Goal: Task Accomplishment & Management: Use online tool/utility

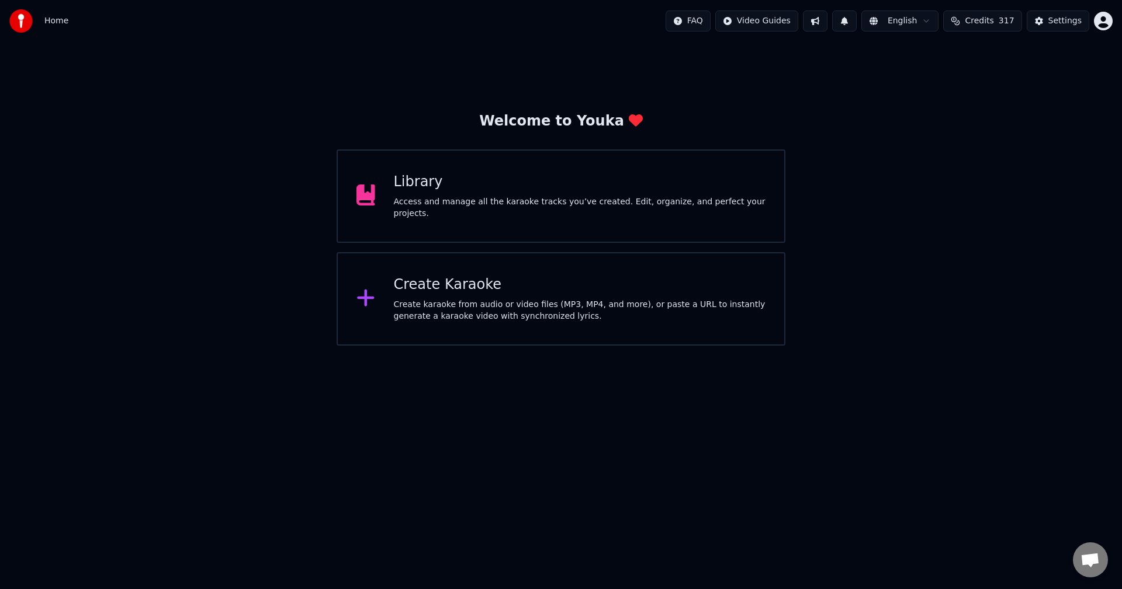
click at [827, 15] on button at bounding box center [815, 21] width 25 height 21
click at [823, 23] on button at bounding box center [815, 21] width 25 height 21
click at [827, 19] on button at bounding box center [815, 21] width 25 height 21
click at [855, 14] on button at bounding box center [844, 21] width 25 height 21
click at [856, 19] on button at bounding box center [844, 21] width 25 height 21
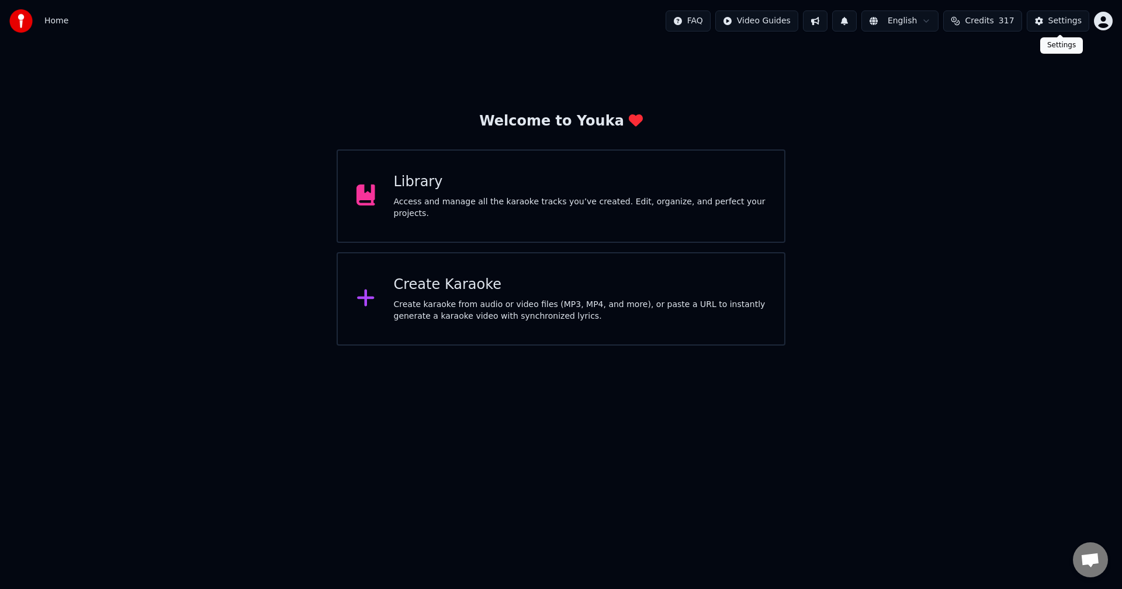
click at [1061, 23] on div "Settings" at bounding box center [1064, 21] width 33 height 12
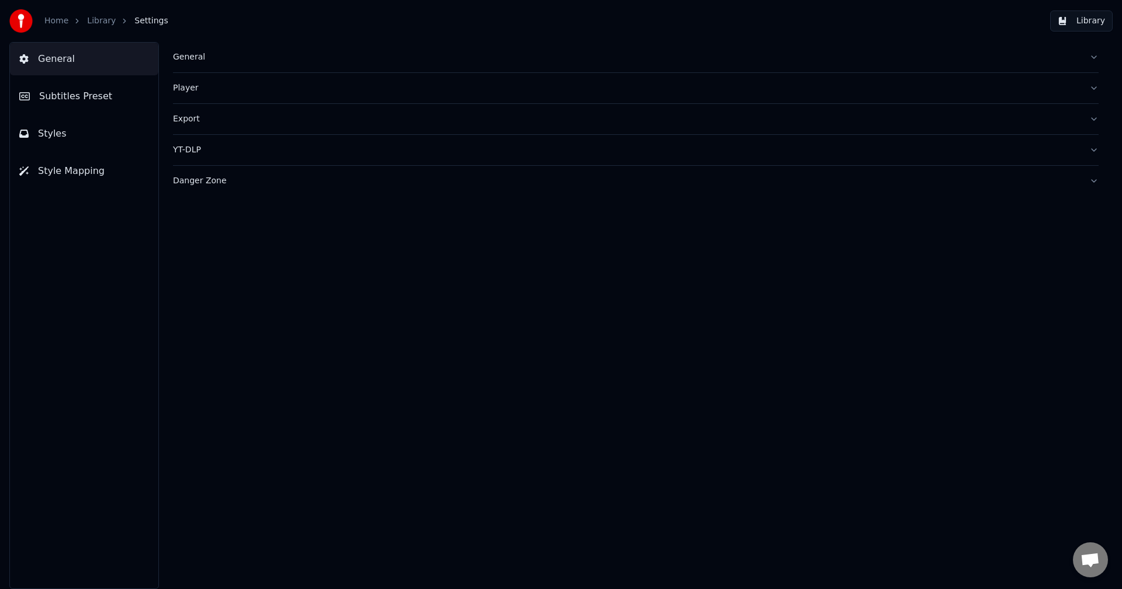
click at [1061, 23] on button "Library" at bounding box center [1081, 21] width 63 height 21
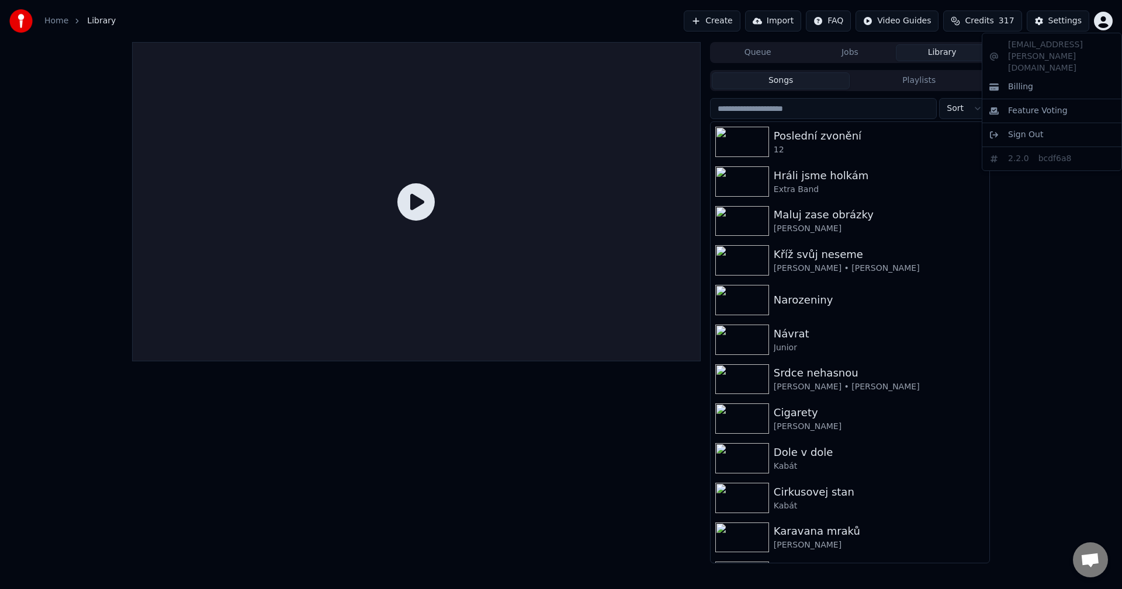
click at [1099, 20] on html "Home Library Create Import FAQ Video Guides Credits 317 Settings Queue Jobs Lib…" at bounding box center [561, 294] width 1122 height 589
click at [1067, 213] on html "Home Library Create Import FAQ Video Guides Credits 317 Settings Queue Jobs Lib…" at bounding box center [561, 294] width 1122 height 589
click at [816, 176] on div "Hráli jsme holkám" at bounding box center [872, 176] width 199 height 16
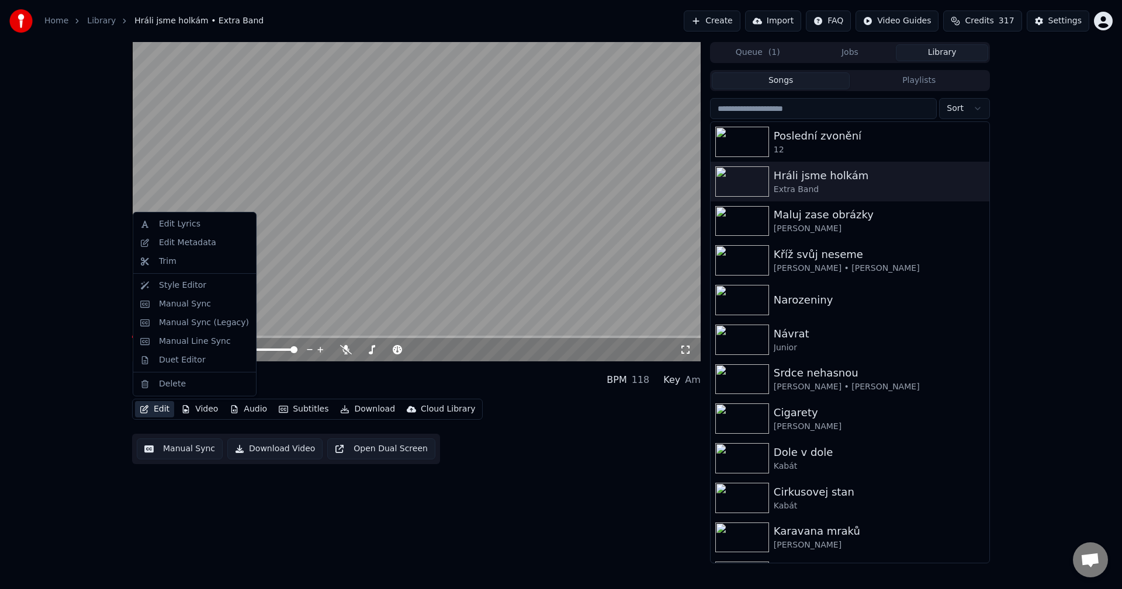
click at [152, 408] on button "Edit" at bounding box center [154, 409] width 39 height 16
click at [193, 249] on div "Edit Metadata" at bounding box center [195, 243] width 118 height 19
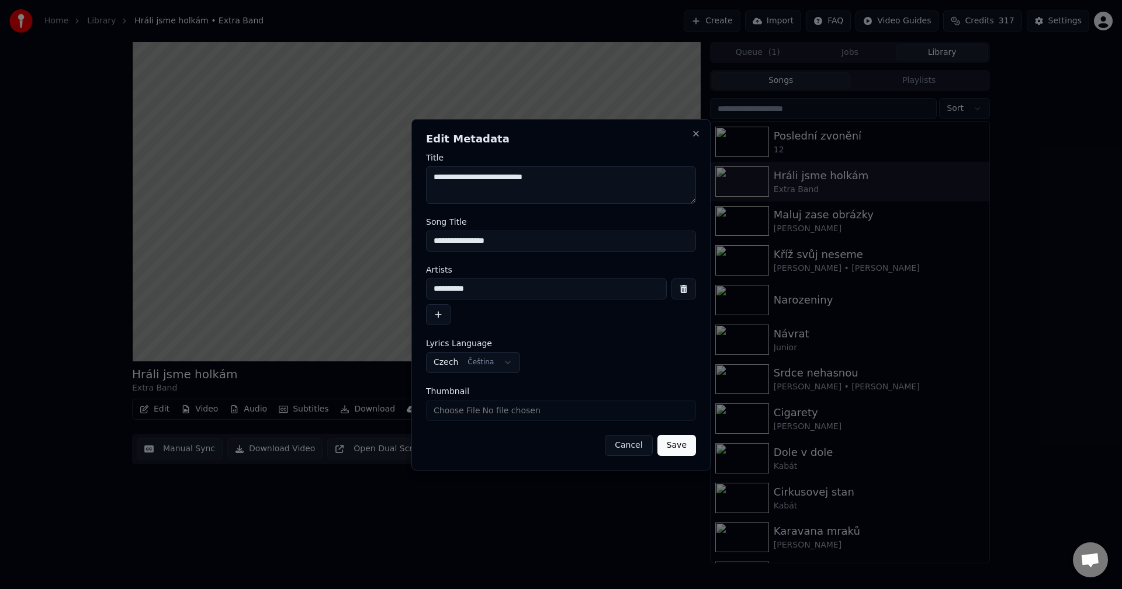
drag, startPoint x: 500, startPoint y: 242, endPoint x: 375, endPoint y: 250, distance: 125.3
click at [375, 250] on body "**********" at bounding box center [561, 294] width 1122 height 589
drag, startPoint x: 505, startPoint y: 292, endPoint x: 260, endPoint y: 290, distance: 245.4
click at [276, 292] on body "**********" at bounding box center [561, 294] width 1122 height 589
click at [700, 137] on div "**********" at bounding box center [560, 295] width 299 height 352
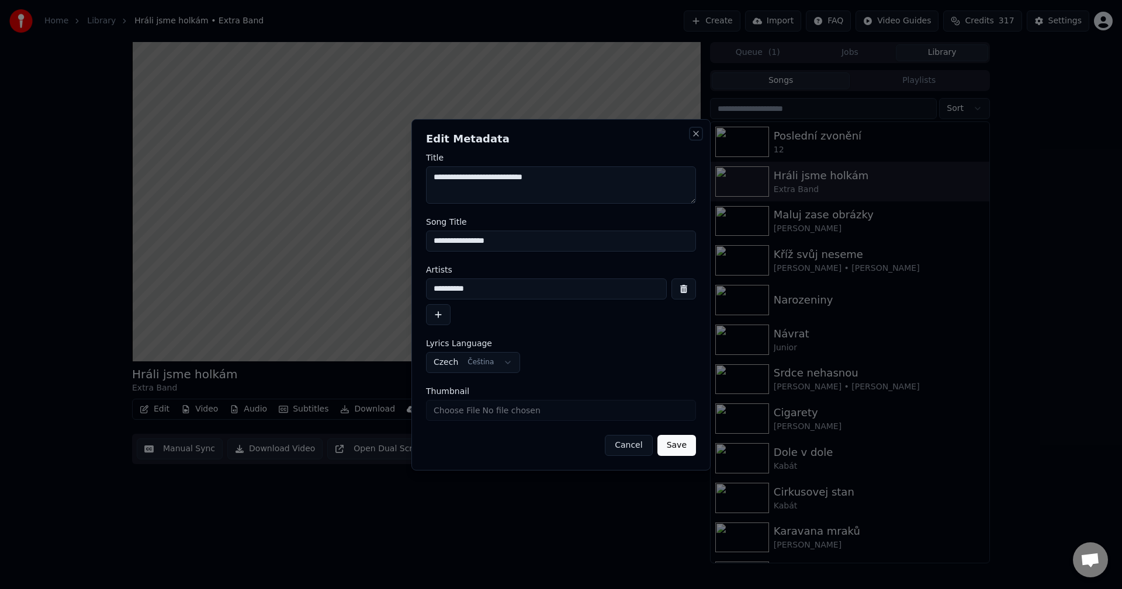
click at [696, 137] on button "Close" at bounding box center [695, 133] width 9 height 9
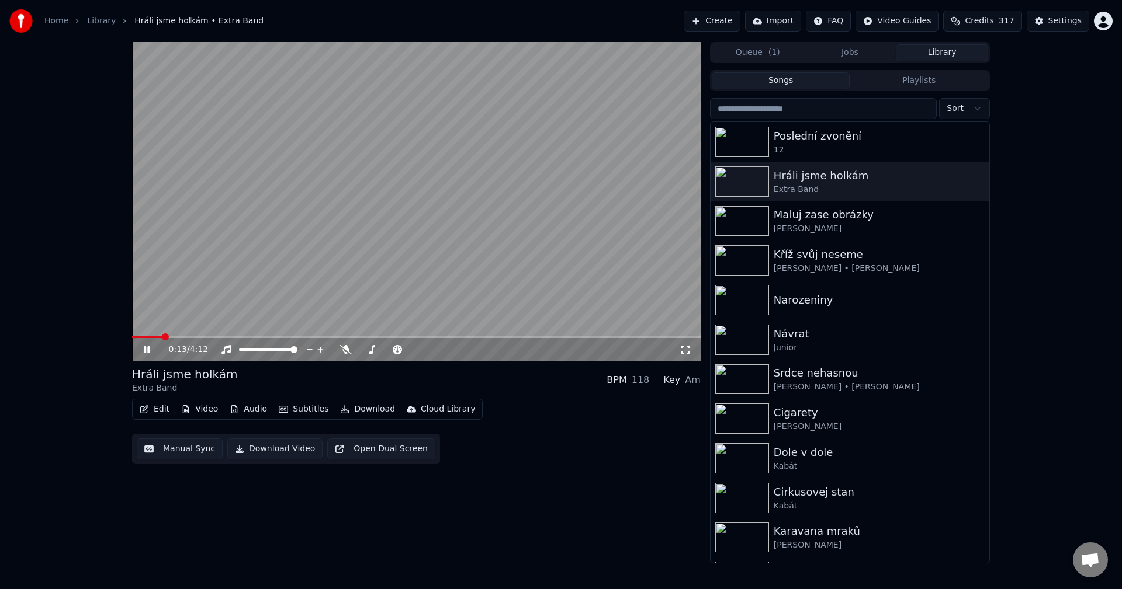
click at [143, 351] on icon at bounding box center [154, 349] width 27 height 9
click at [834, 133] on div "Poslední zvonění" at bounding box center [872, 136] width 199 height 16
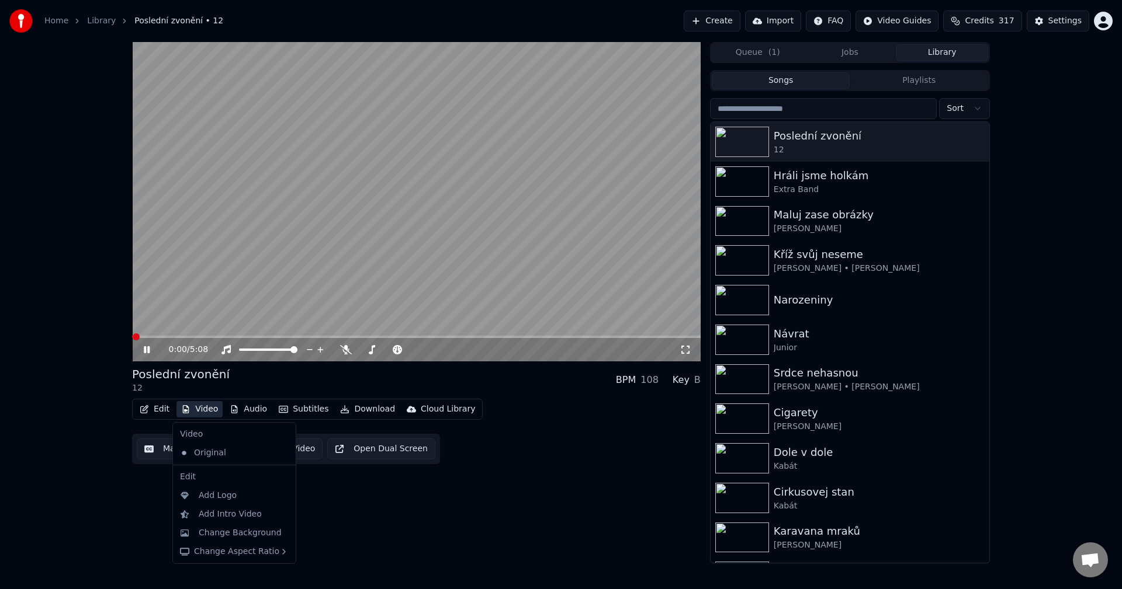
click at [200, 408] on button "Video" at bounding box center [199, 409] width 46 height 16
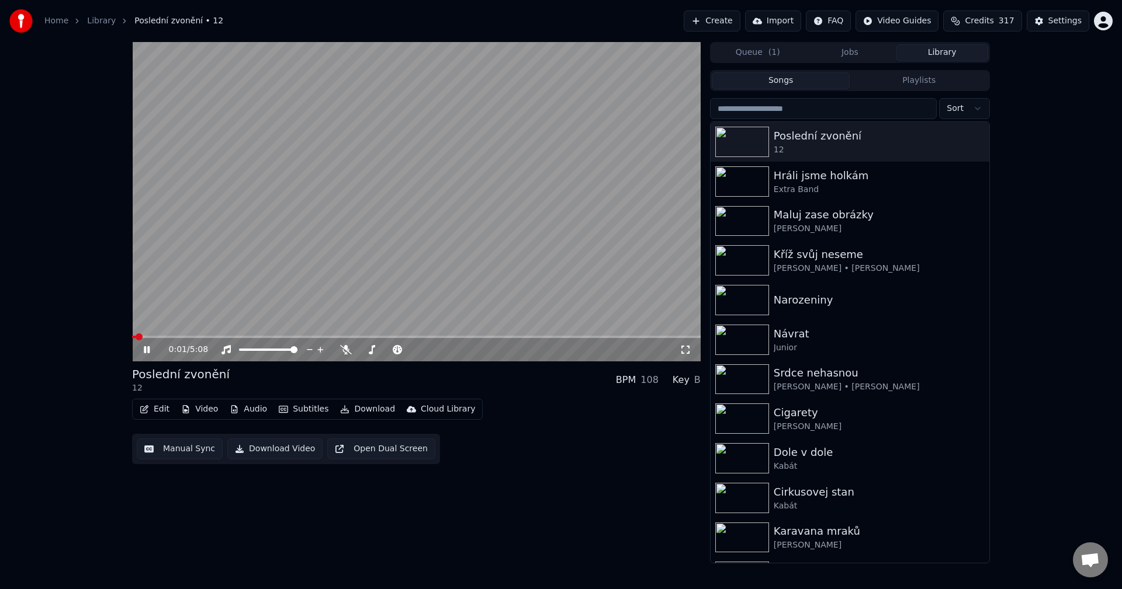
click at [162, 407] on button "Edit" at bounding box center [154, 409] width 39 height 16
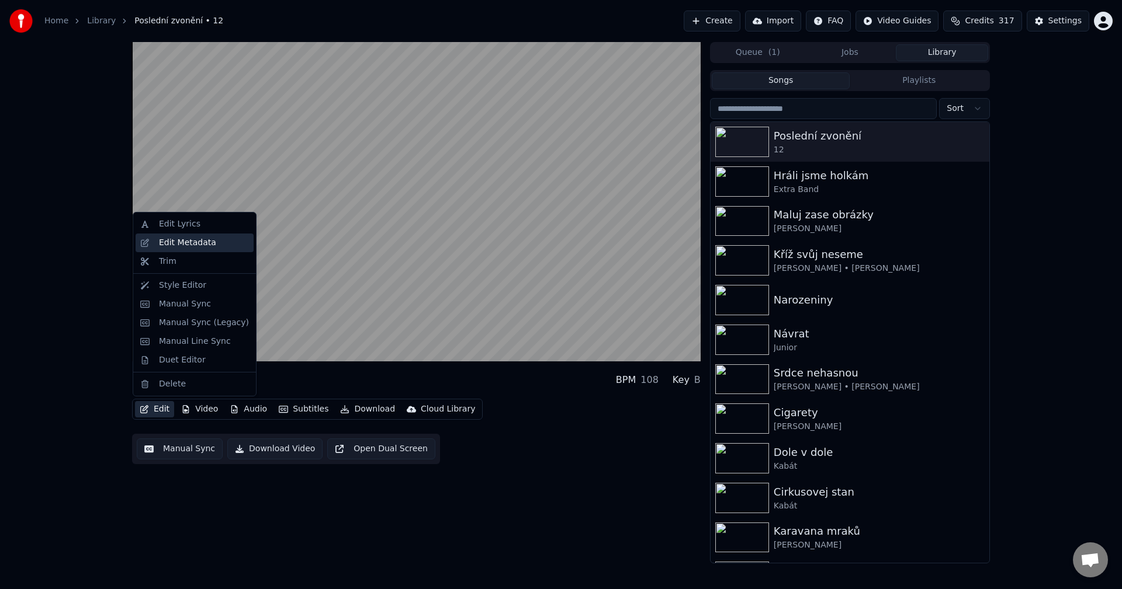
click at [197, 248] on div "Edit Metadata" at bounding box center [187, 243] width 57 height 12
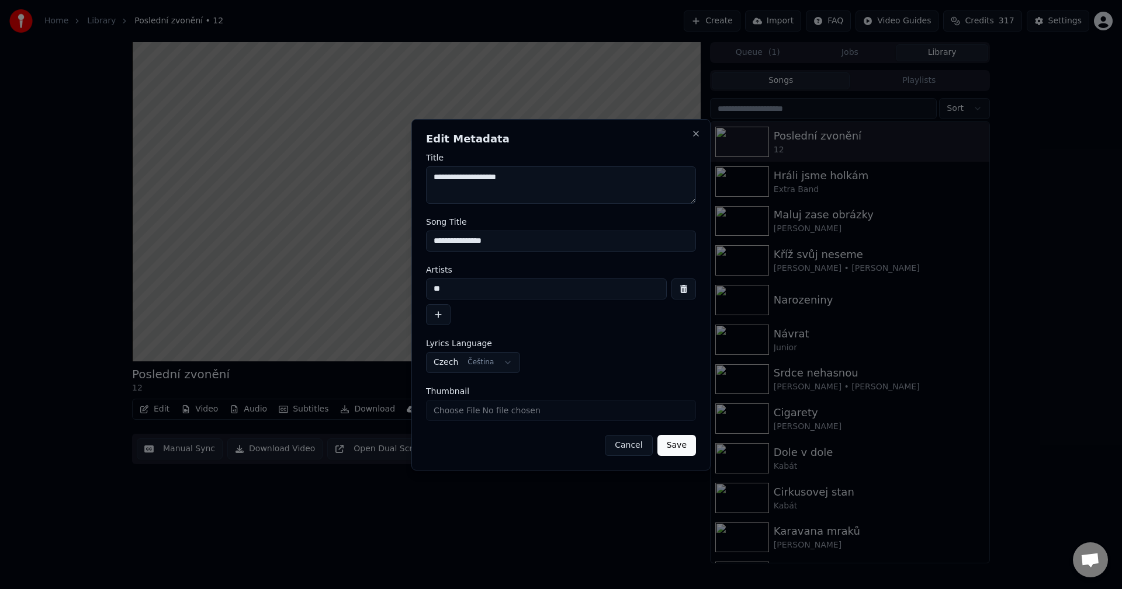
drag, startPoint x: 453, startPoint y: 292, endPoint x: 310, endPoint y: 302, distance: 143.5
click at [314, 302] on body "**********" at bounding box center [561, 294] width 1122 height 589
paste input "********"
type input "**********"
drag, startPoint x: 442, startPoint y: 177, endPoint x: 424, endPoint y: 180, distance: 18.3
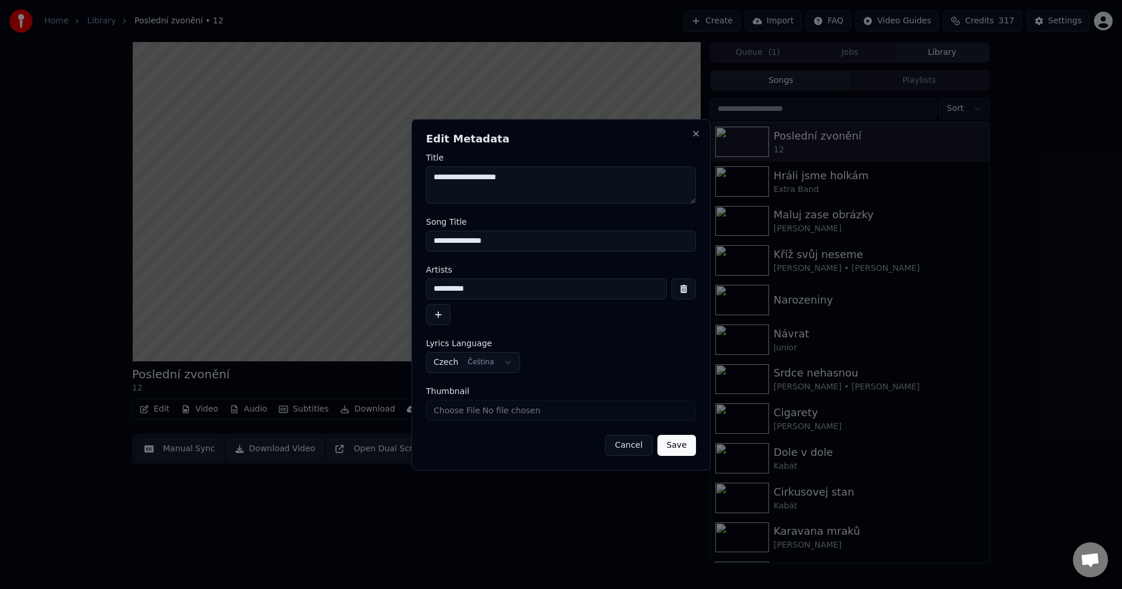
click at [424, 180] on div "**********" at bounding box center [560, 295] width 299 height 352
paste textarea "********"
type textarea "**********"
click at [681, 441] on button "Save" at bounding box center [676, 445] width 39 height 21
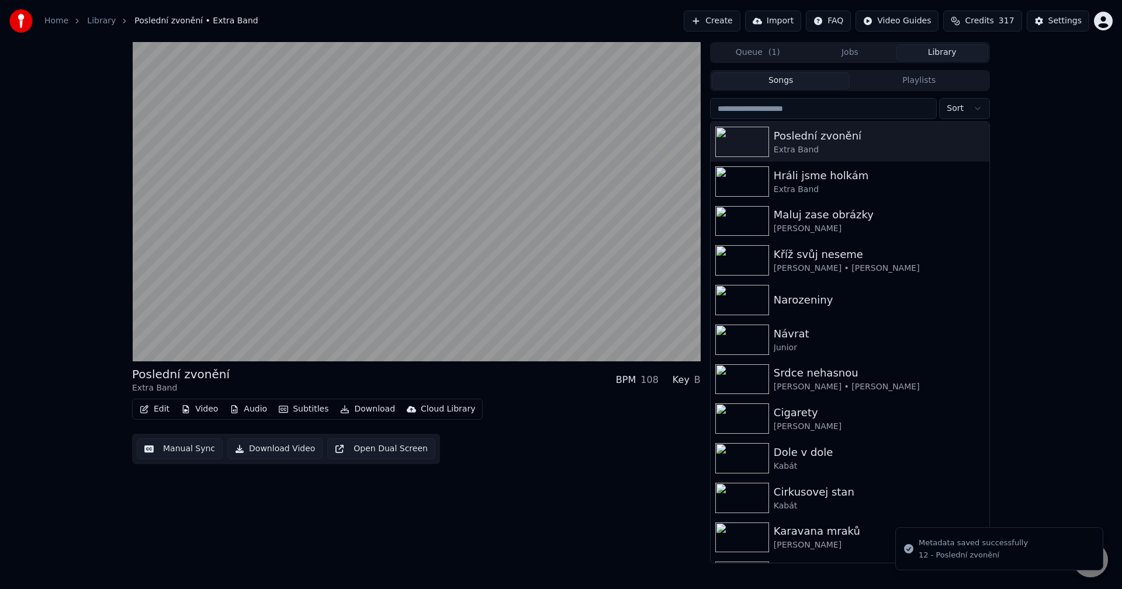
click at [237, 405] on button "Audio" at bounding box center [248, 409] width 47 height 16
click at [432, 556] on div "Poslední zvonění Extra Band BPM 108 Key B Edit Video Audio Subtitles Download C…" at bounding box center [416, 303] width 568 height 522
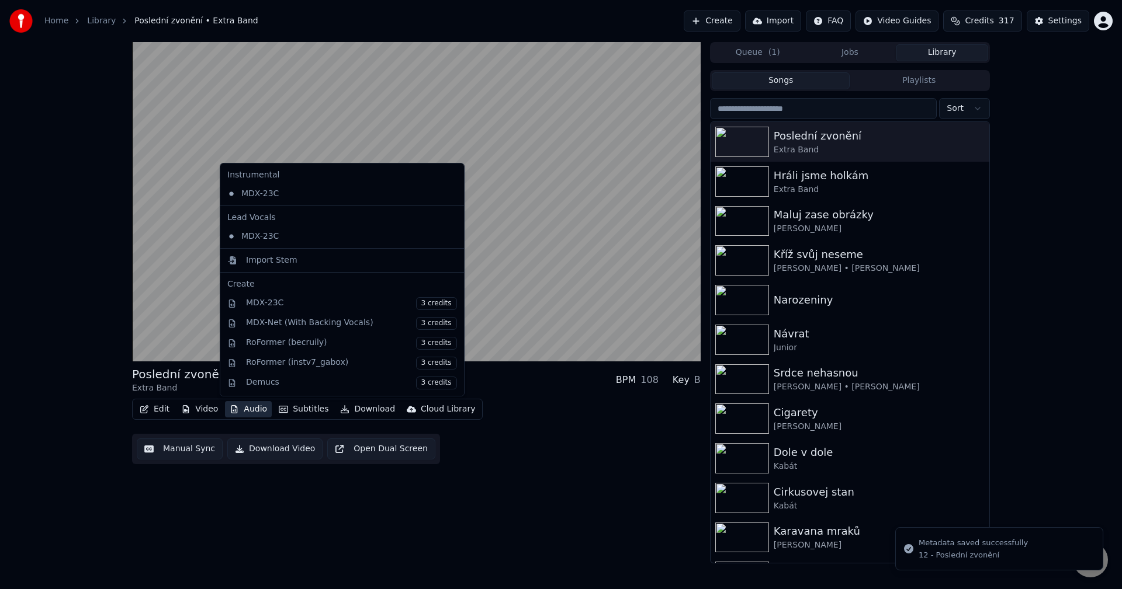
click at [254, 412] on button "Audio" at bounding box center [248, 409] width 47 height 16
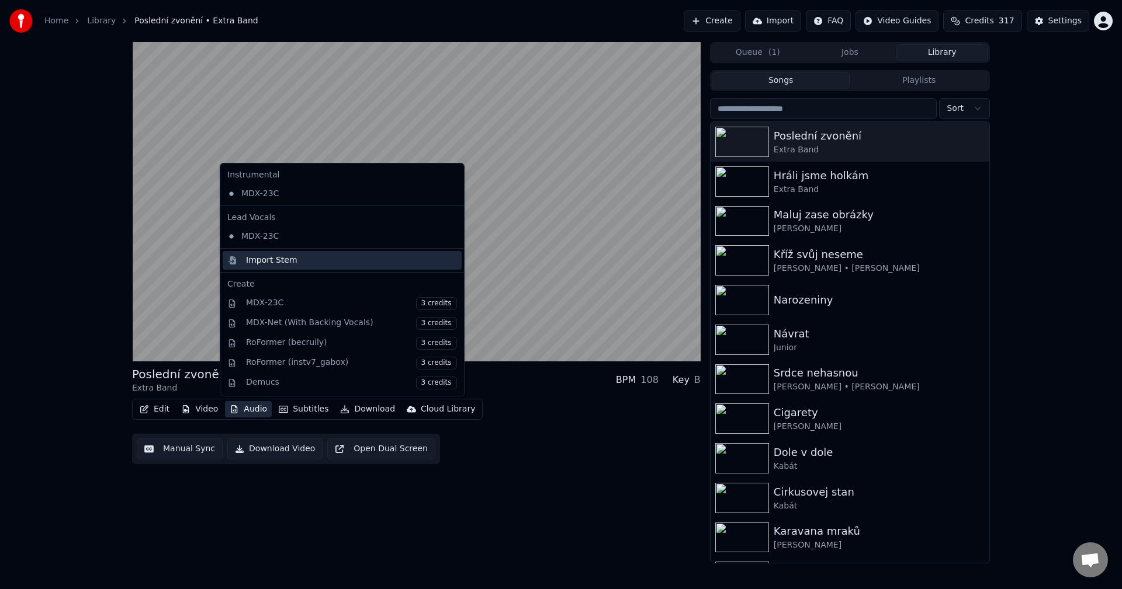
click at [283, 263] on div "Import Stem" at bounding box center [271, 261] width 51 height 12
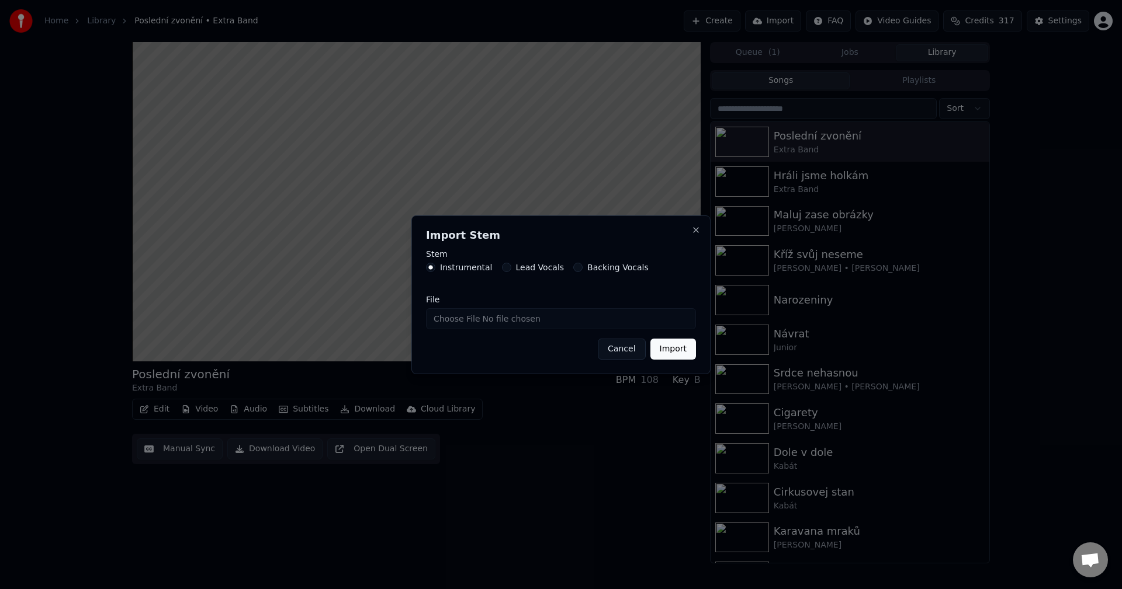
click at [474, 327] on input "File" at bounding box center [561, 318] width 270 height 21
click at [693, 235] on h2 "Import Stem" at bounding box center [561, 235] width 270 height 11
click at [694, 233] on button "Close" at bounding box center [695, 229] width 9 height 9
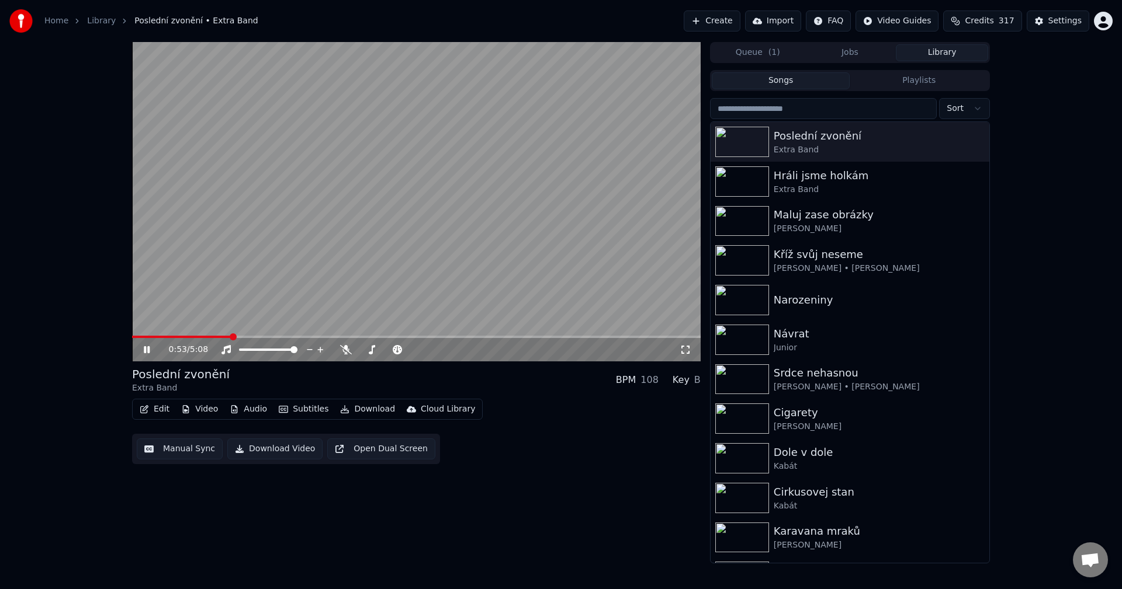
click at [145, 351] on icon at bounding box center [147, 349] width 6 height 7
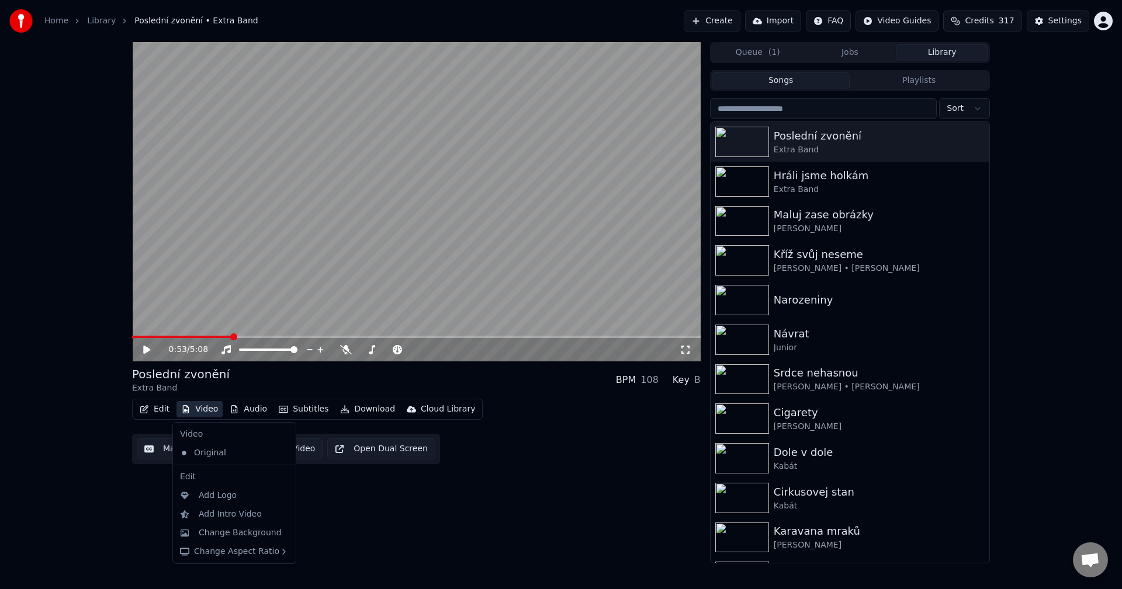
click at [211, 408] on button "Video" at bounding box center [199, 409] width 46 height 16
click at [215, 525] on div "Change Background" at bounding box center [234, 533] width 118 height 19
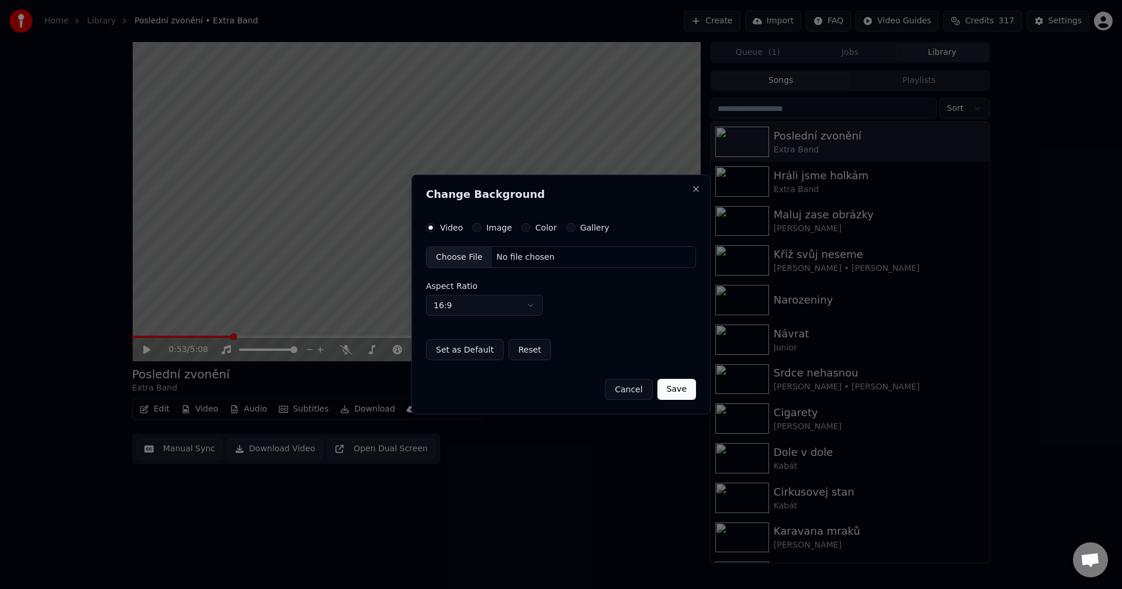
click at [484, 227] on div "Image" at bounding box center [492, 227] width 40 height 9
click at [493, 235] on div "Video Image Color Gallery Choose File No file chosen Aspect Ratio 16:9 **** ***…" at bounding box center [561, 292] width 270 height 138
click at [479, 230] on div "Image" at bounding box center [492, 227] width 40 height 9
click at [478, 230] on button "Image" at bounding box center [476, 227] width 9 height 9
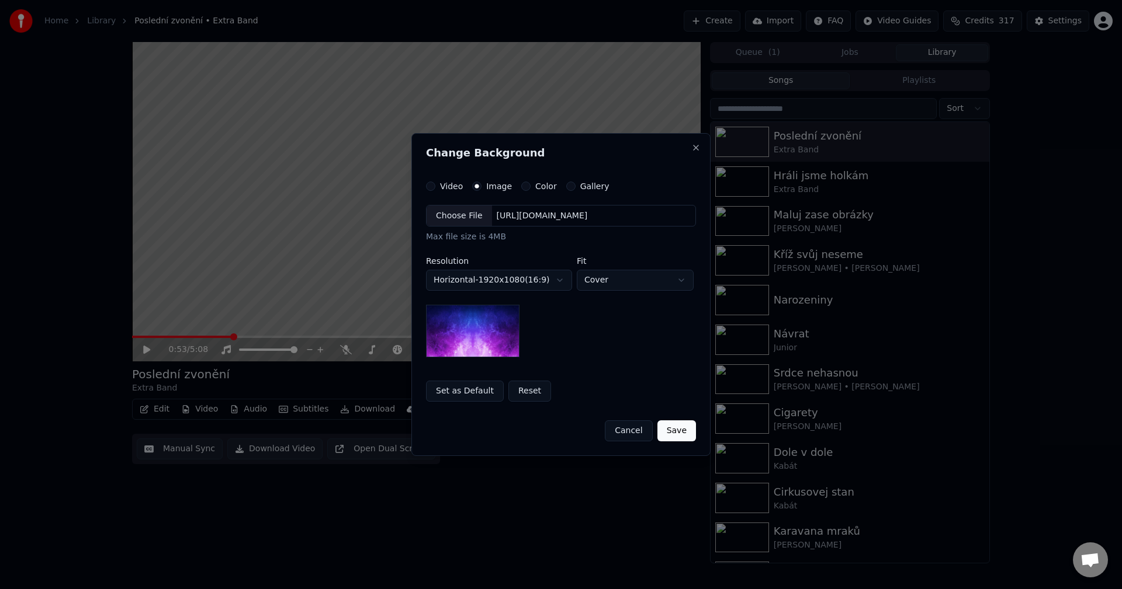
click at [526, 212] on div "[URL][DOMAIN_NAME]" at bounding box center [542, 216] width 100 height 12
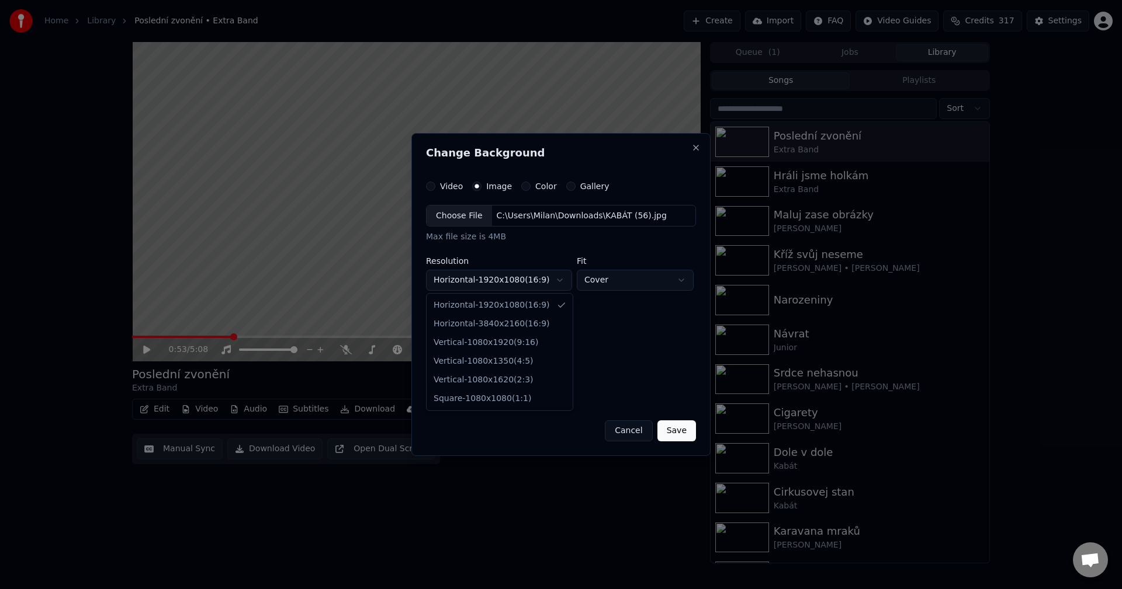
click at [494, 285] on body "**********" at bounding box center [561, 294] width 1122 height 589
select select "*********"
click at [677, 435] on button "Save" at bounding box center [676, 431] width 39 height 21
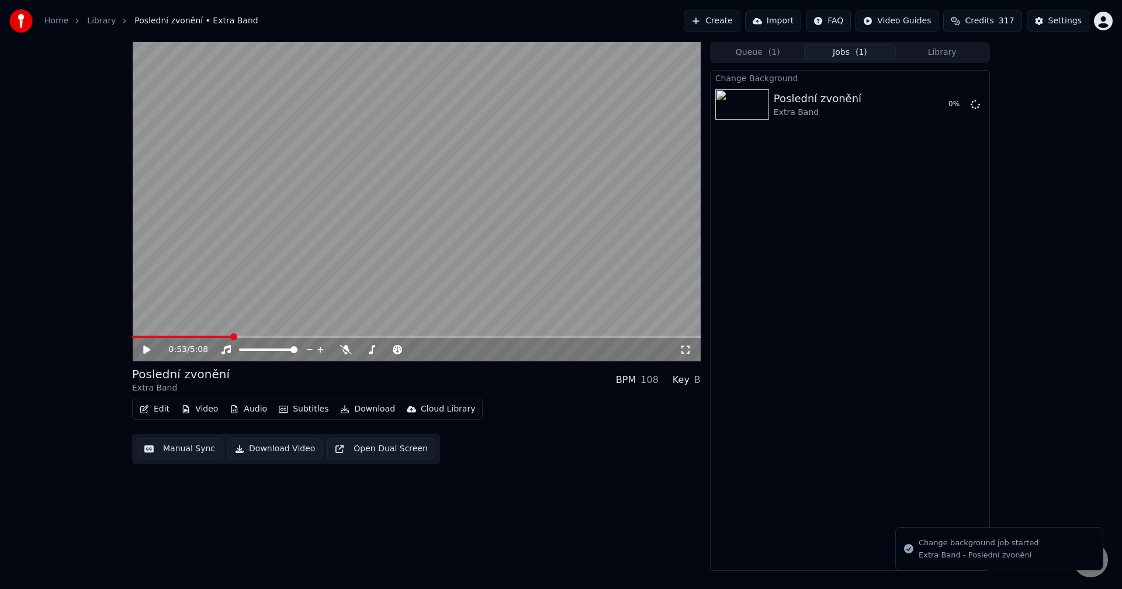
click at [935, 48] on button "Library" at bounding box center [942, 52] width 92 height 17
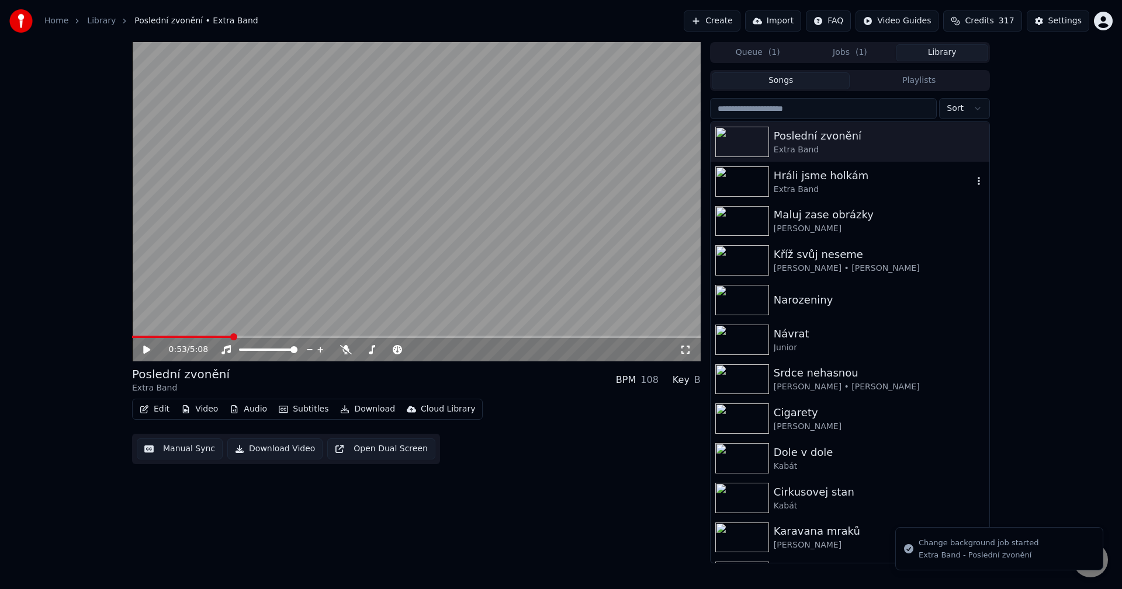
click at [808, 182] on div "Hráli jsme holkám" at bounding box center [872, 176] width 199 height 16
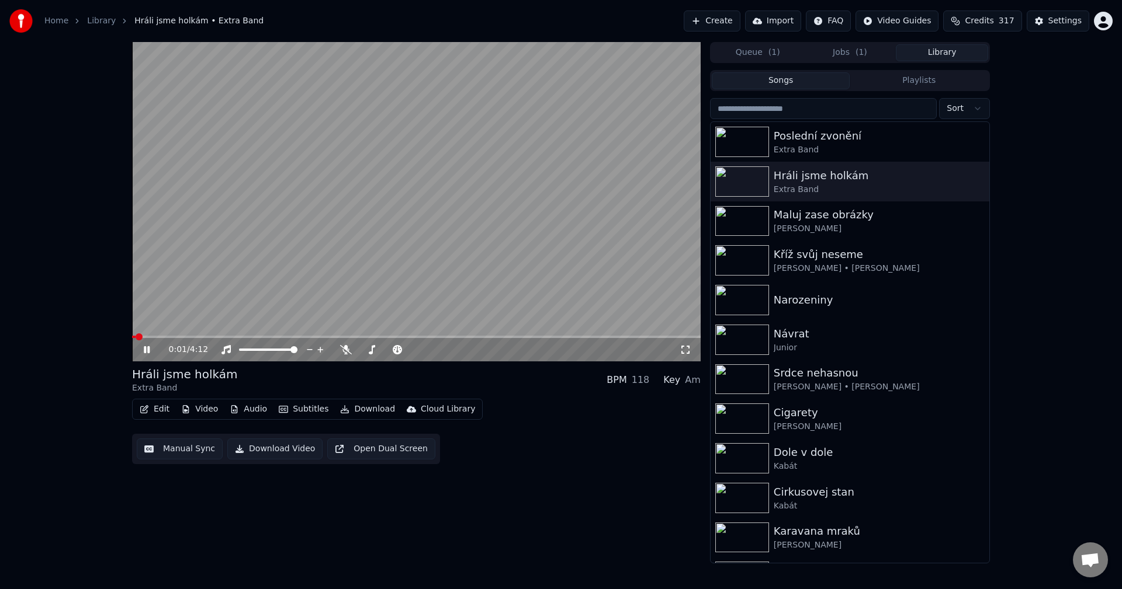
click at [192, 337] on span at bounding box center [416, 337] width 568 height 2
click at [259, 413] on button "Audio" at bounding box center [248, 409] width 47 height 16
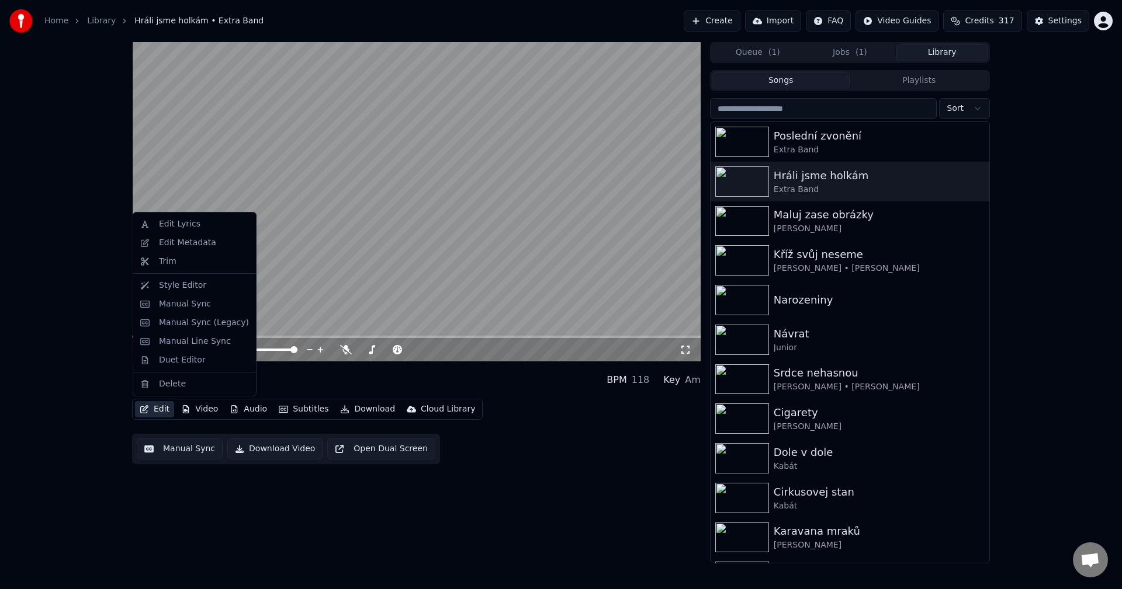
click at [51, 382] on div "0:26 / 4:12 Hráli jsme holkám Extra Band BPM 118 Key Am Edit Video Audio Subtit…" at bounding box center [561, 303] width 1122 height 522
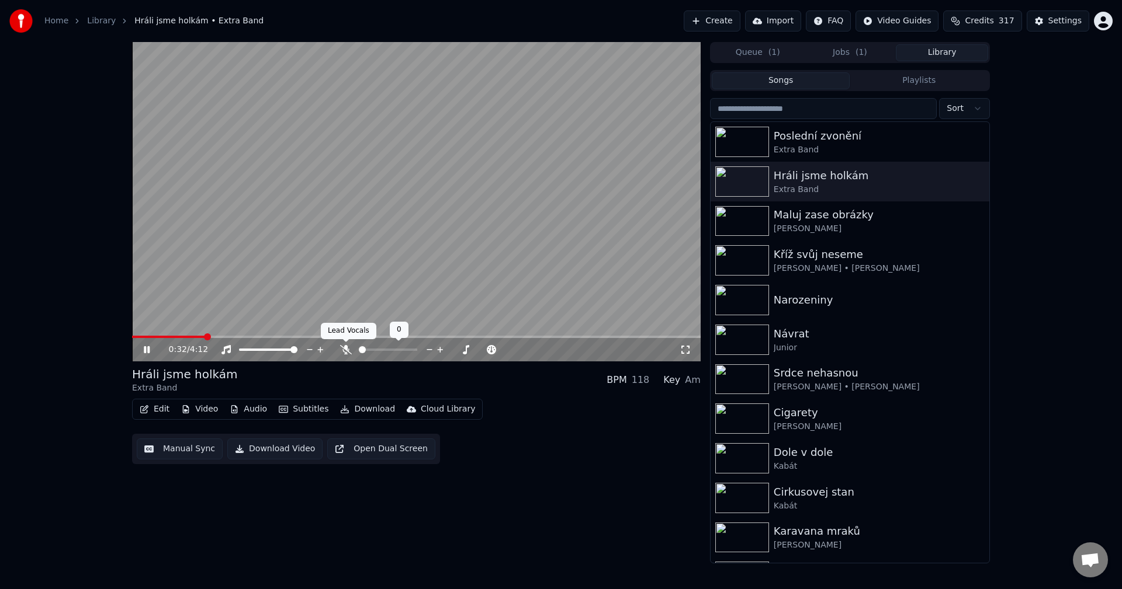
click at [343, 348] on icon at bounding box center [346, 349] width 12 height 9
click at [345, 352] on icon at bounding box center [345, 349] width 6 height 9
click at [773, 247] on div "Kříž svůj neseme" at bounding box center [872, 255] width 199 height 16
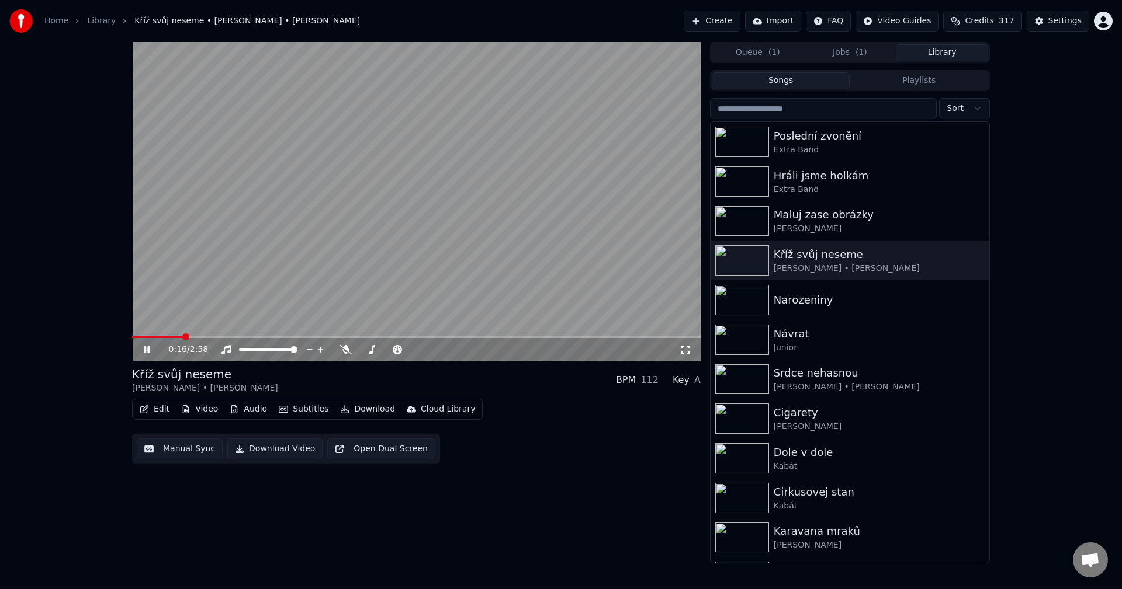
click at [184, 336] on span at bounding box center [416, 337] width 568 height 2
click at [344, 350] on icon at bounding box center [346, 349] width 12 height 9
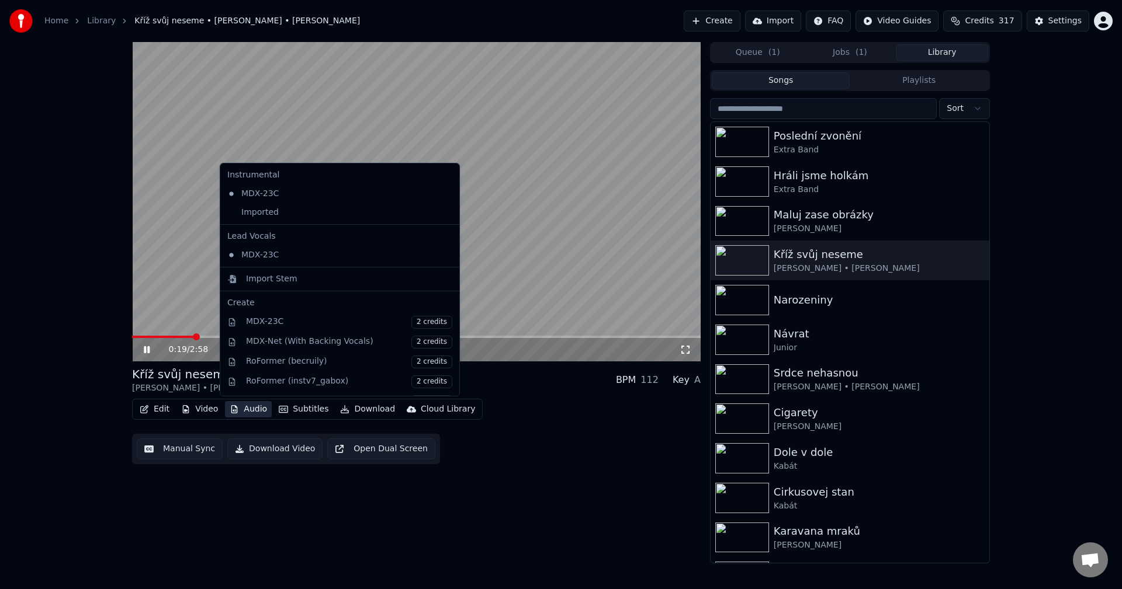
click at [255, 412] on button "Audio" at bounding box center [248, 409] width 47 height 16
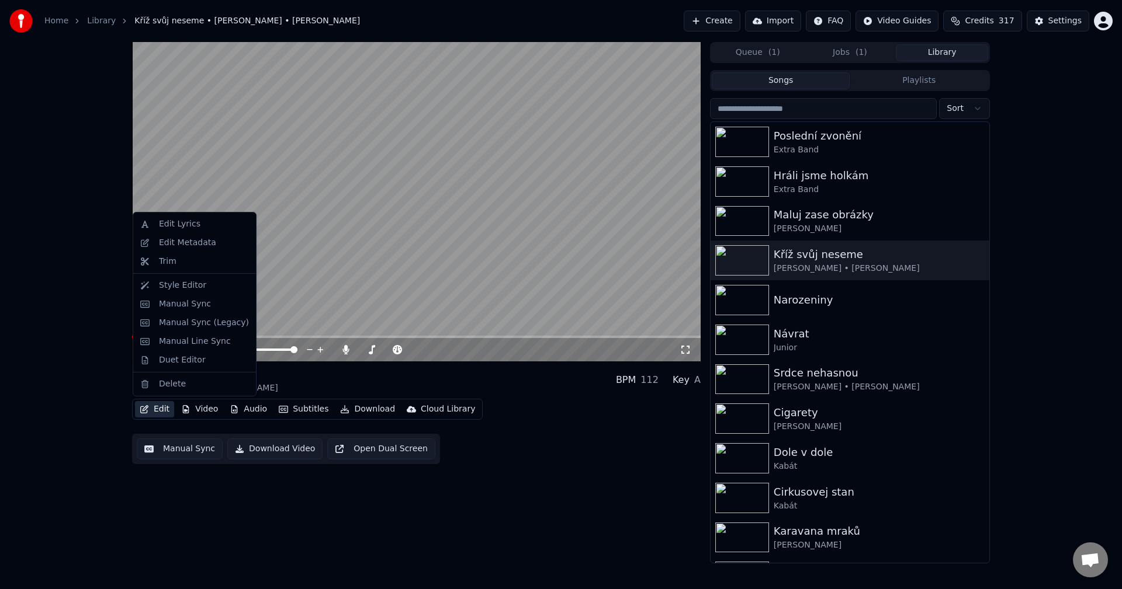
click at [150, 407] on button "Edit" at bounding box center [154, 409] width 39 height 16
click at [198, 242] on div "Edit Metadata" at bounding box center [187, 243] width 57 height 12
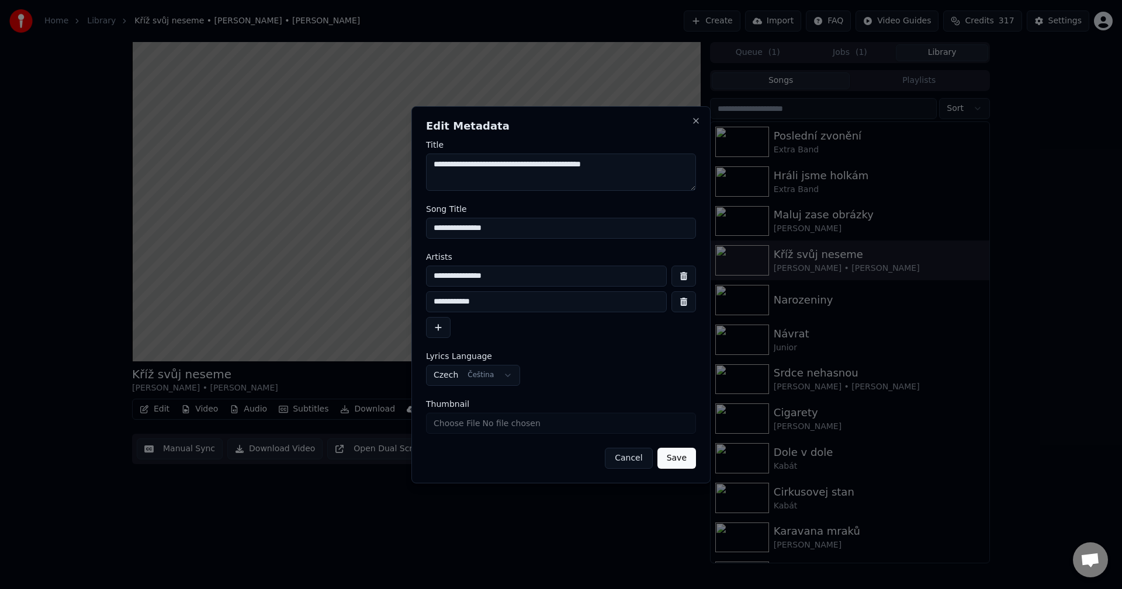
click at [471, 433] on input "Thumbnail" at bounding box center [561, 423] width 270 height 21
type input "**********"
click at [675, 456] on button "Save" at bounding box center [676, 458] width 39 height 21
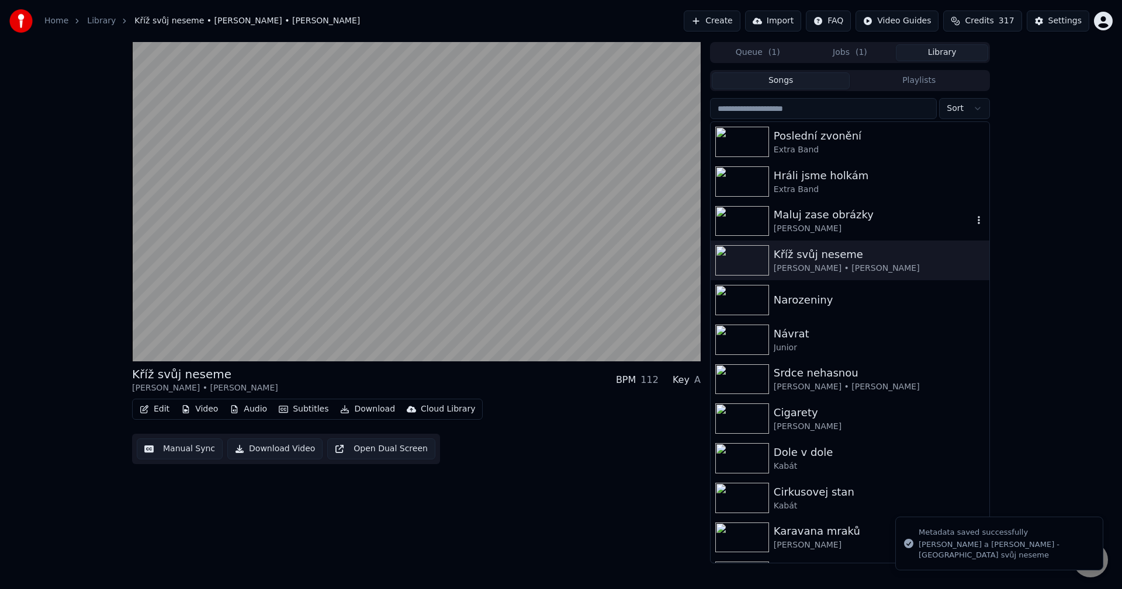
click at [842, 219] on div "Maluj zase obrázky" at bounding box center [872, 215] width 199 height 16
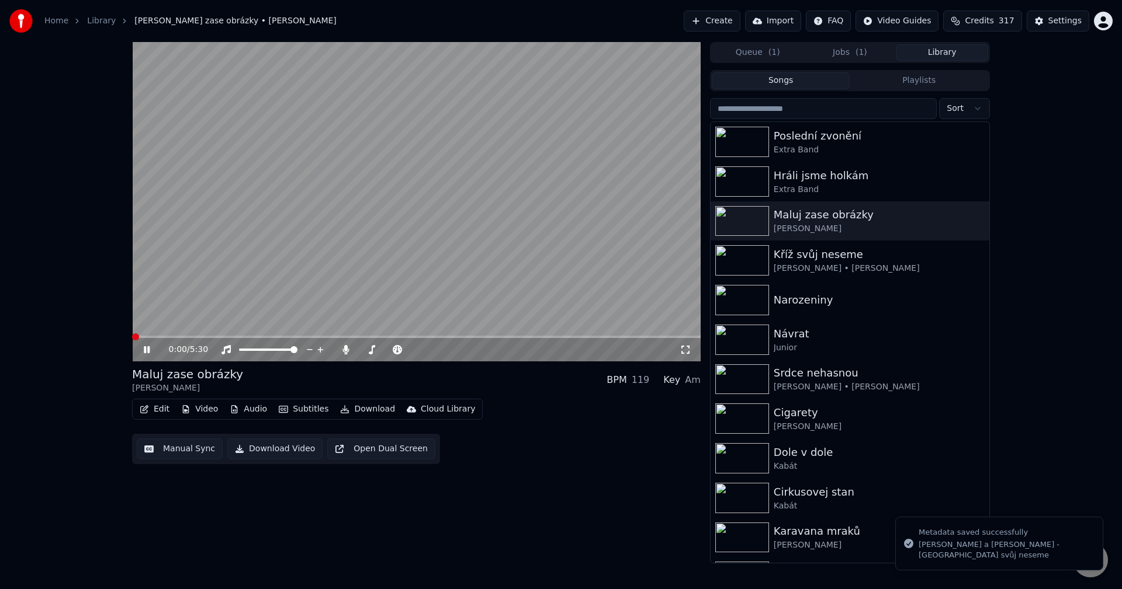
click at [161, 407] on button "Edit" at bounding box center [154, 409] width 39 height 16
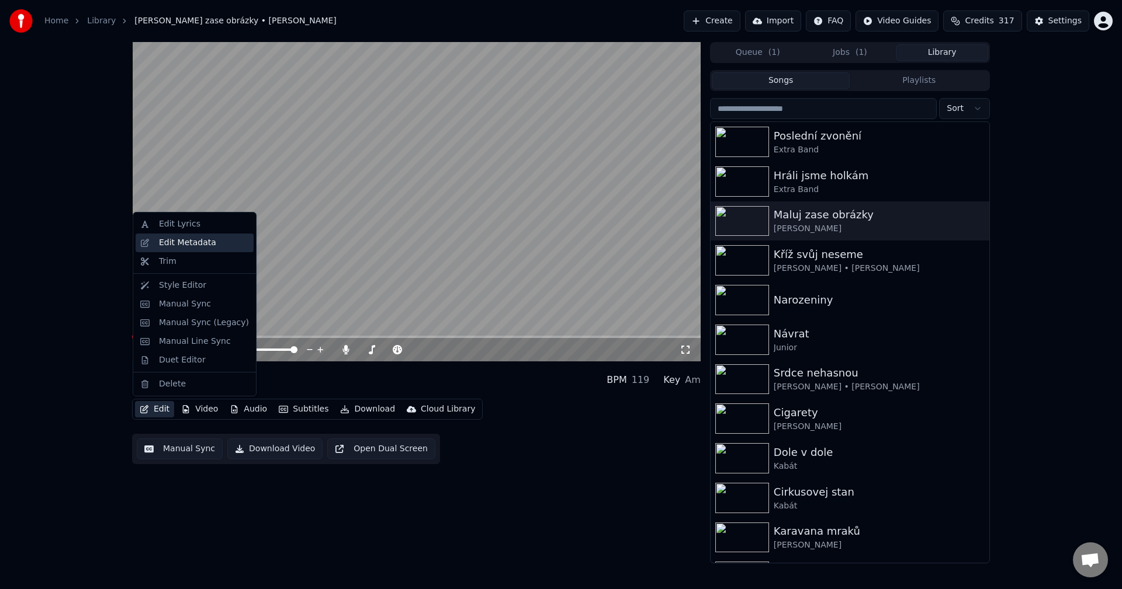
click at [202, 245] on div "Edit Metadata" at bounding box center [187, 243] width 57 height 12
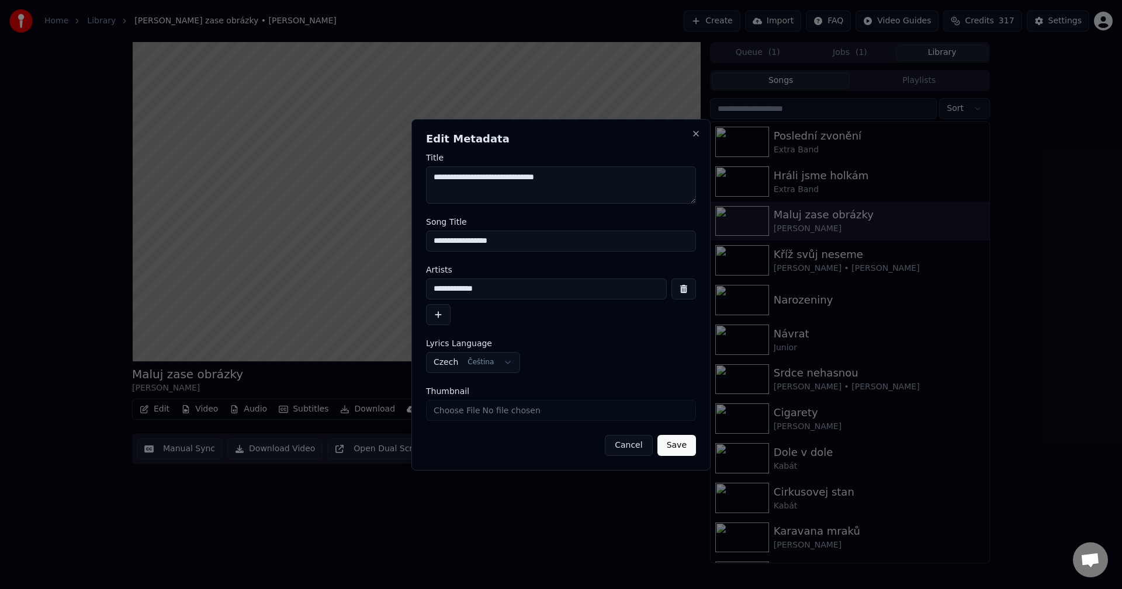
click at [500, 410] on input "Thumbnail" at bounding box center [561, 410] width 270 height 21
type input "**********"
click at [676, 446] on button "Save" at bounding box center [676, 445] width 39 height 21
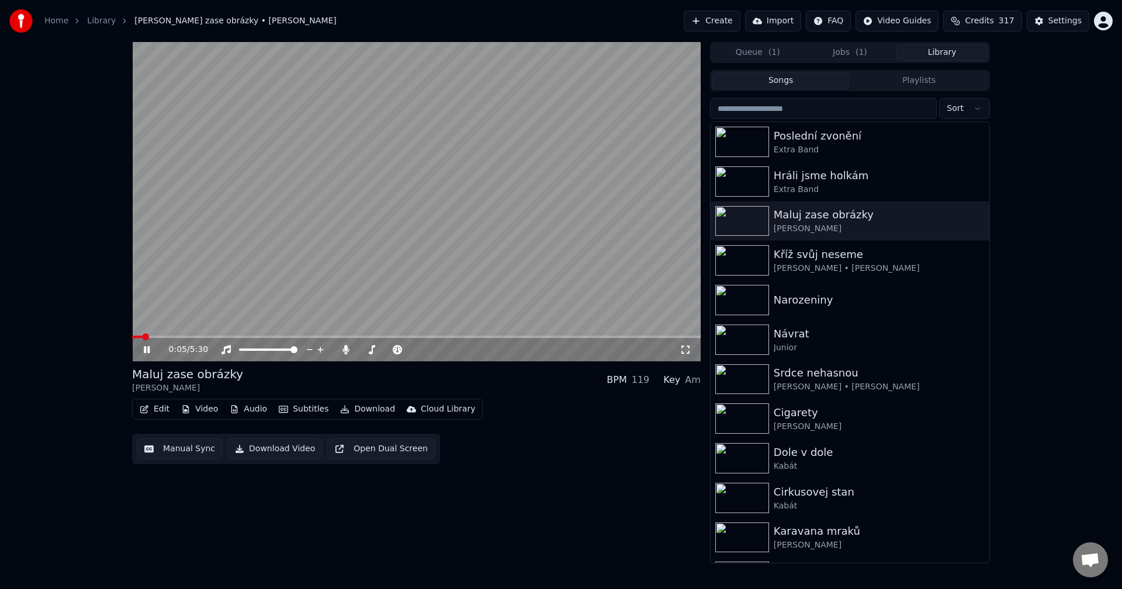
click at [145, 351] on icon at bounding box center [147, 349] width 6 height 7
click at [736, 30] on button "Create" at bounding box center [711, 21] width 57 height 21
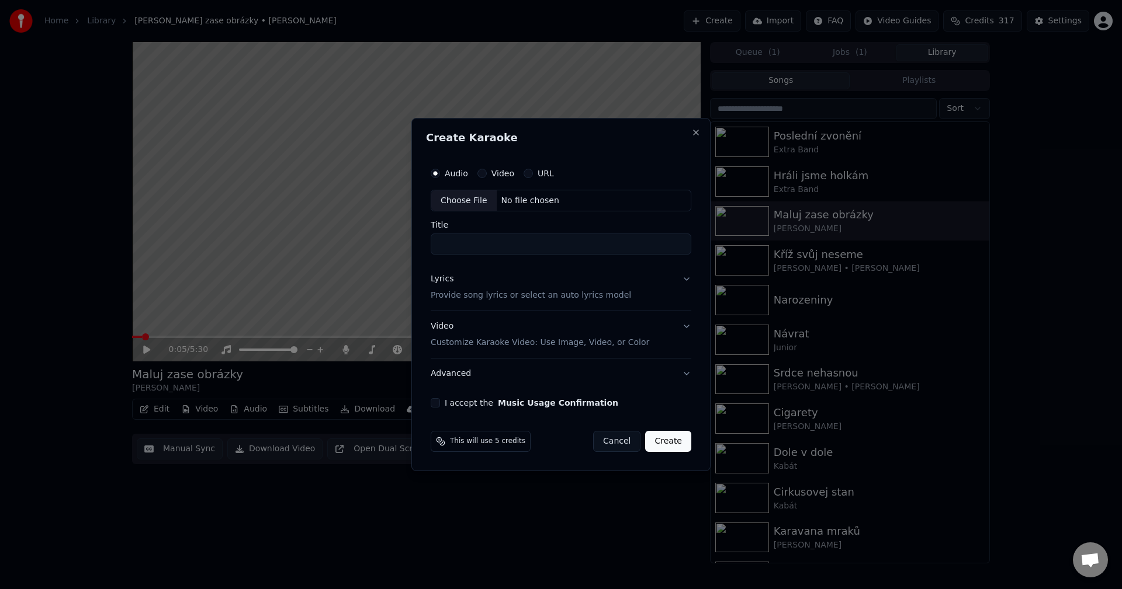
click at [530, 170] on div "URL" at bounding box center [538, 173] width 30 height 9
click at [526, 171] on button "URL" at bounding box center [527, 173] width 9 height 9
paste input "**********"
type input "**********"
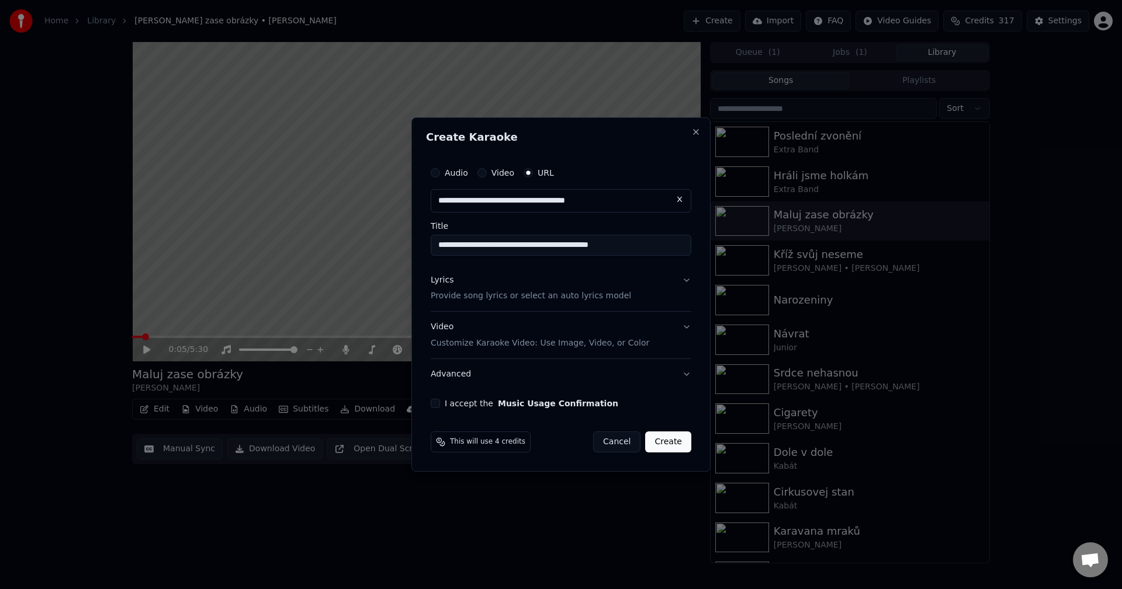
type input "**********"
click at [471, 292] on p "Provide song lyrics or select an auto lyrics model" at bounding box center [531, 297] width 200 height 12
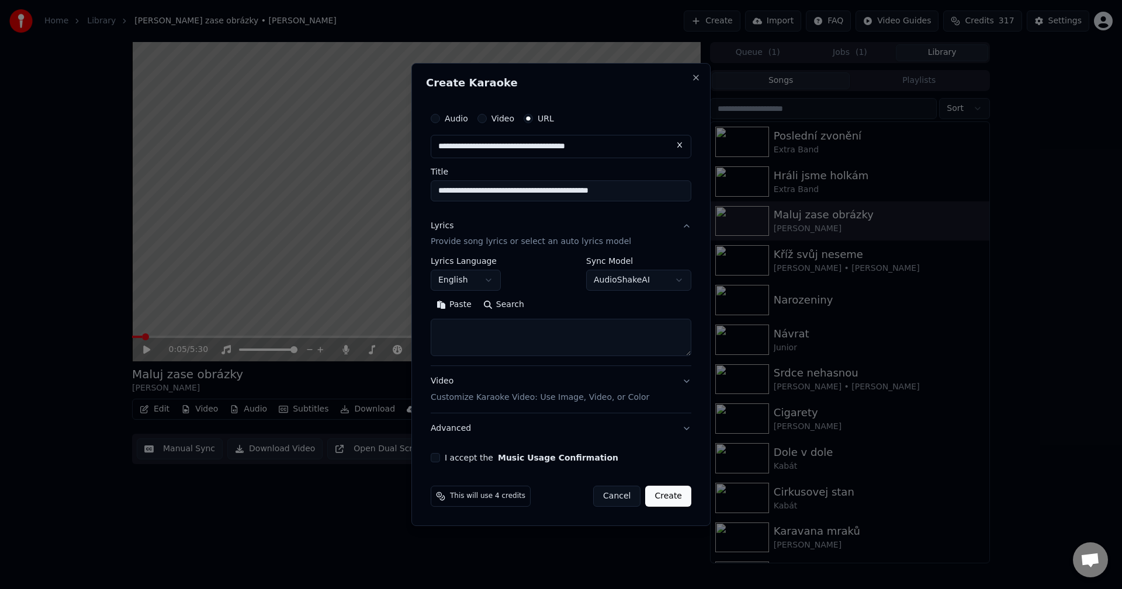
click at [470, 282] on body "**********" at bounding box center [561, 294] width 1122 height 589
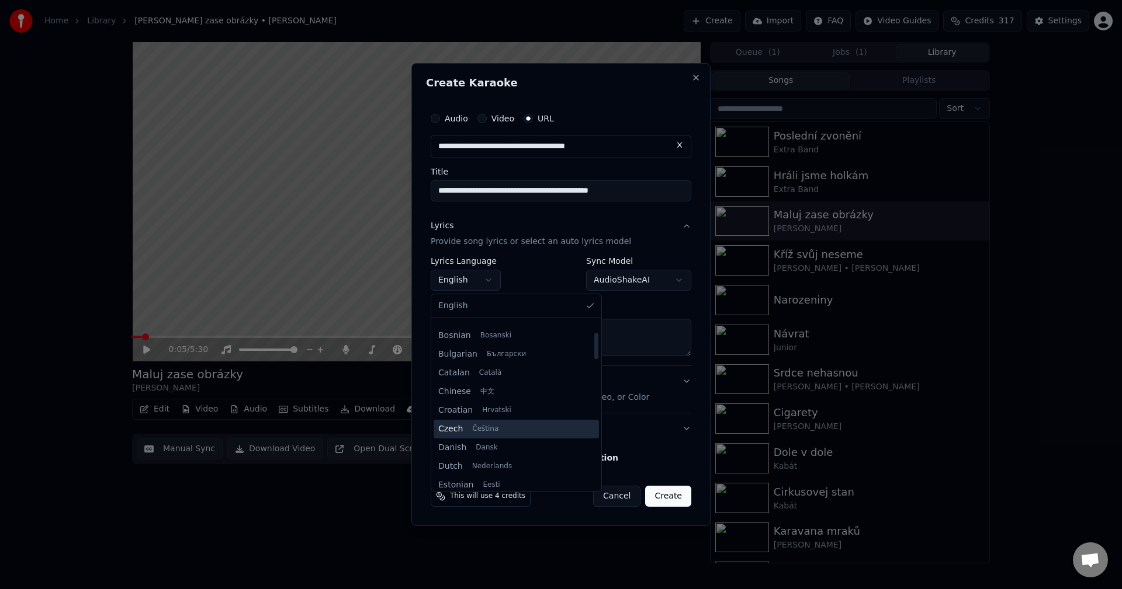
scroll to position [117, 0]
select select "**"
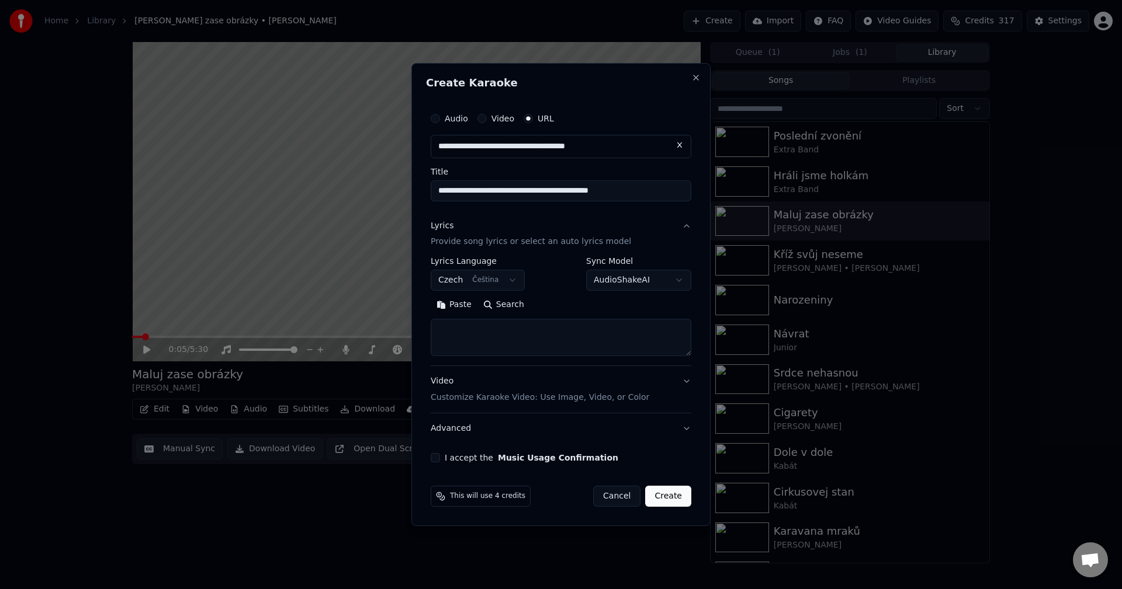
click at [446, 306] on button "Paste" at bounding box center [454, 305] width 47 height 19
click at [550, 303] on button "Expand" at bounding box center [556, 305] width 55 height 19
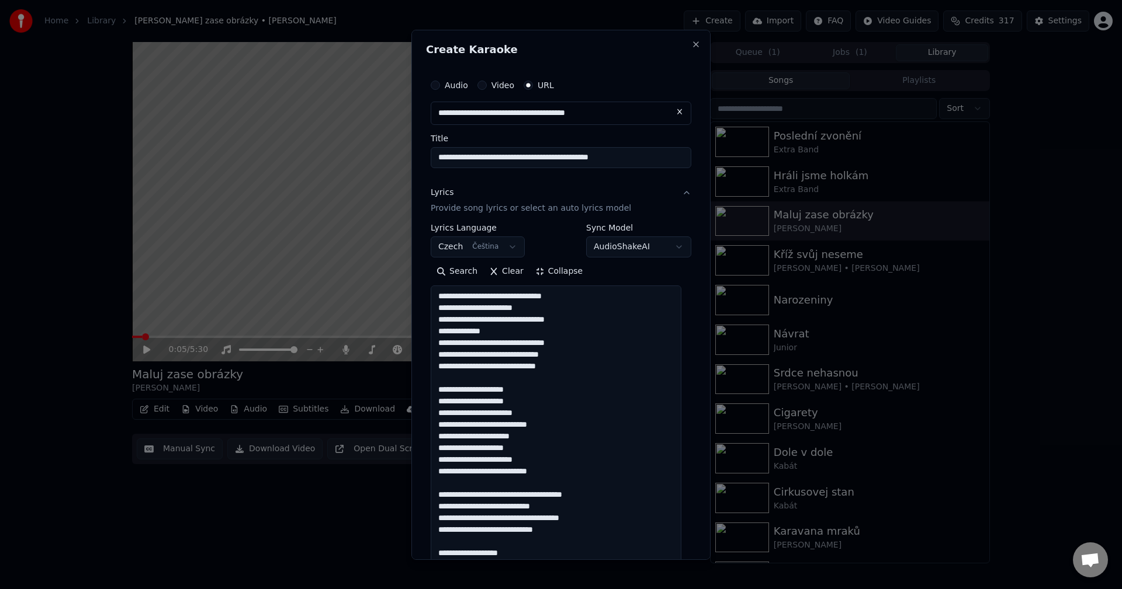
click at [568, 365] on textarea at bounding box center [556, 600] width 251 height 628
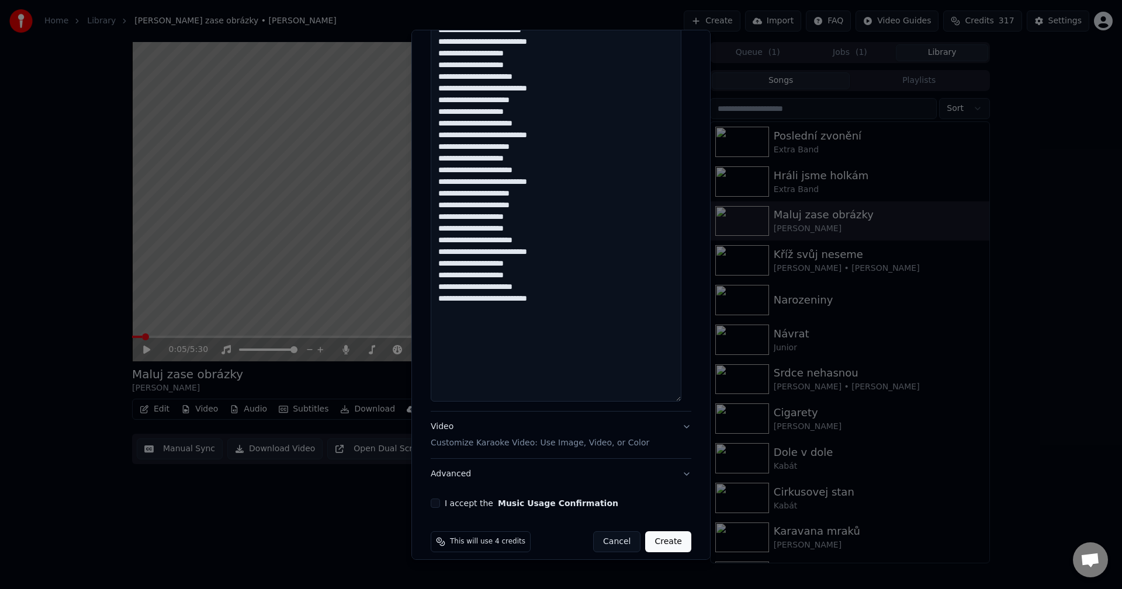
scroll to position [523, 0]
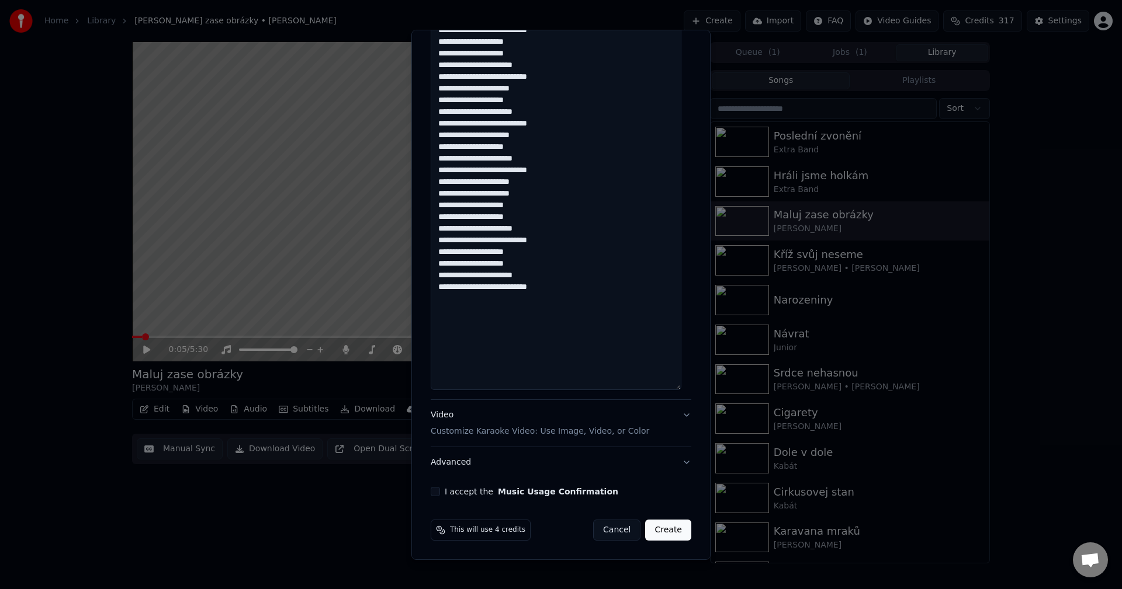
type textarea "**********"
click at [439, 497] on div "I accept the Music Usage Confirmation" at bounding box center [561, 491] width 261 height 9
click at [433, 493] on button "I accept the Music Usage Confirmation" at bounding box center [435, 491] width 9 height 9
click at [655, 532] on button "Create" at bounding box center [668, 530] width 46 height 21
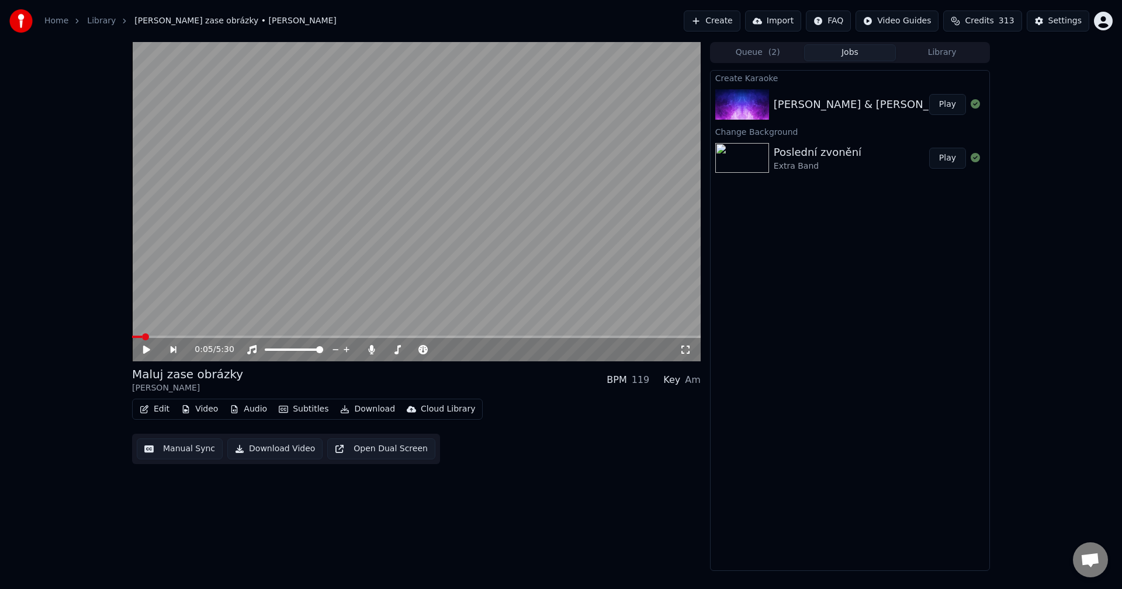
click at [929, 54] on button "Library" at bounding box center [942, 52] width 92 height 17
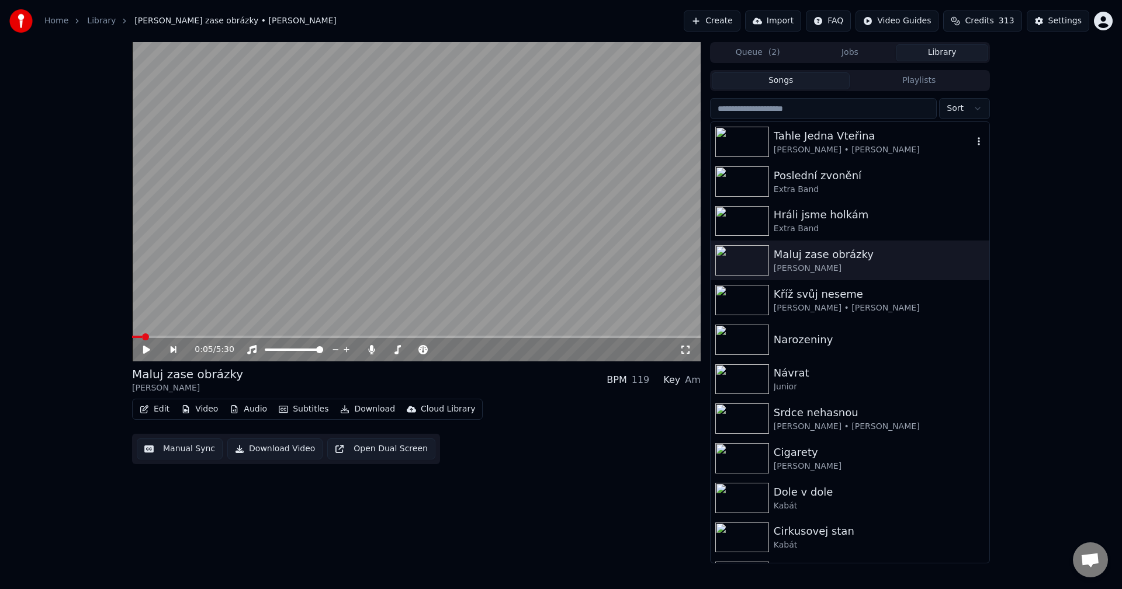
click at [829, 139] on div "Tahle Jedna Vteřina" at bounding box center [872, 136] width 199 height 16
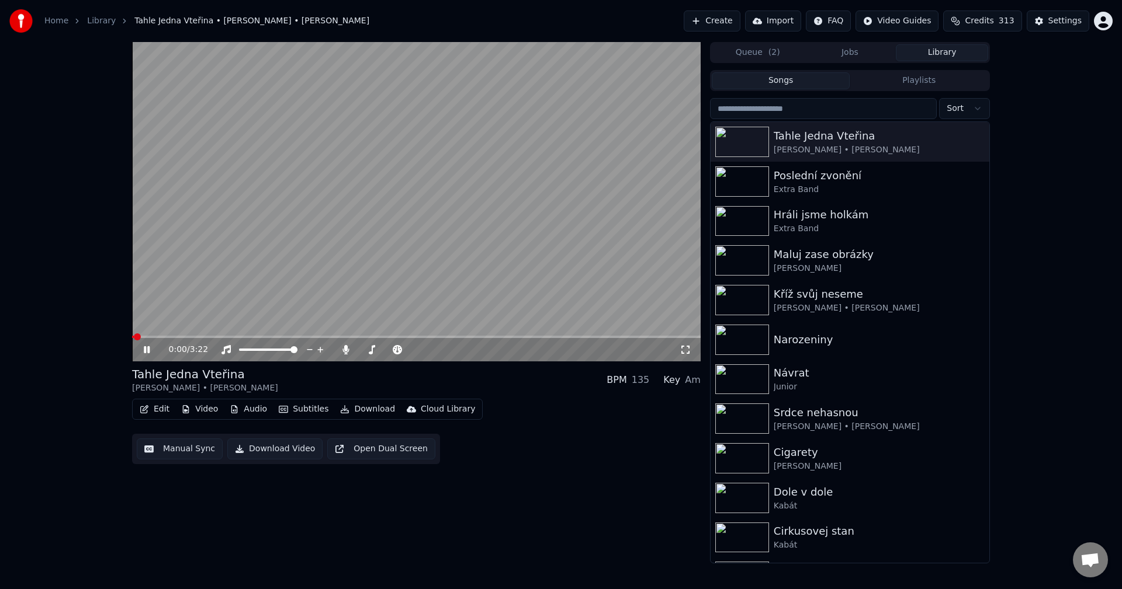
click at [166, 450] on button "Manual Sync" at bounding box center [180, 449] width 86 height 21
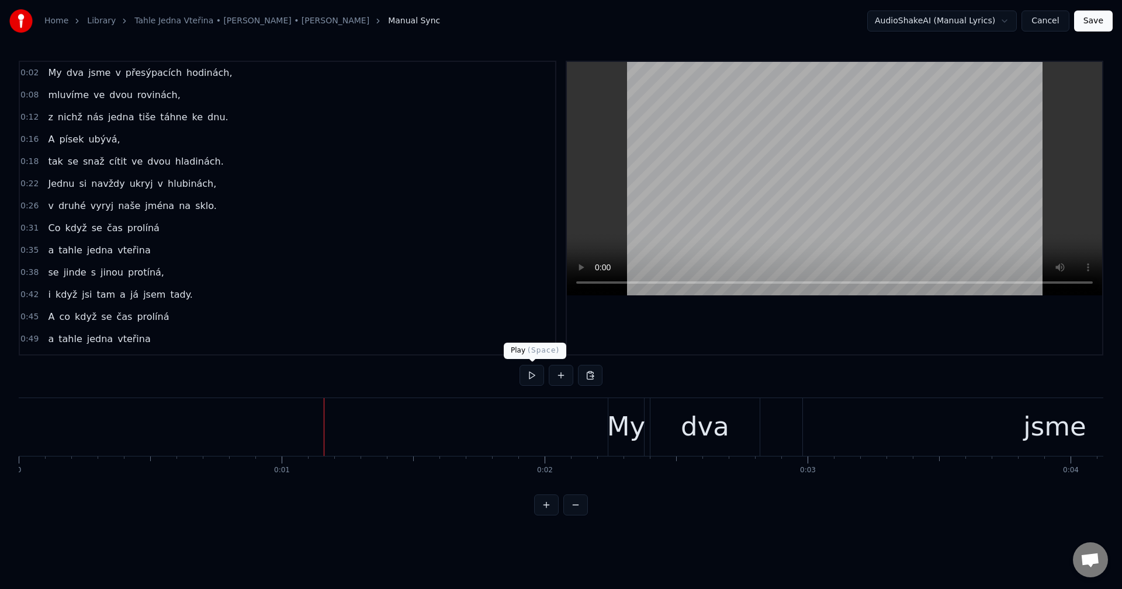
click at [537, 379] on button at bounding box center [531, 375] width 25 height 21
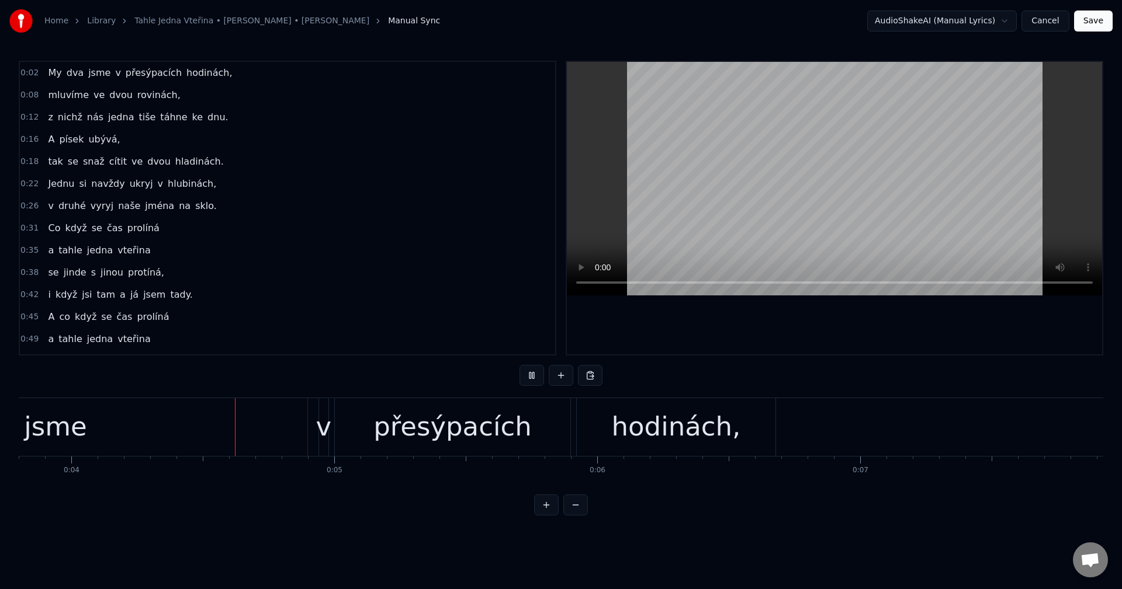
scroll to position [0, 1000]
click at [533, 374] on button at bounding box center [531, 375] width 25 height 21
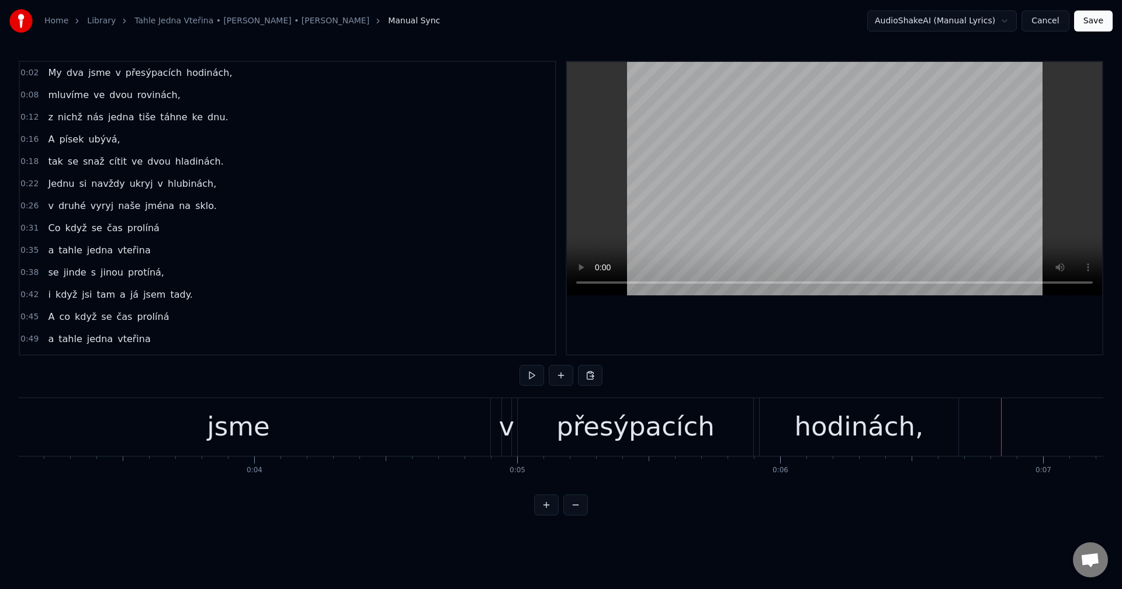
scroll to position [0, 728]
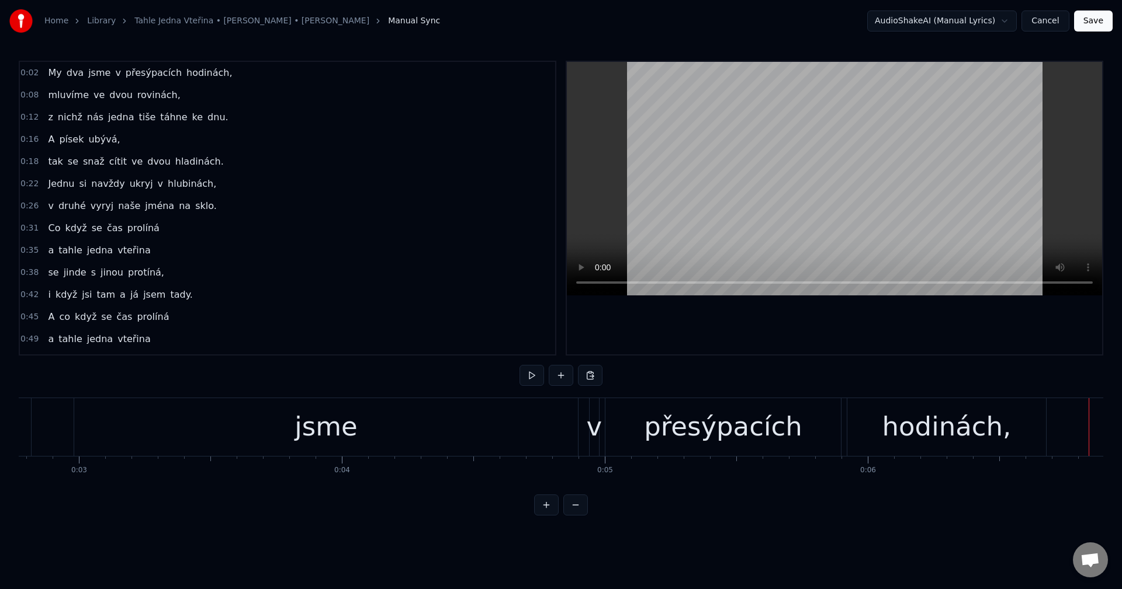
click at [144, 435] on div "jsme" at bounding box center [326, 427] width 504 height 58
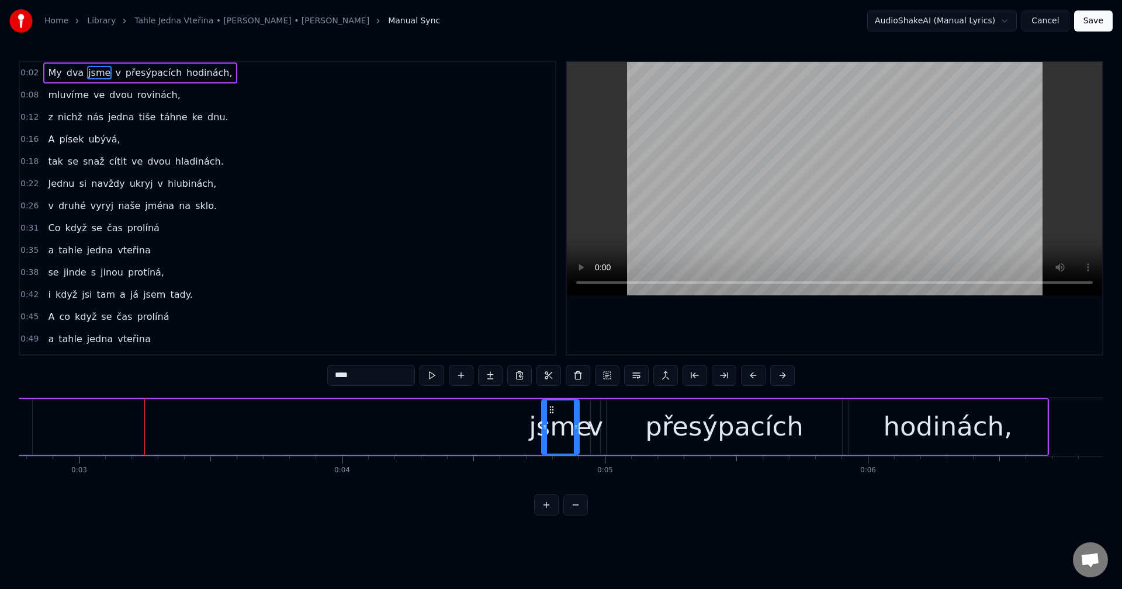
drag, startPoint x: 78, startPoint y: 430, endPoint x: 544, endPoint y: 426, distance: 466.2
click at [544, 426] on icon at bounding box center [544, 426] width 5 height 9
click at [410, 372] on button at bounding box center [417, 375] width 25 height 21
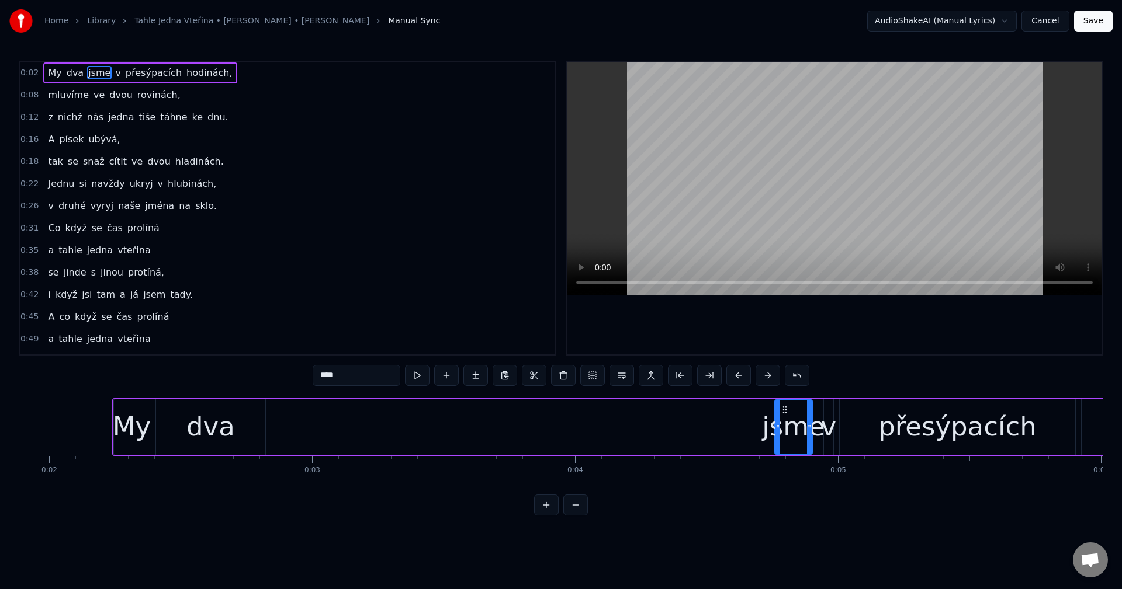
scroll to position [0, 379]
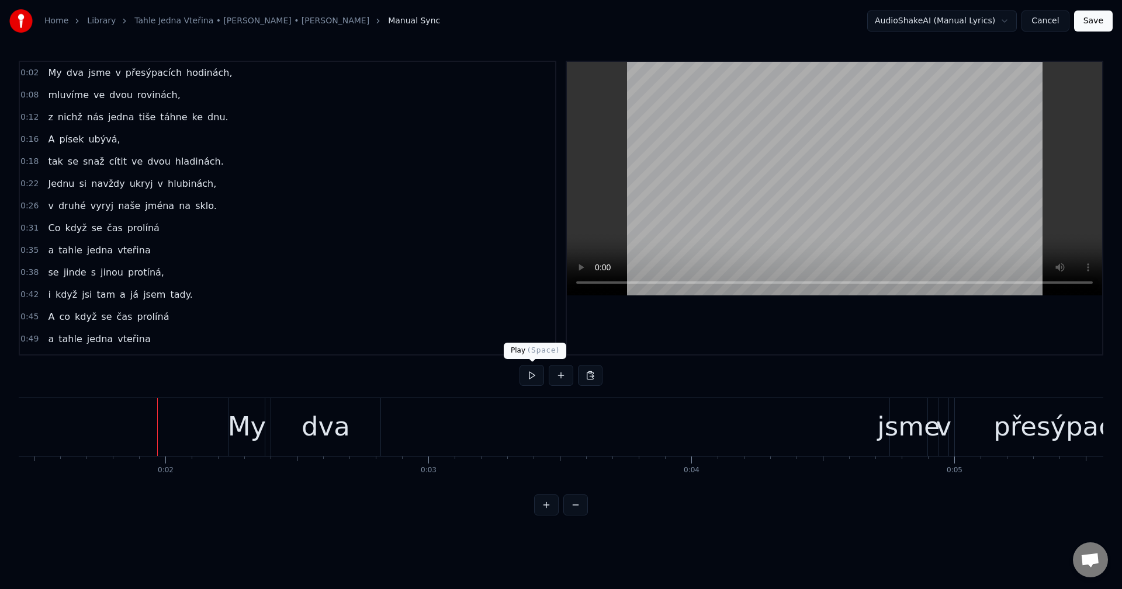
click at [532, 378] on button at bounding box center [531, 375] width 25 height 21
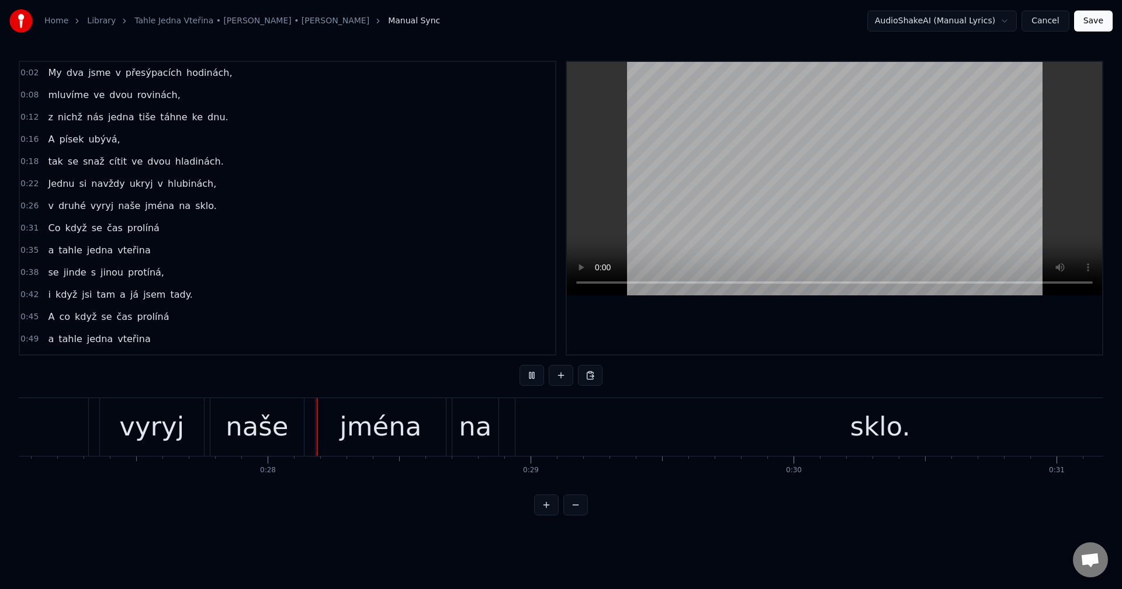
scroll to position [0, 7216]
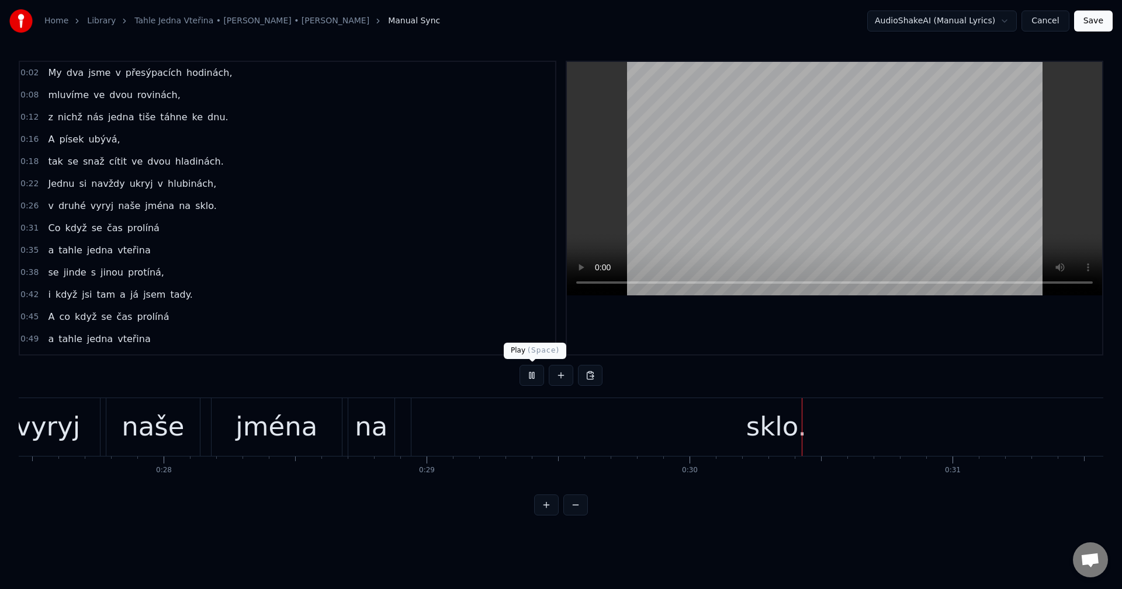
click at [528, 371] on button at bounding box center [531, 375] width 25 height 21
click at [542, 417] on div "sklo." at bounding box center [776, 427] width 730 height 58
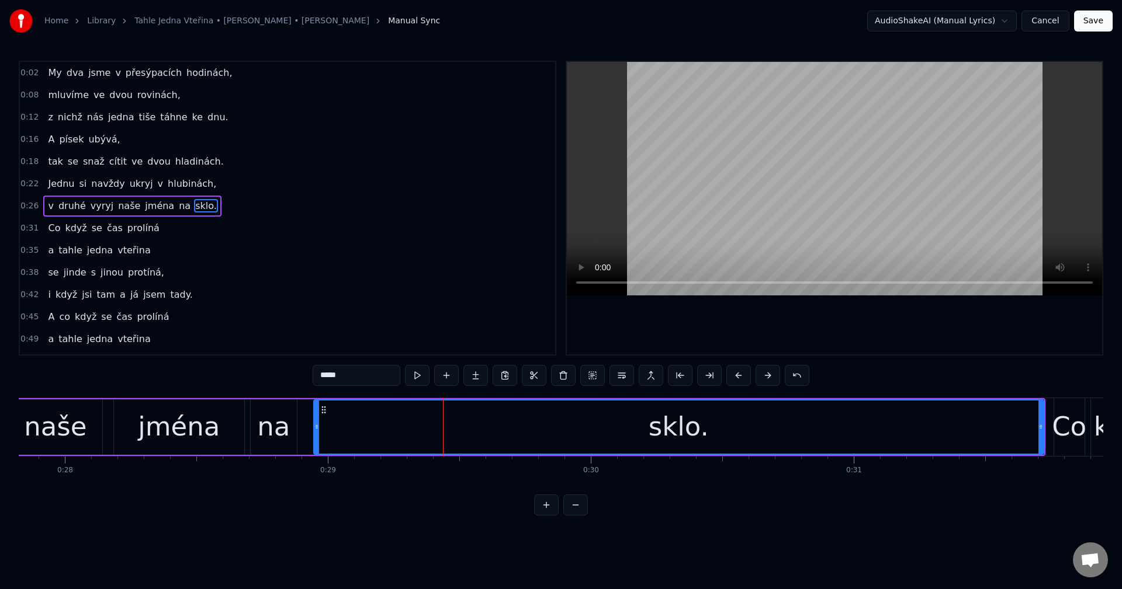
scroll to position [0, 7431]
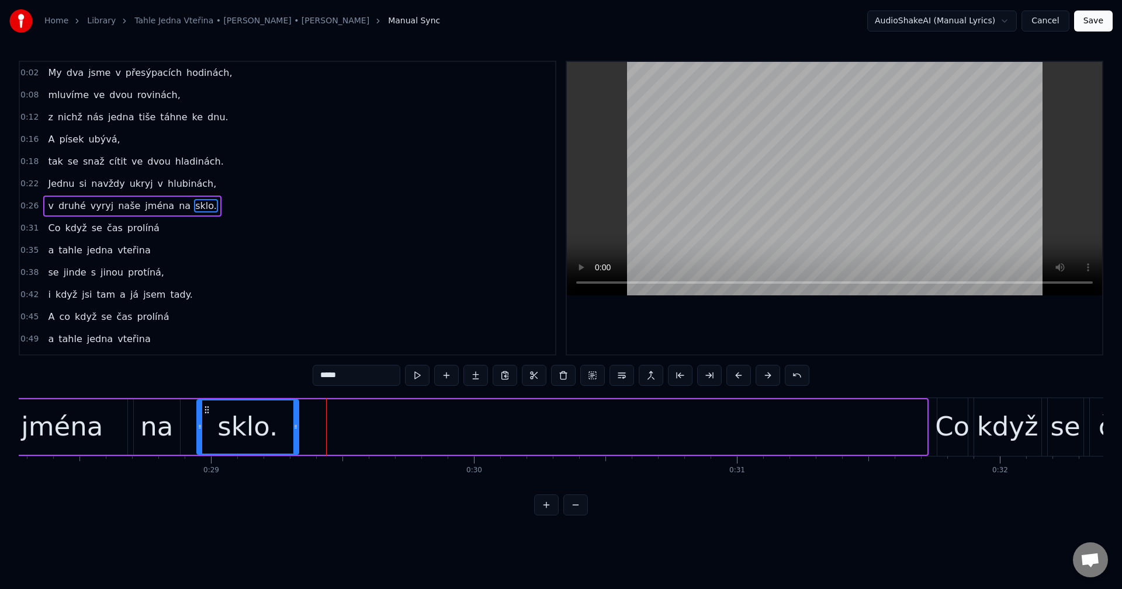
drag, startPoint x: 924, startPoint y: 425, endPoint x: 296, endPoint y: 414, distance: 628.1
click at [296, 414] on div at bounding box center [295, 427] width 5 height 53
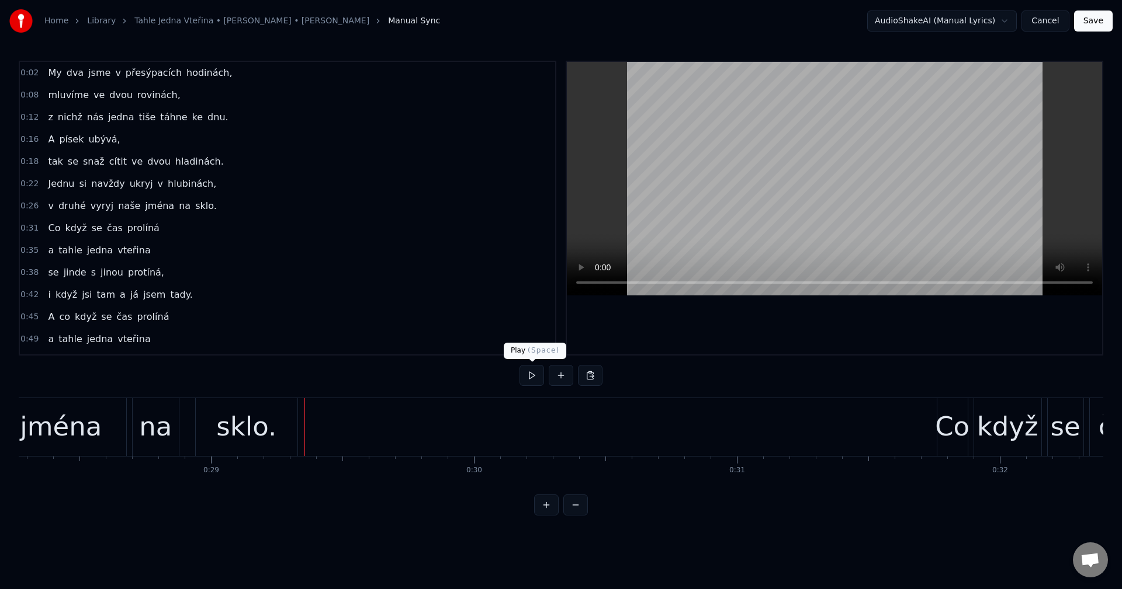
click at [526, 379] on button at bounding box center [531, 375] width 25 height 21
click at [258, 418] on div "sklo." at bounding box center [246, 427] width 60 height 40
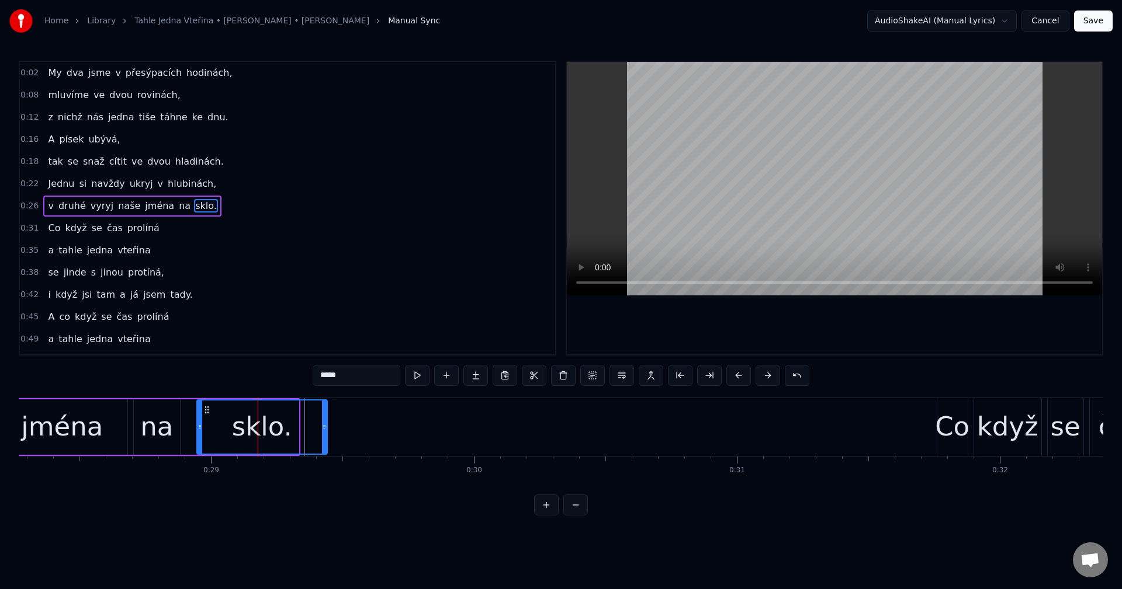
drag, startPoint x: 296, startPoint y: 424, endPoint x: 329, endPoint y: 424, distance: 33.9
click at [327, 425] on icon at bounding box center [324, 426] width 5 height 9
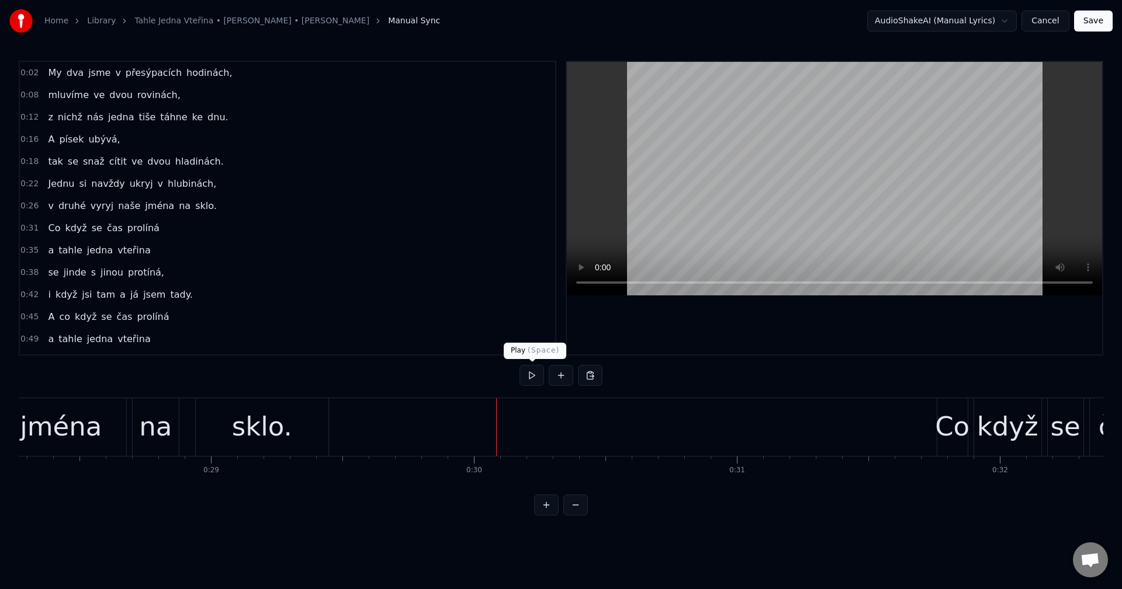
click at [526, 376] on button at bounding box center [531, 375] width 25 height 21
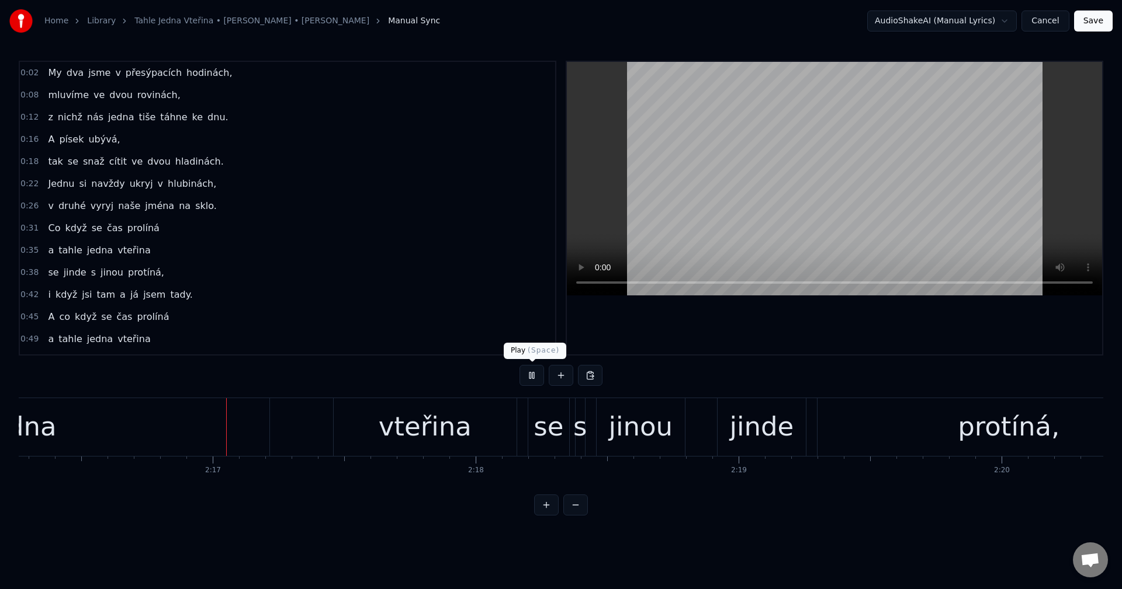
scroll to position [0, 35837]
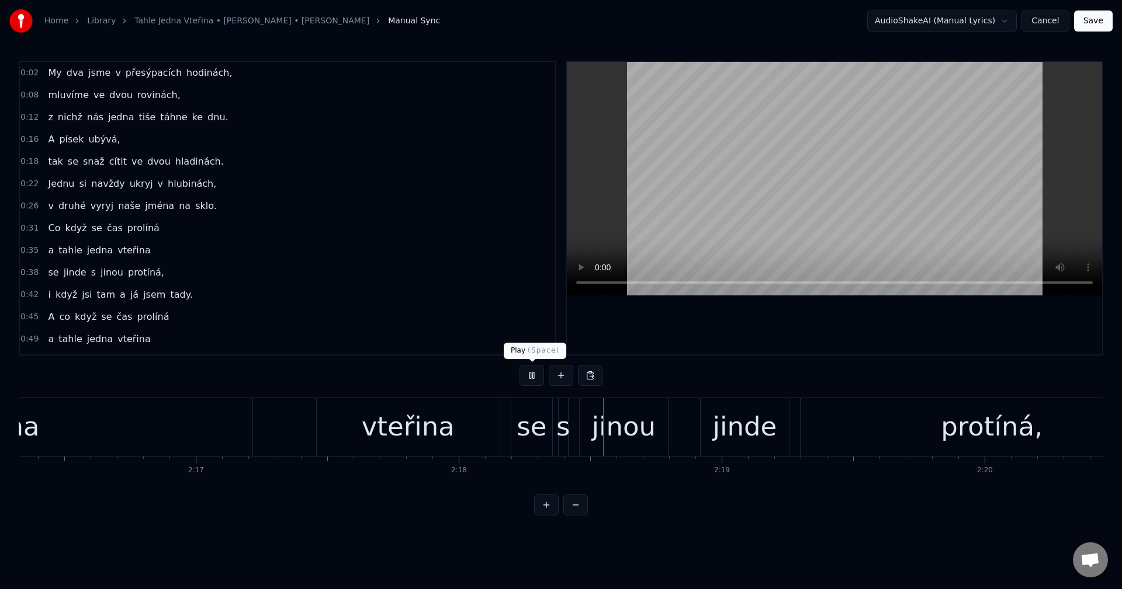
click at [540, 383] on button at bounding box center [531, 375] width 25 height 21
click at [529, 370] on button at bounding box center [531, 375] width 25 height 21
click at [524, 371] on button at bounding box center [531, 375] width 25 height 21
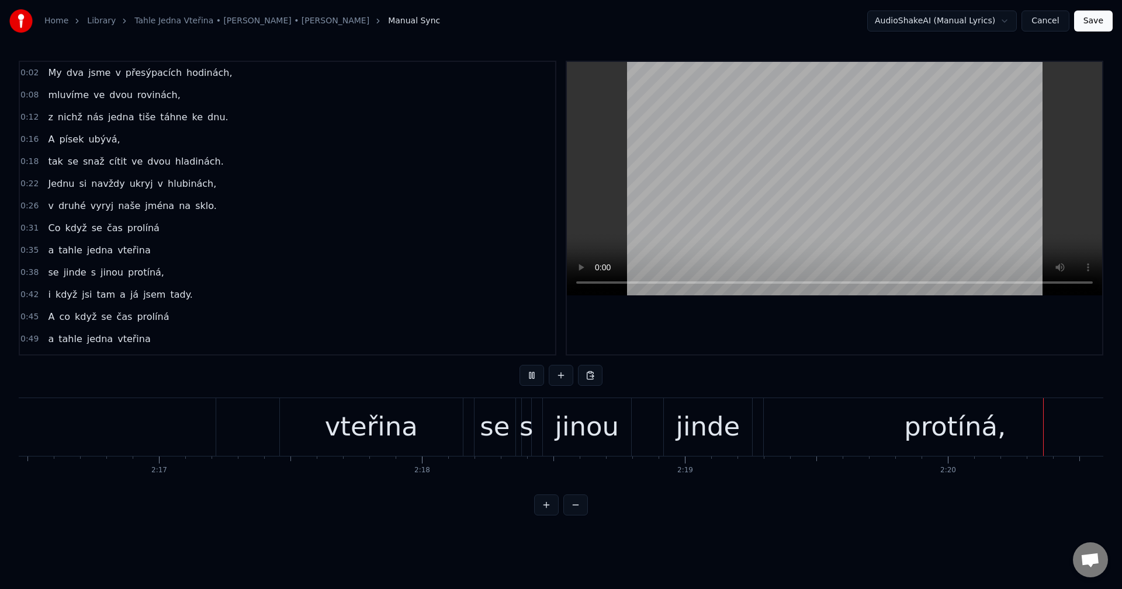
click at [525, 372] on button at bounding box center [531, 375] width 25 height 21
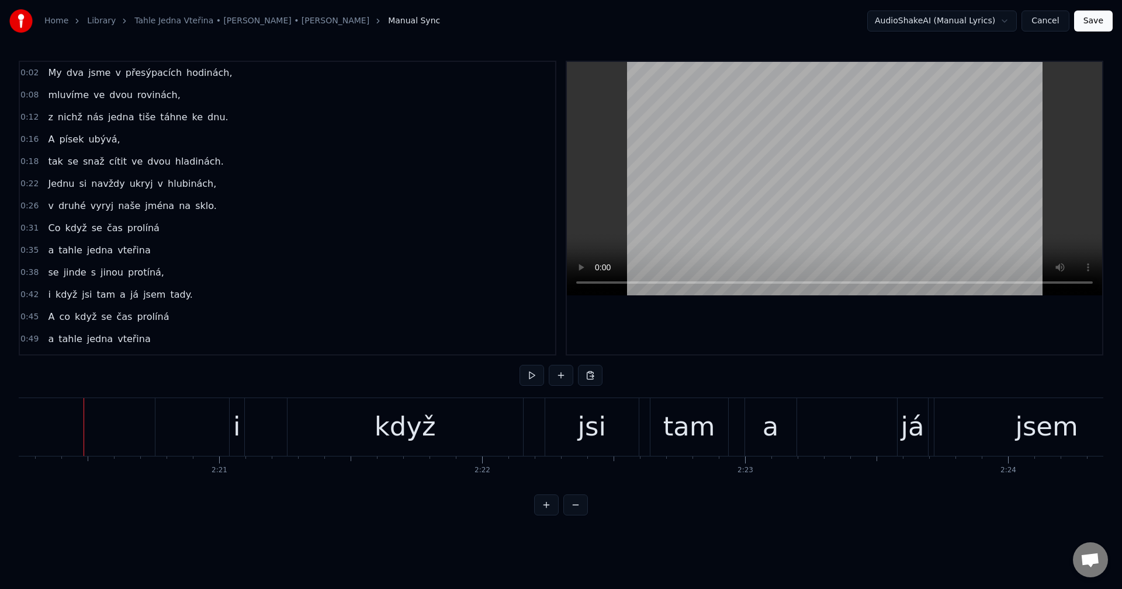
scroll to position [0, 36871]
click at [538, 377] on button at bounding box center [531, 375] width 25 height 21
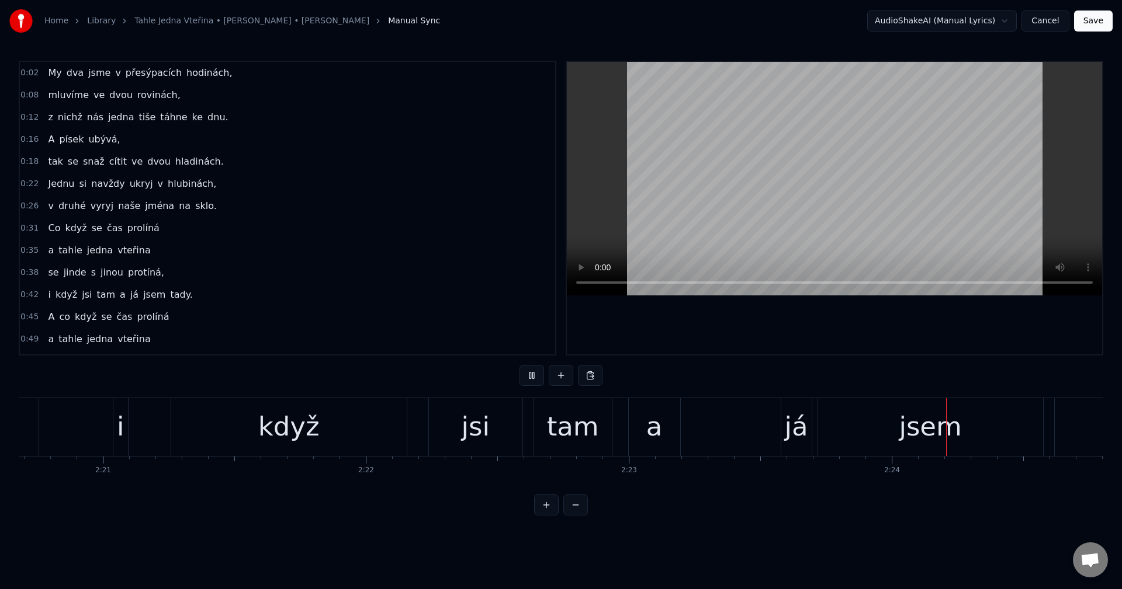
click at [540, 373] on button at bounding box center [531, 375] width 25 height 21
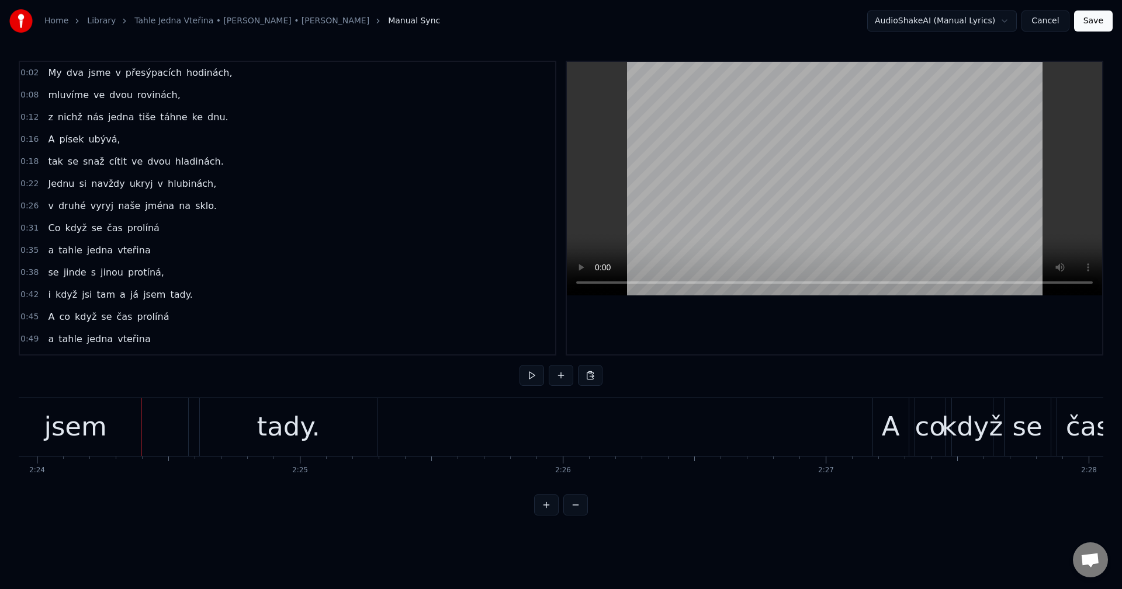
scroll to position [0, 37854]
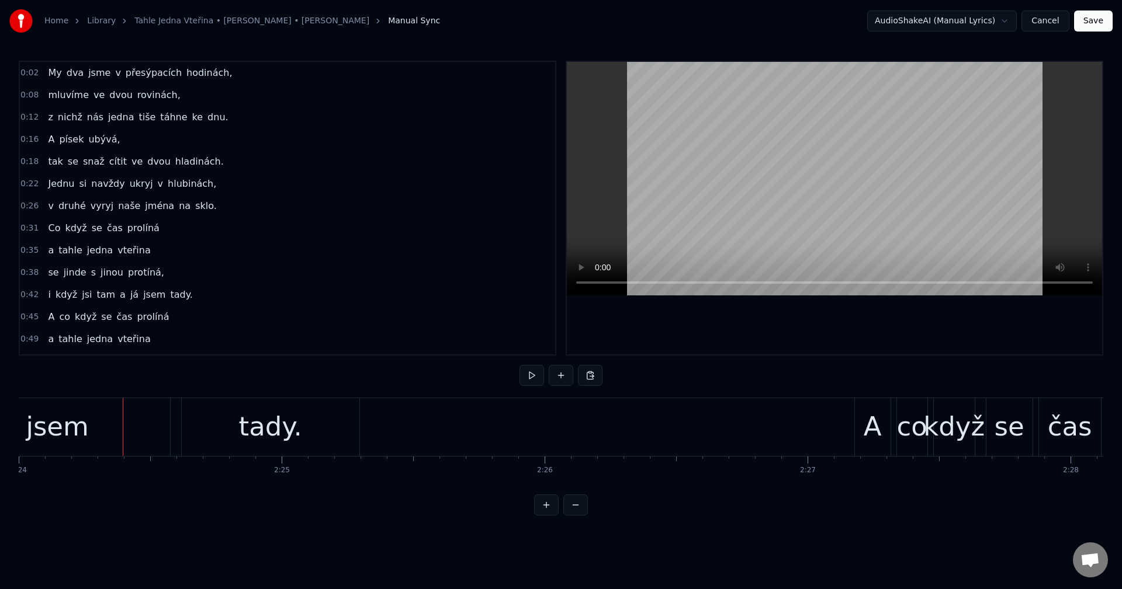
click at [540, 373] on button at bounding box center [531, 375] width 25 height 21
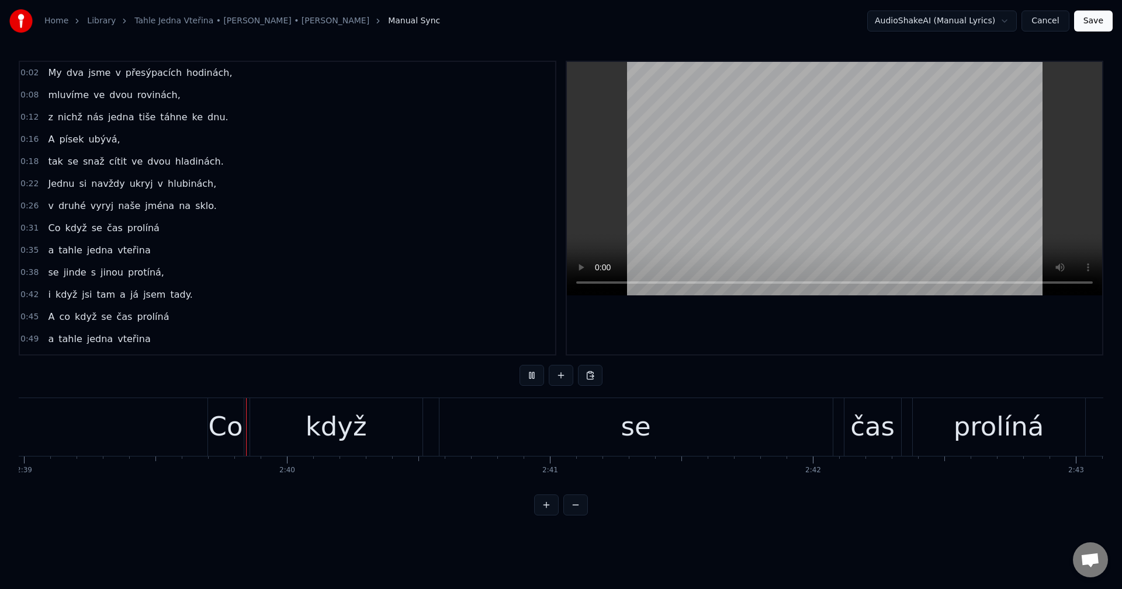
scroll to position [0, 41810]
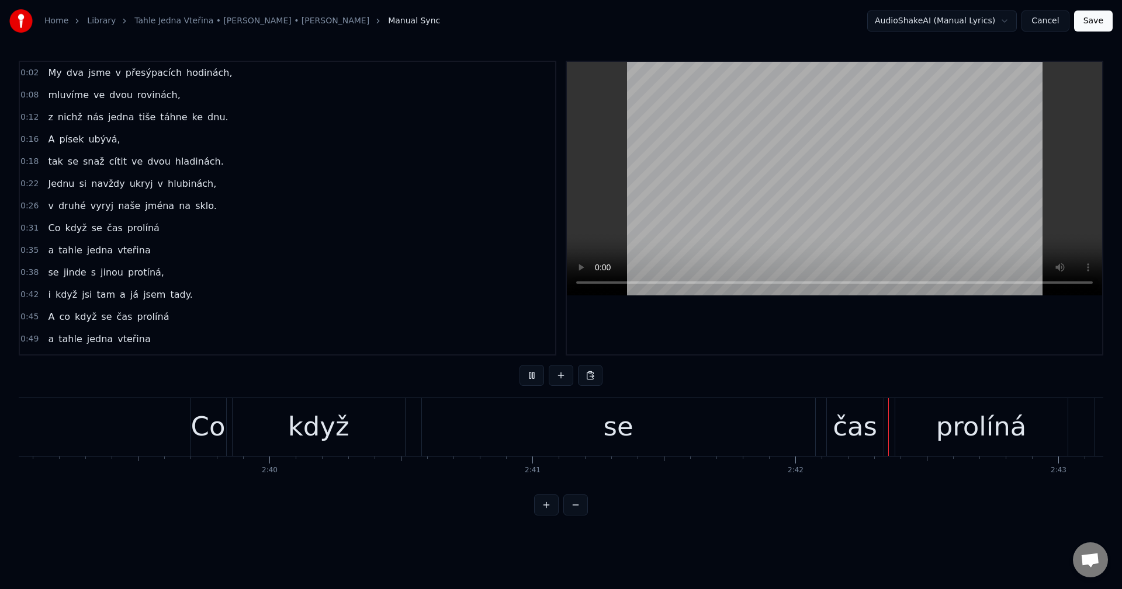
click at [531, 367] on button at bounding box center [531, 375] width 25 height 21
click at [366, 425] on div "když" at bounding box center [318, 427] width 172 height 58
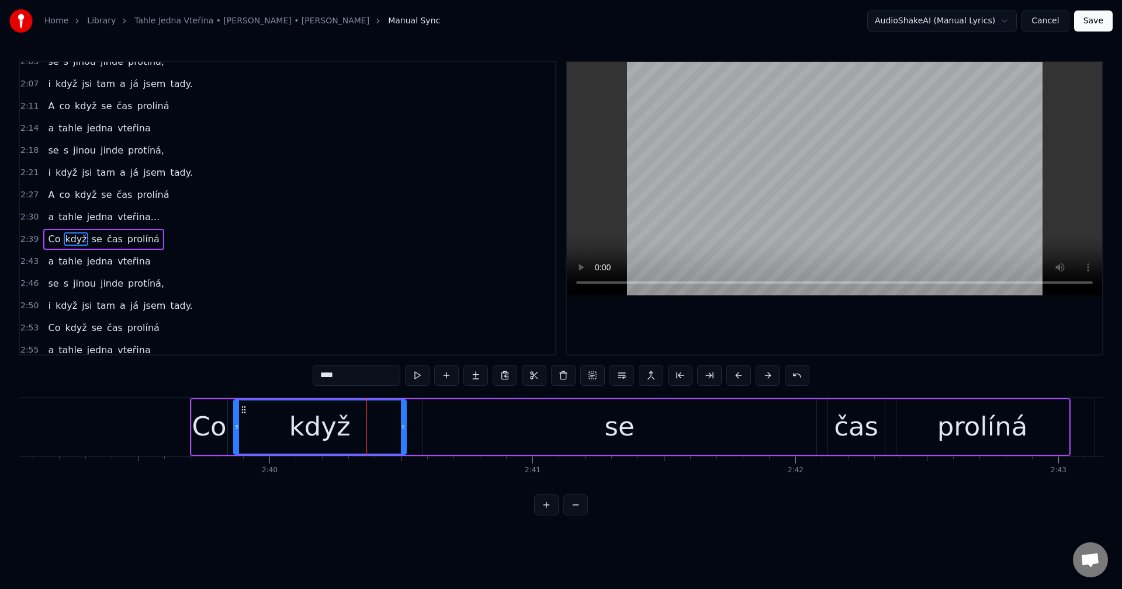
scroll to position [686, 0]
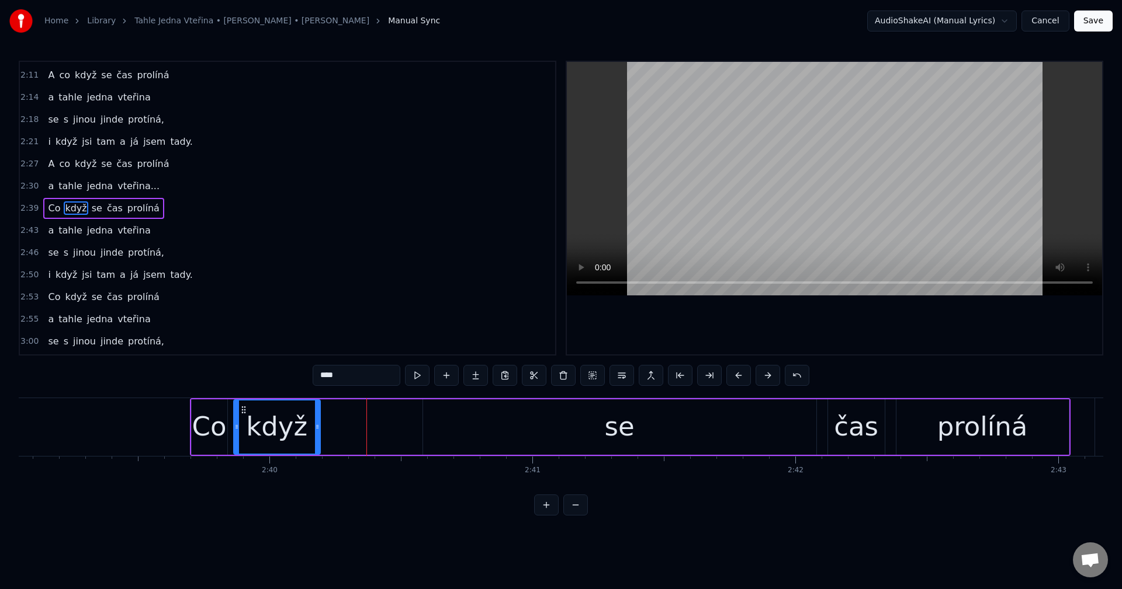
drag, startPoint x: 402, startPoint y: 426, endPoint x: 316, endPoint y: 429, distance: 85.9
click at [315, 429] on icon at bounding box center [317, 426] width 5 height 9
click at [438, 418] on div "se" at bounding box center [619, 427] width 393 height 55
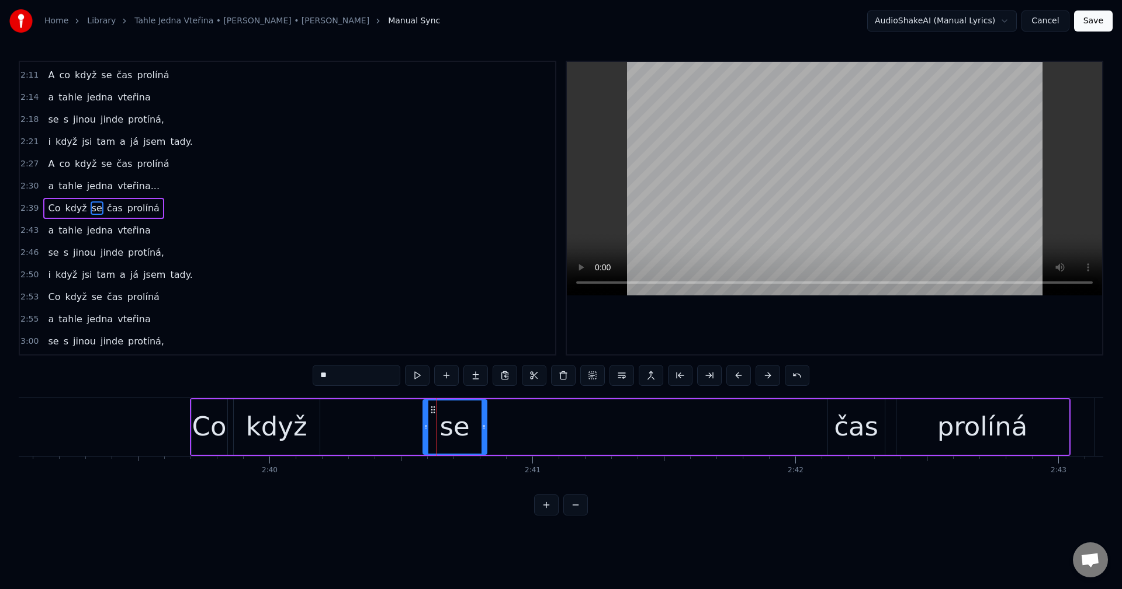
drag, startPoint x: 813, startPoint y: 424, endPoint x: 480, endPoint y: 436, distance: 332.6
click at [481, 436] on div at bounding box center [483, 427] width 5 height 53
drag, startPoint x: 422, startPoint y: 408, endPoint x: 344, endPoint y: 412, distance: 77.8
click at [344, 412] on div at bounding box center [344, 427] width 5 height 53
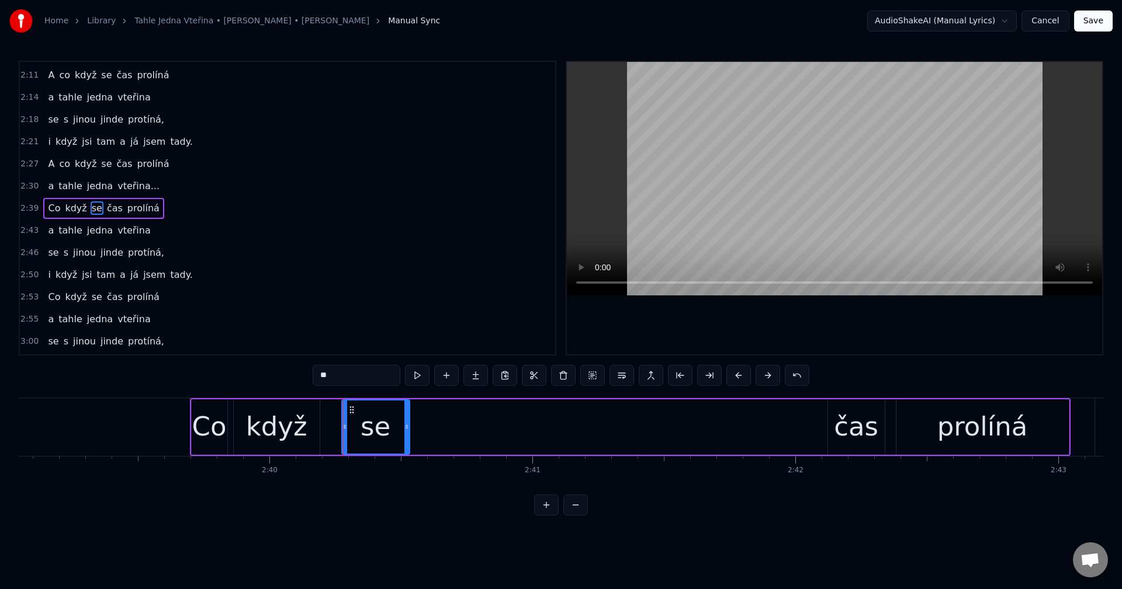
drag, startPoint x: 481, startPoint y: 419, endPoint x: 407, endPoint y: 424, distance: 74.3
click at [407, 424] on div at bounding box center [406, 427] width 5 height 53
click at [864, 407] on div "čas" at bounding box center [856, 427] width 44 height 40
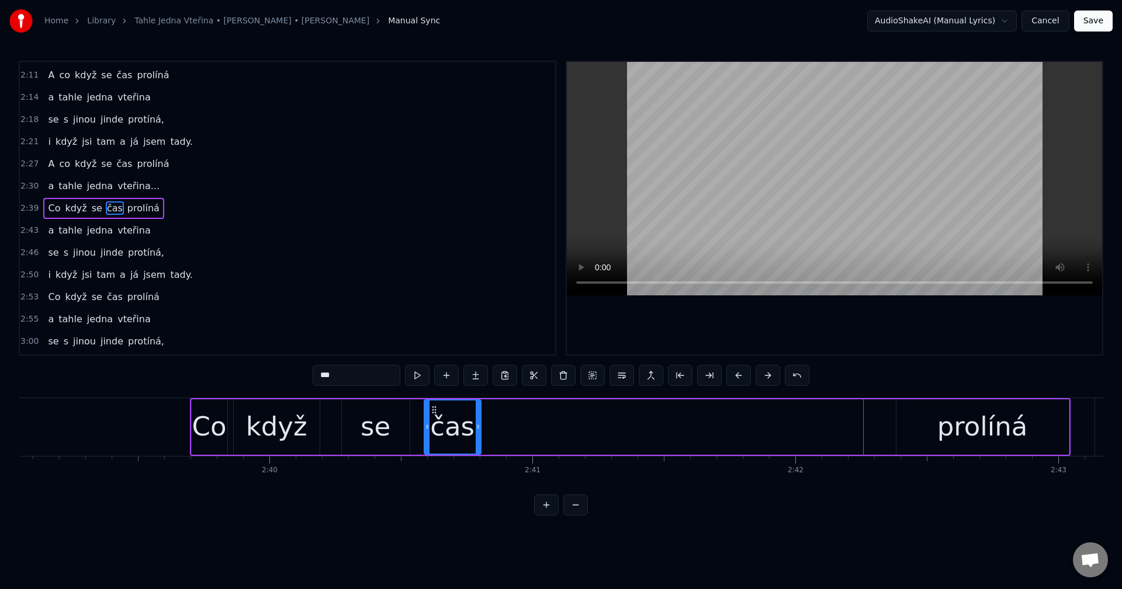
drag, startPoint x: 835, startPoint y: 411, endPoint x: 542, endPoint y: 430, distance: 293.3
click at [431, 431] on div "čas" at bounding box center [452, 427] width 55 height 53
click at [922, 401] on div "prolíná" at bounding box center [982, 427] width 172 height 55
type input "*******"
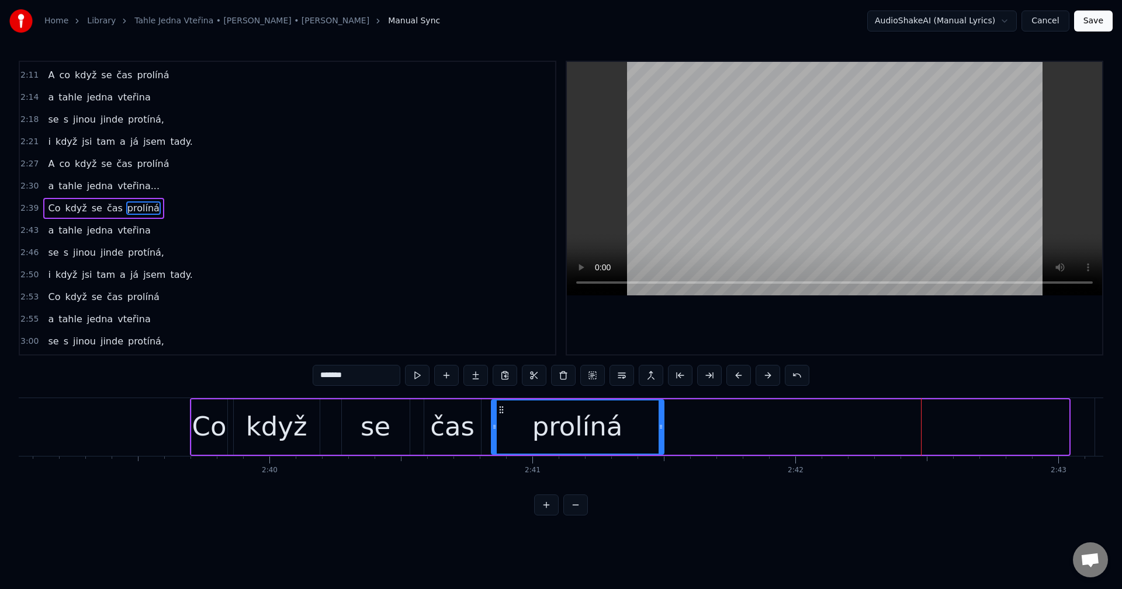
drag, startPoint x: 903, startPoint y: 409, endPoint x: 499, endPoint y: 437, distance: 404.6
click at [499, 437] on div "prolíná" at bounding box center [577, 427] width 171 height 53
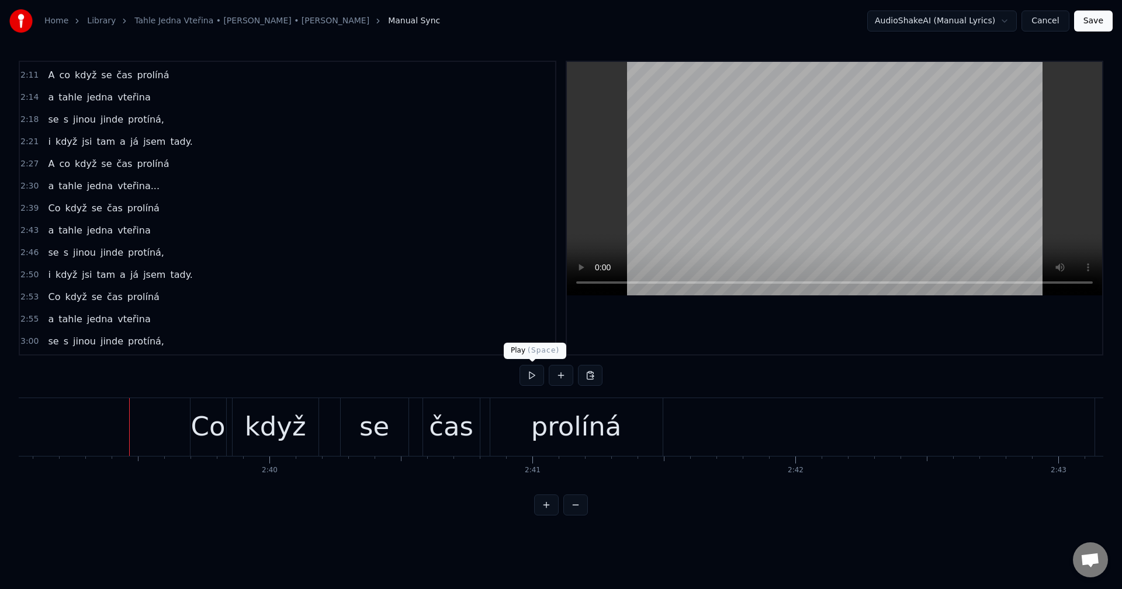
click at [522, 383] on button at bounding box center [531, 375] width 25 height 21
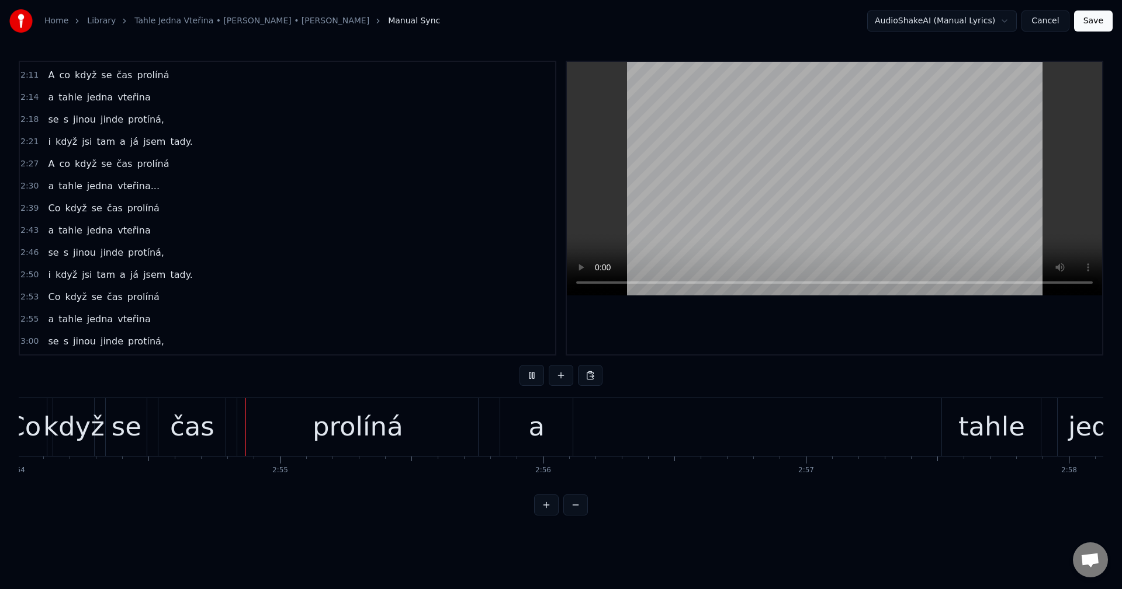
scroll to position [0, 45759]
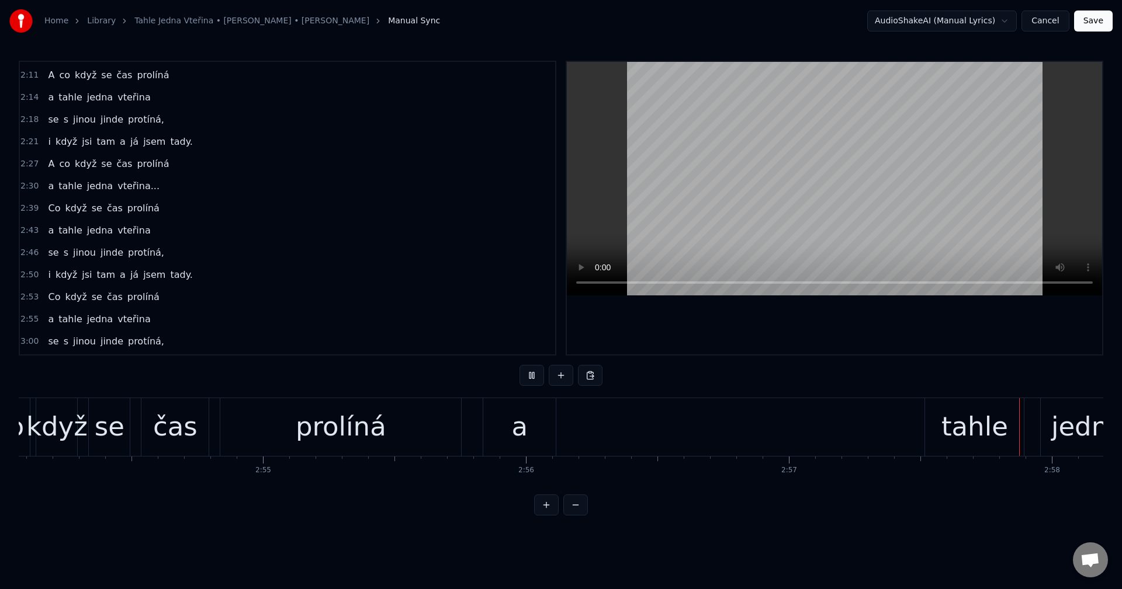
click at [525, 376] on button at bounding box center [531, 375] width 25 height 21
click at [500, 424] on div "a" at bounding box center [519, 427] width 72 height 58
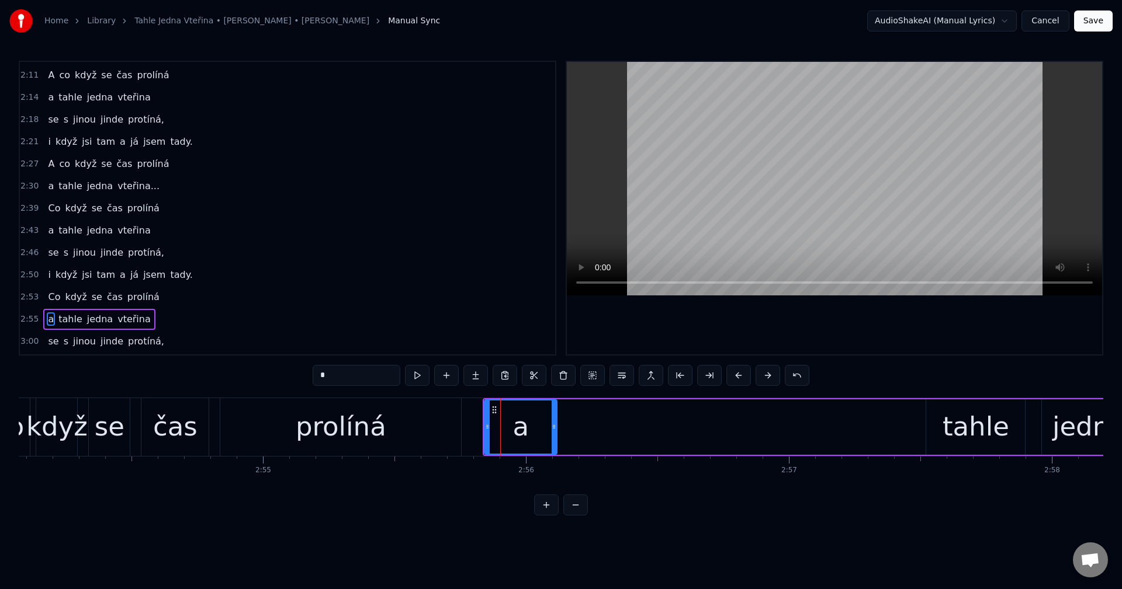
scroll to position [706, 0]
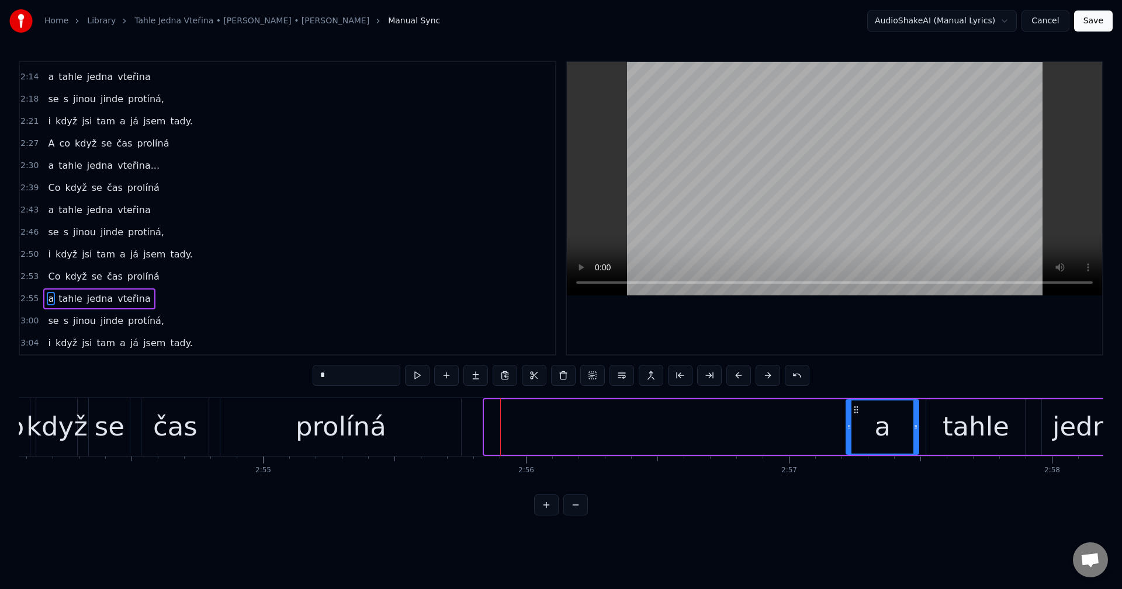
drag, startPoint x: 493, startPoint y: 411, endPoint x: 855, endPoint y: 405, distance: 361.6
click at [855, 405] on icon at bounding box center [855, 409] width 9 height 9
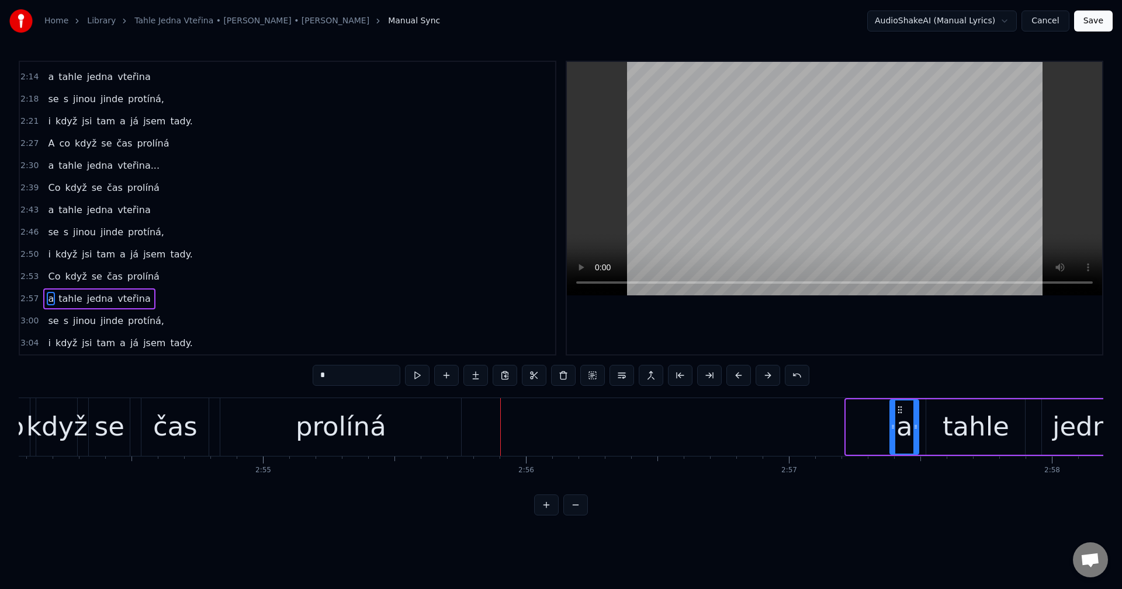
drag, startPoint x: 849, startPoint y: 430, endPoint x: 890, endPoint y: 431, distance: 41.5
click at [893, 431] on icon at bounding box center [892, 426] width 5 height 9
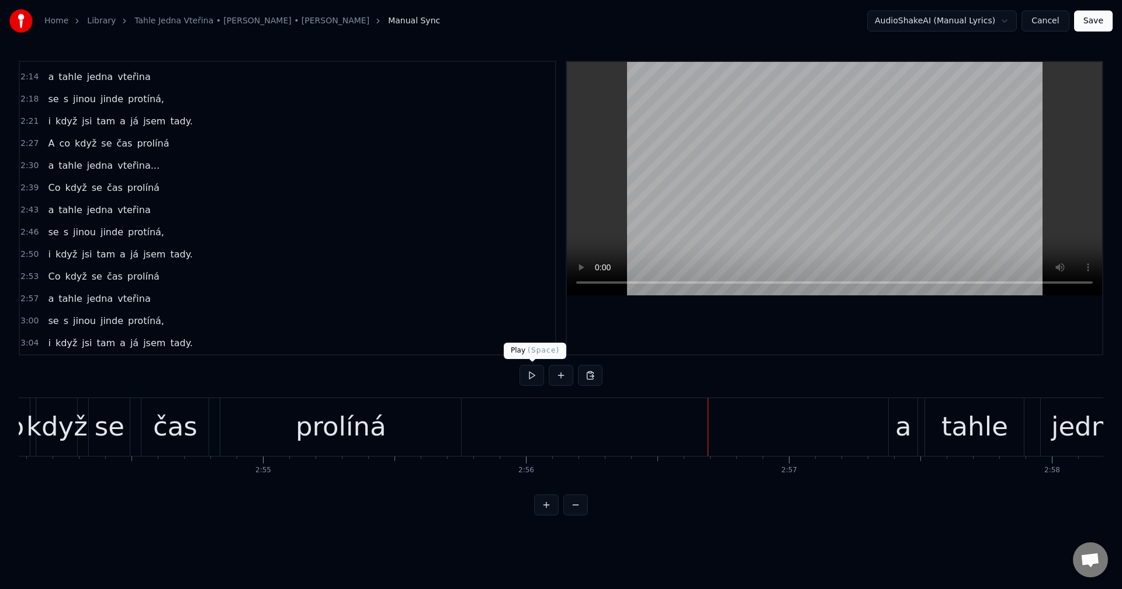
click at [531, 382] on button at bounding box center [531, 375] width 25 height 21
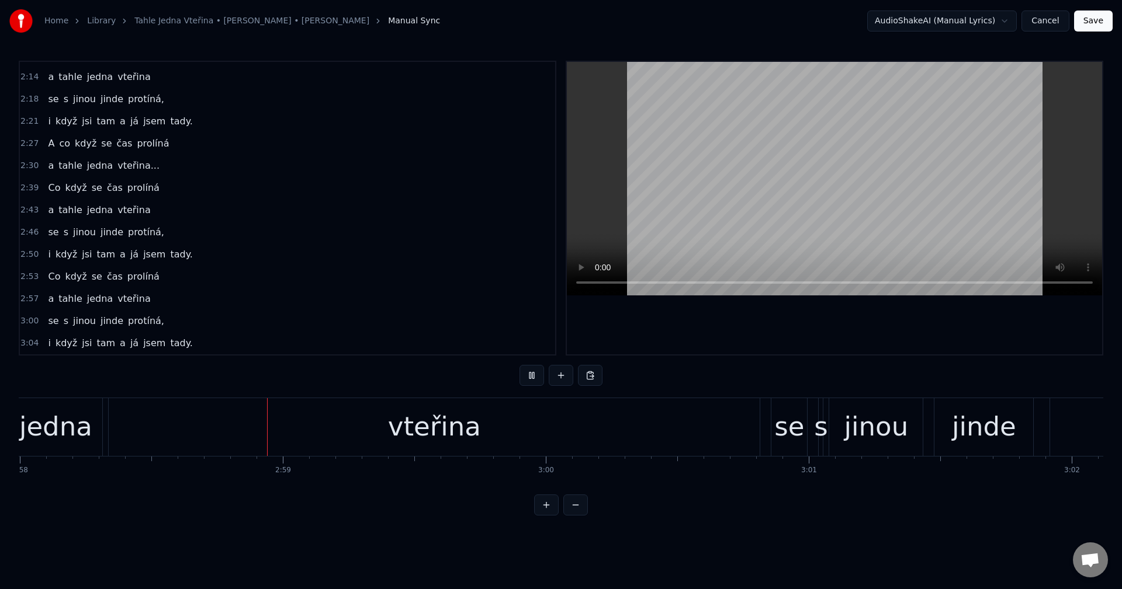
scroll to position [0, 46791]
click at [529, 380] on button at bounding box center [531, 375] width 25 height 21
click at [500, 426] on div "vteřina" at bounding box center [433, 427] width 651 height 58
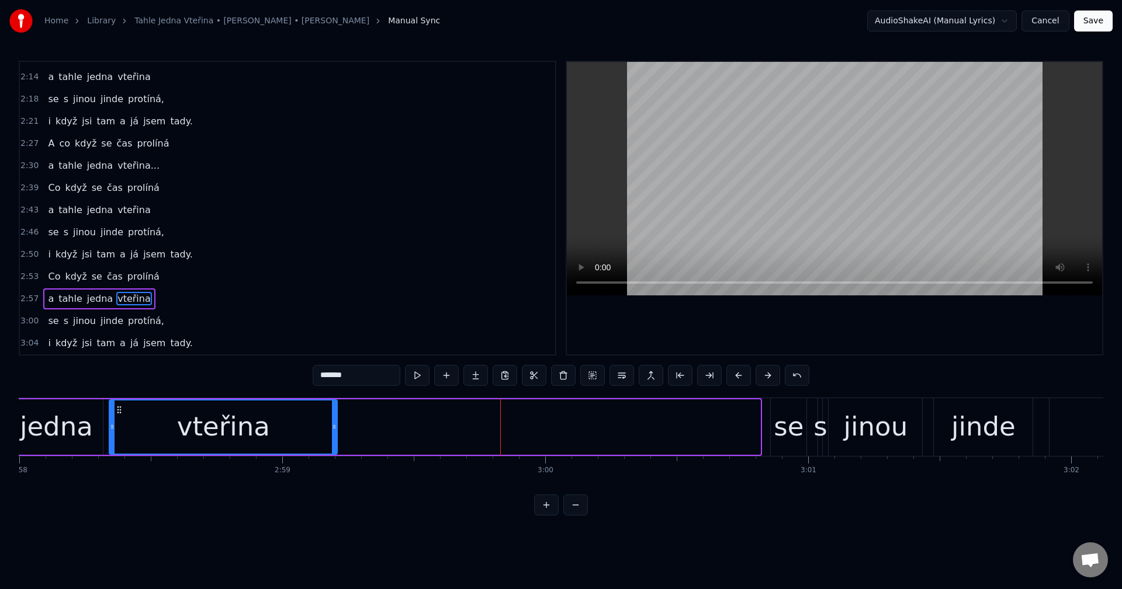
drag, startPoint x: 755, startPoint y: 423, endPoint x: 327, endPoint y: 438, distance: 428.4
click at [332, 438] on div at bounding box center [334, 427] width 5 height 53
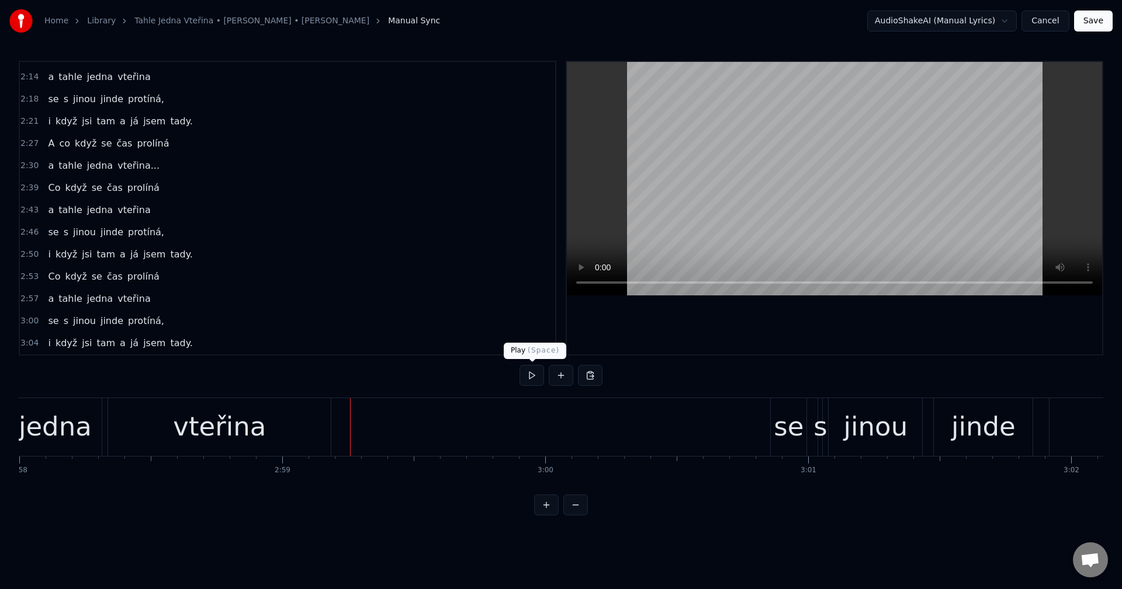
click at [525, 377] on button at bounding box center [531, 375] width 25 height 21
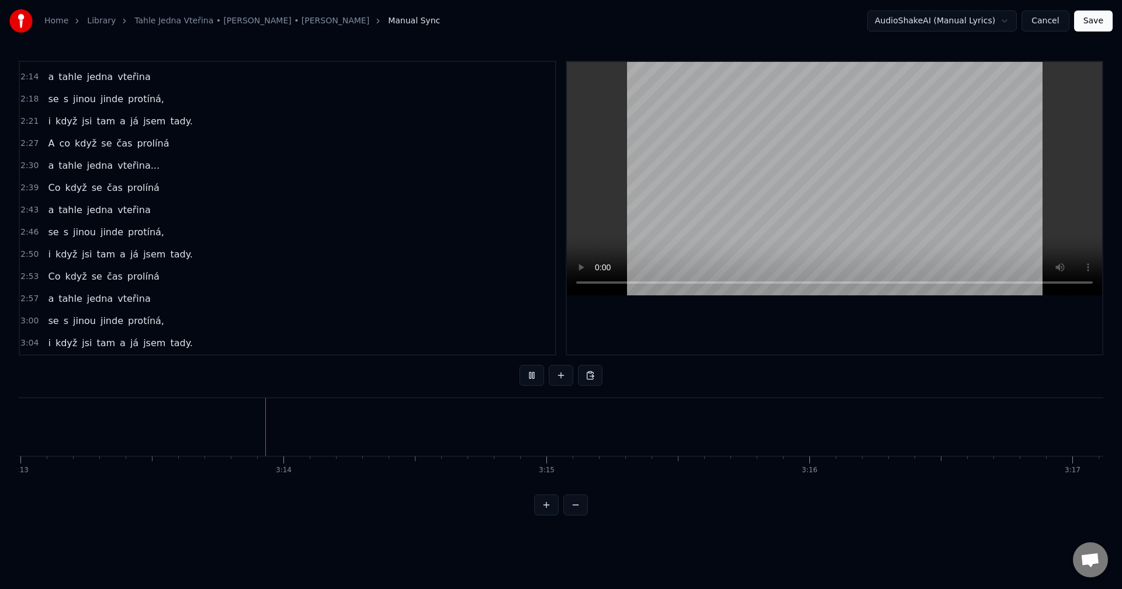
scroll to position [0, 50752]
click at [1099, 24] on button "Save" at bounding box center [1093, 21] width 39 height 21
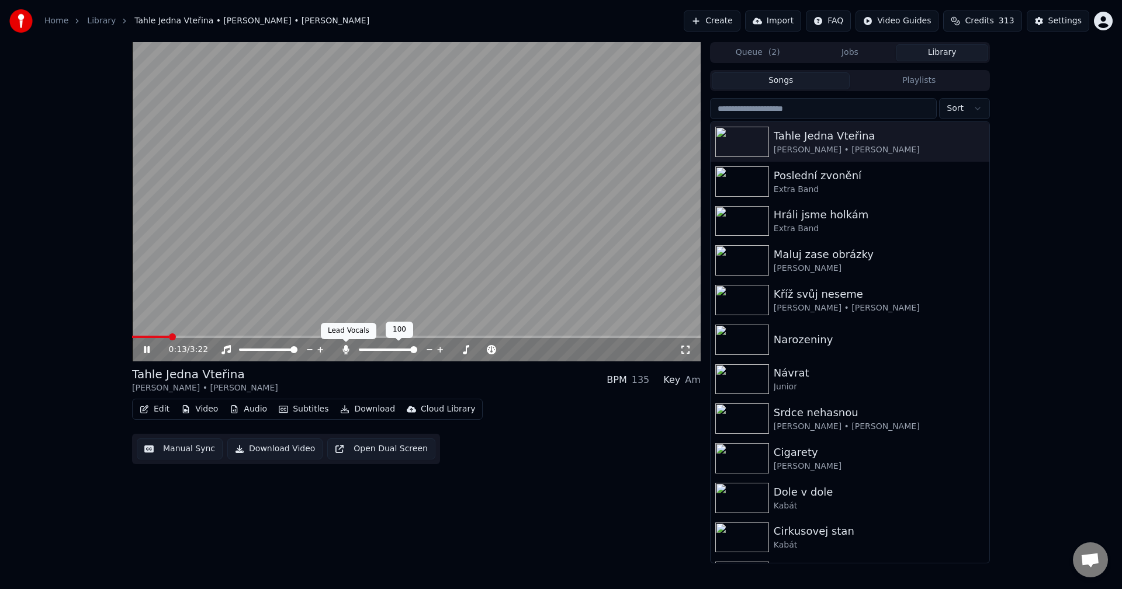
click at [345, 348] on icon at bounding box center [345, 349] width 6 height 9
click at [344, 352] on icon at bounding box center [346, 349] width 12 height 9
click at [147, 351] on icon at bounding box center [154, 349] width 27 height 9
click at [740, 27] on button "Create" at bounding box center [711, 21] width 57 height 21
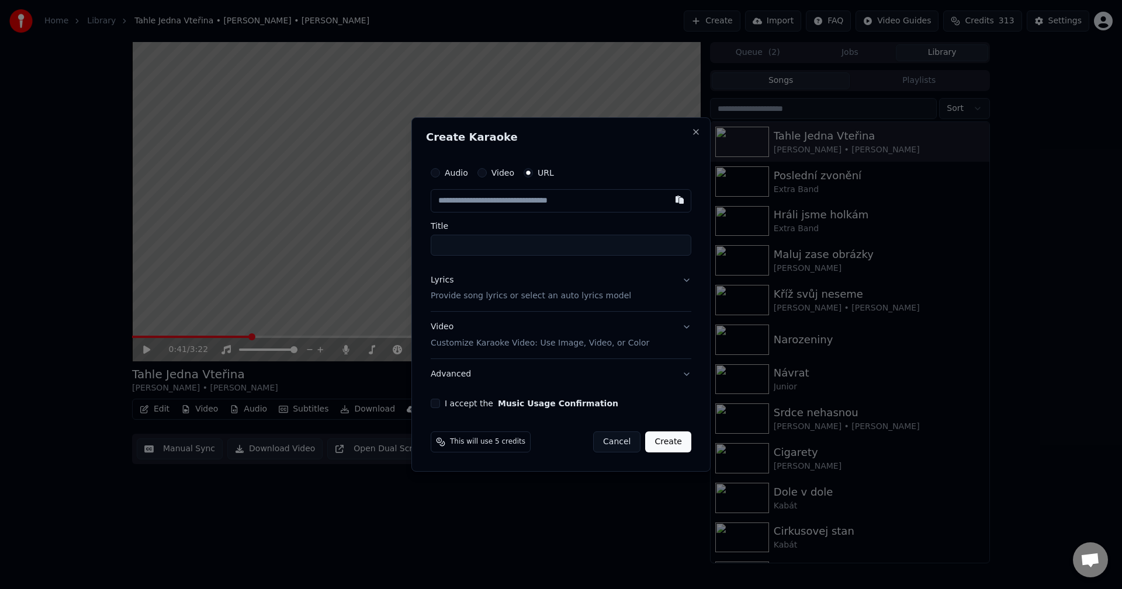
type input "**********"
click at [474, 288] on div "Lyrics Provide song lyrics or select an auto lyrics model" at bounding box center [531, 289] width 200 height 28
type input "**********"
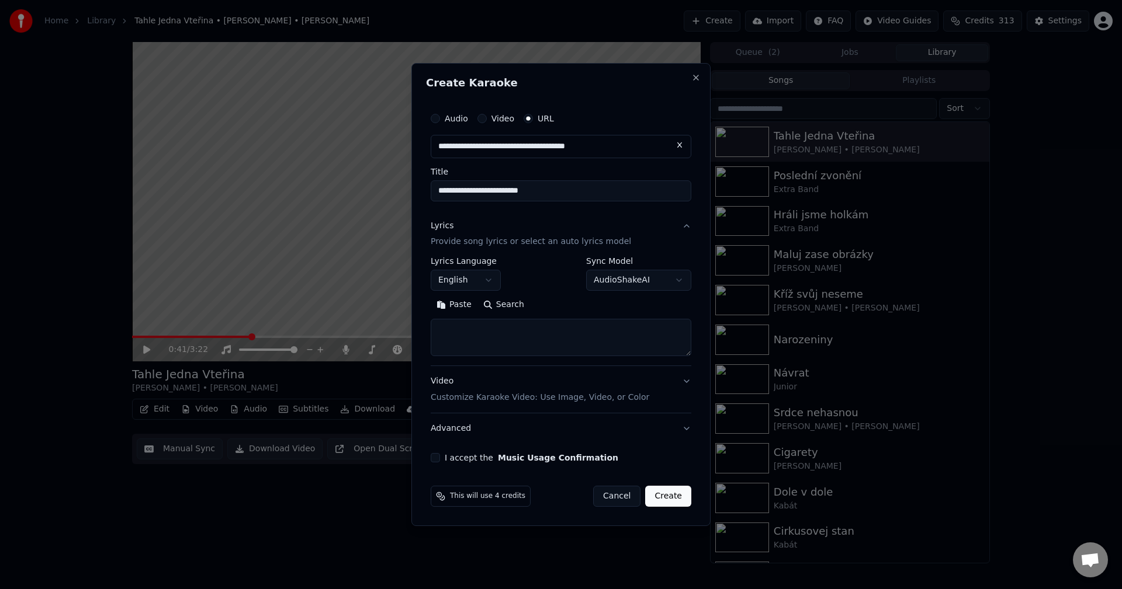
click at [469, 283] on body "**********" at bounding box center [561, 294] width 1122 height 589
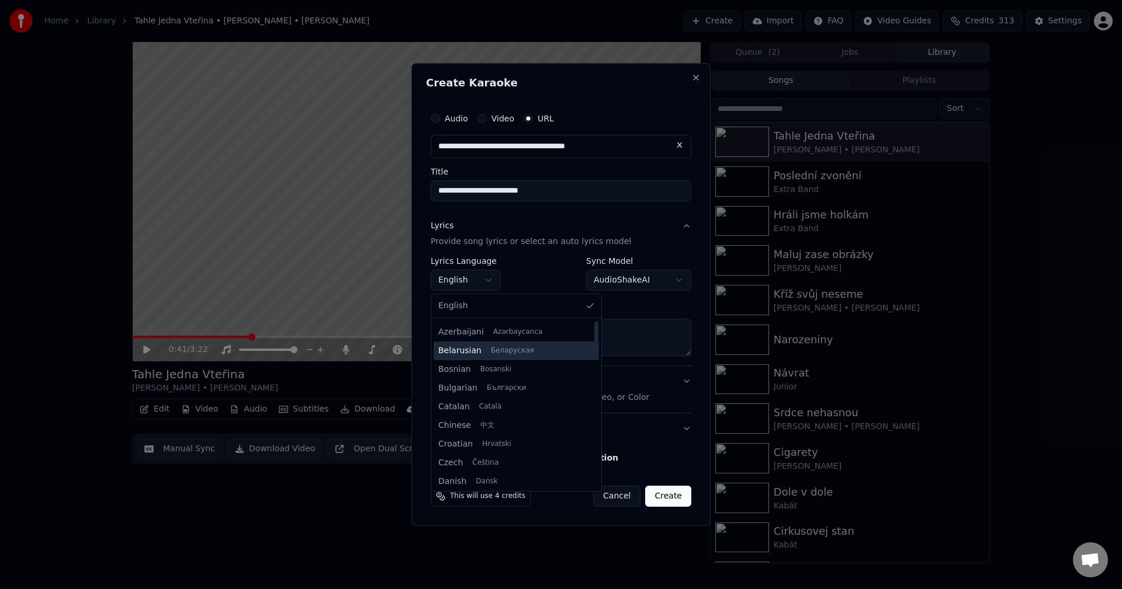
scroll to position [58, 0]
select select "**"
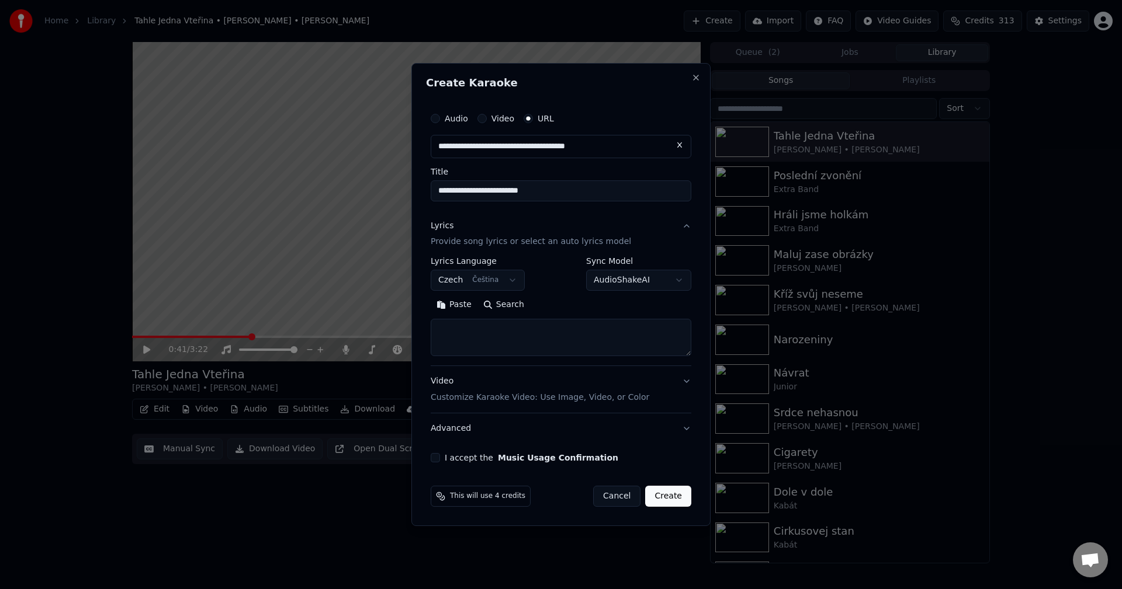
click at [456, 304] on button "Paste" at bounding box center [454, 305] width 47 height 19
click at [551, 308] on button "Expand" at bounding box center [556, 305] width 55 height 19
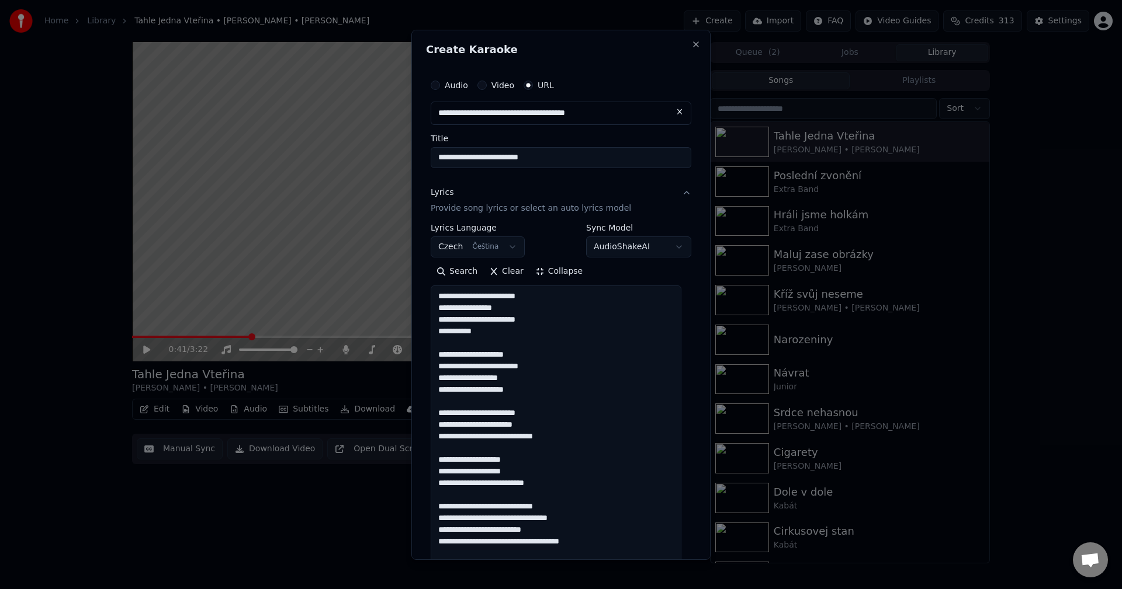
click at [514, 332] on textarea "**********" at bounding box center [556, 524] width 251 height 476
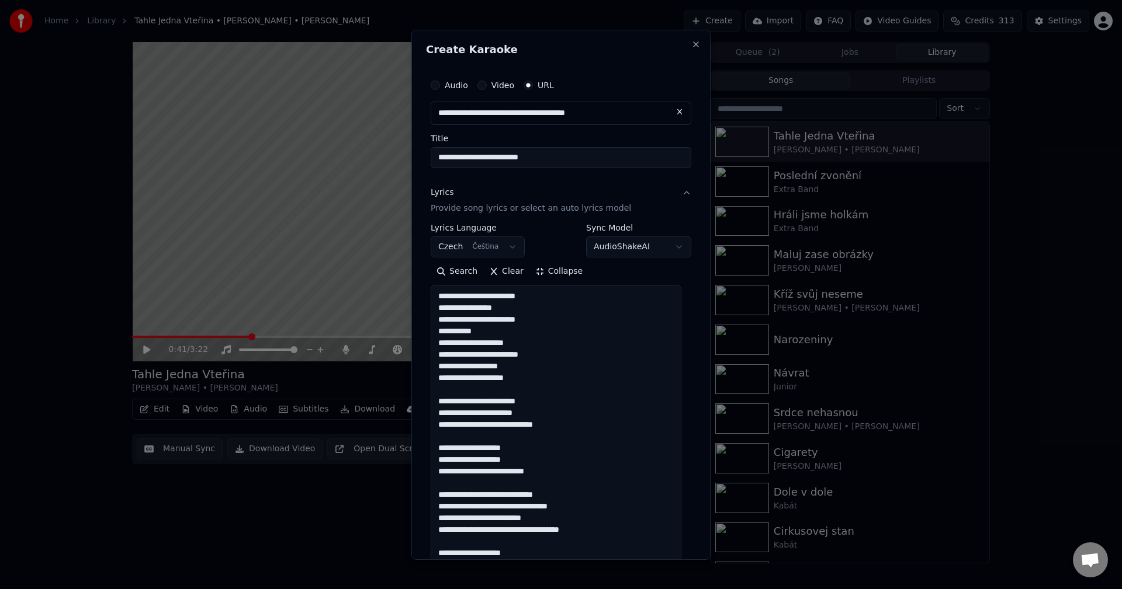
drag, startPoint x: 536, startPoint y: 376, endPoint x: 535, endPoint y: 401, distance: 25.1
click at [536, 379] on textarea "**********" at bounding box center [556, 524] width 251 height 476
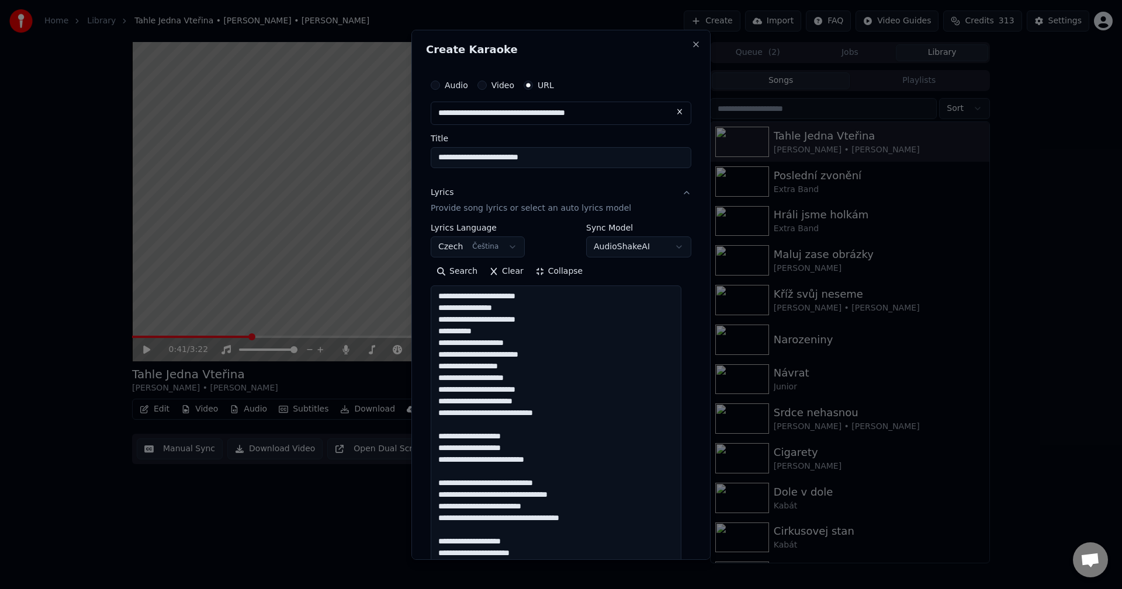
click at [561, 411] on textarea "**********" at bounding box center [556, 524] width 251 height 476
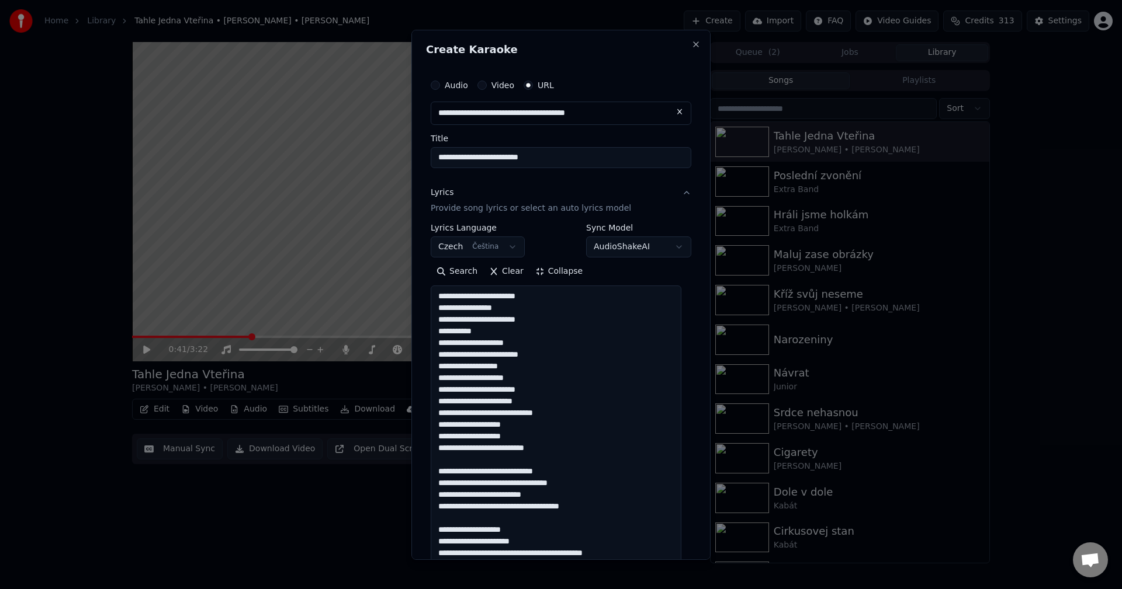
click at [562, 452] on textarea "**********" at bounding box center [556, 524] width 251 height 476
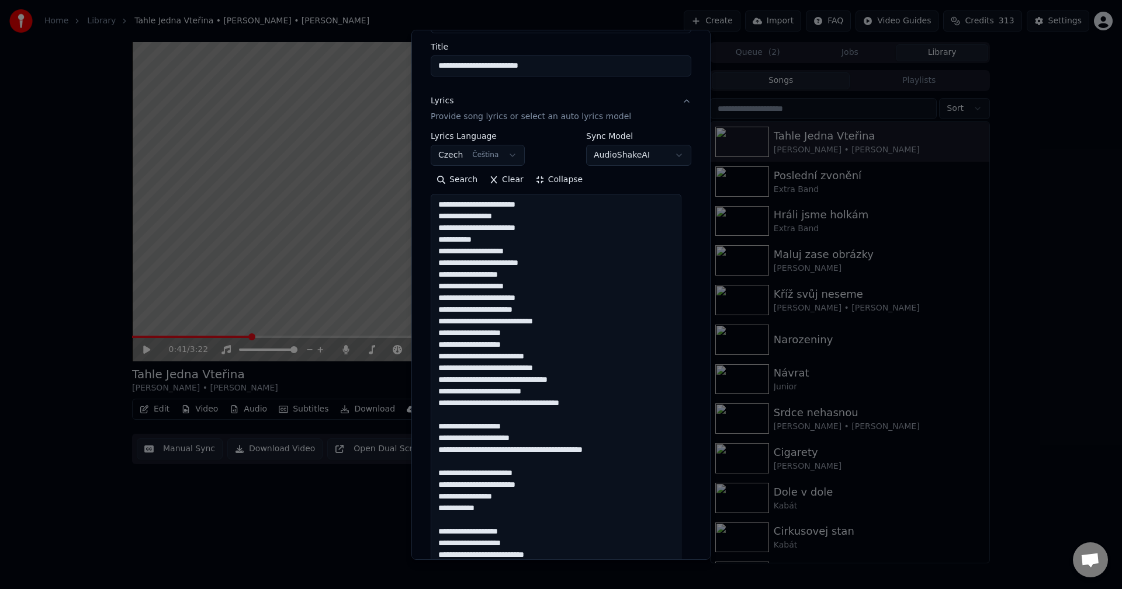
scroll to position [117, 0]
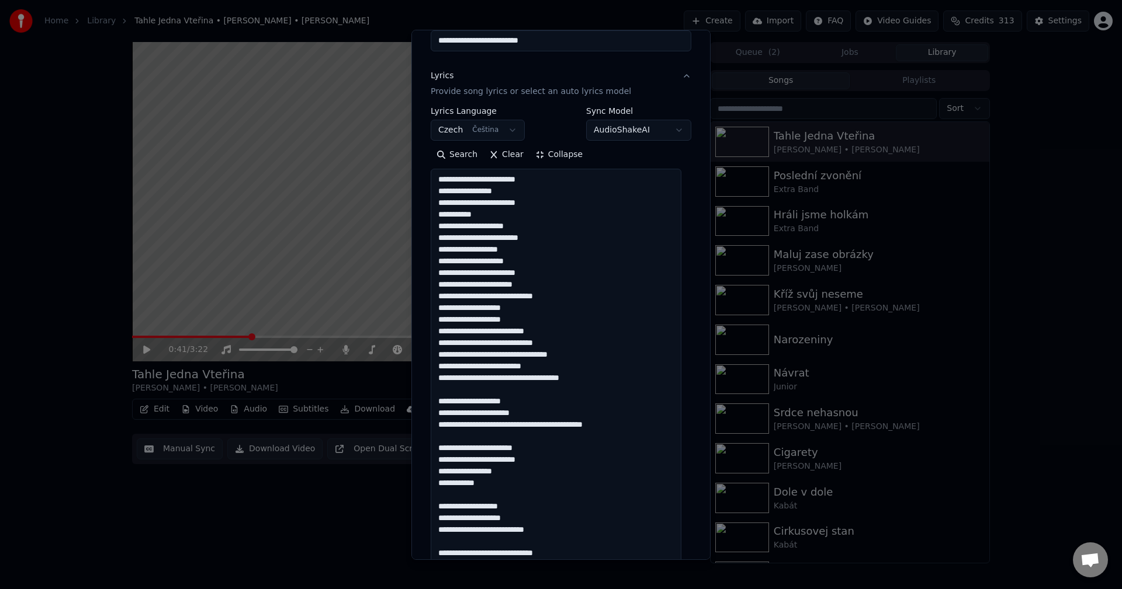
click at [597, 371] on textarea "**********" at bounding box center [556, 407] width 251 height 476
click at [627, 429] on textarea "**********" at bounding box center [556, 407] width 251 height 476
click at [532, 476] on textarea "**********" at bounding box center [556, 407] width 251 height 476
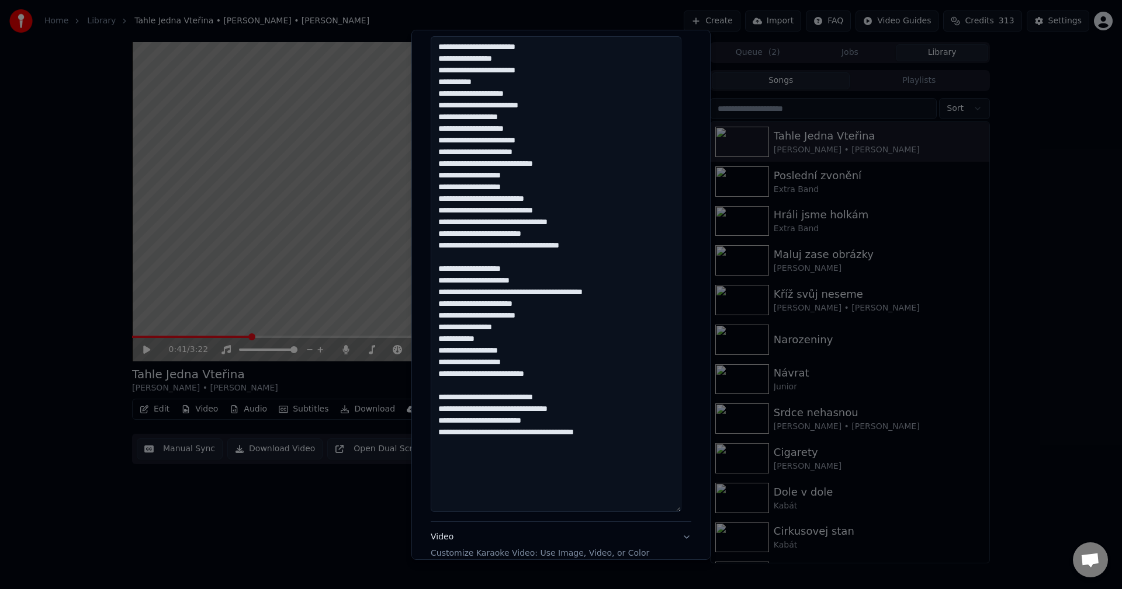
scroll to position [292, 0]
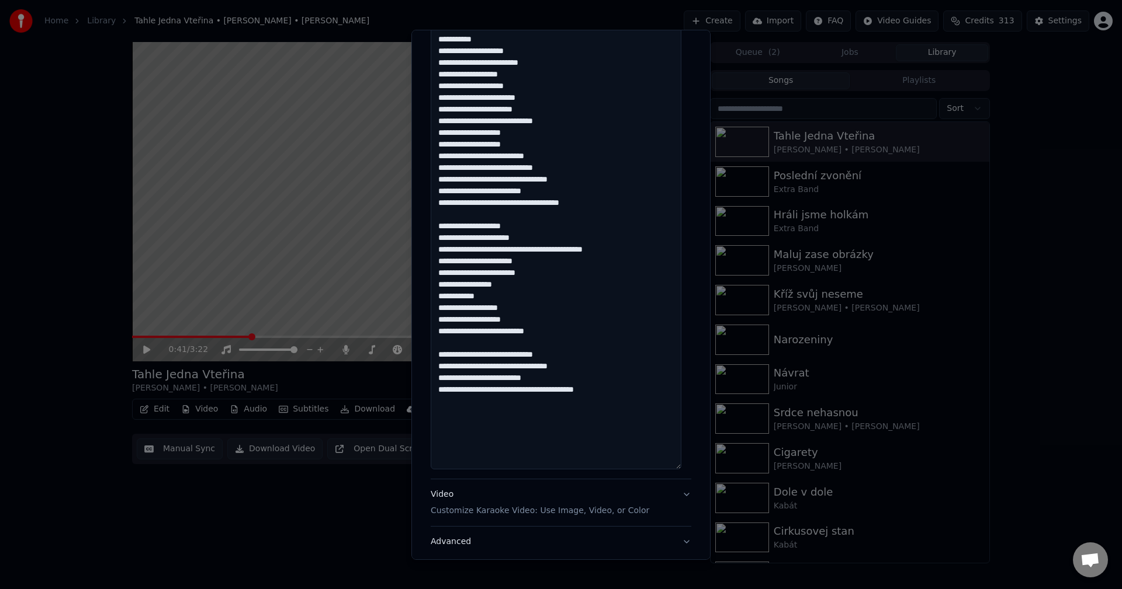
click at [554, 333] on textarea "**********" at bounding box center [556, 232] width 251 height 476
click at [620, 381] on textarea "**********" at bounding box center [556, 232] width 251 height 476
drag, startPoint x: 567, startPoint y: 373, endPoint x: 438, endPoint y: 344, distance: 131.8
click at [434, 341] on textarea "**********" at bounding box center [556, 232] width 251 height 476
click at [598, 386] on textarea "**********" at bounding box center [556, 232] width 251 height 476
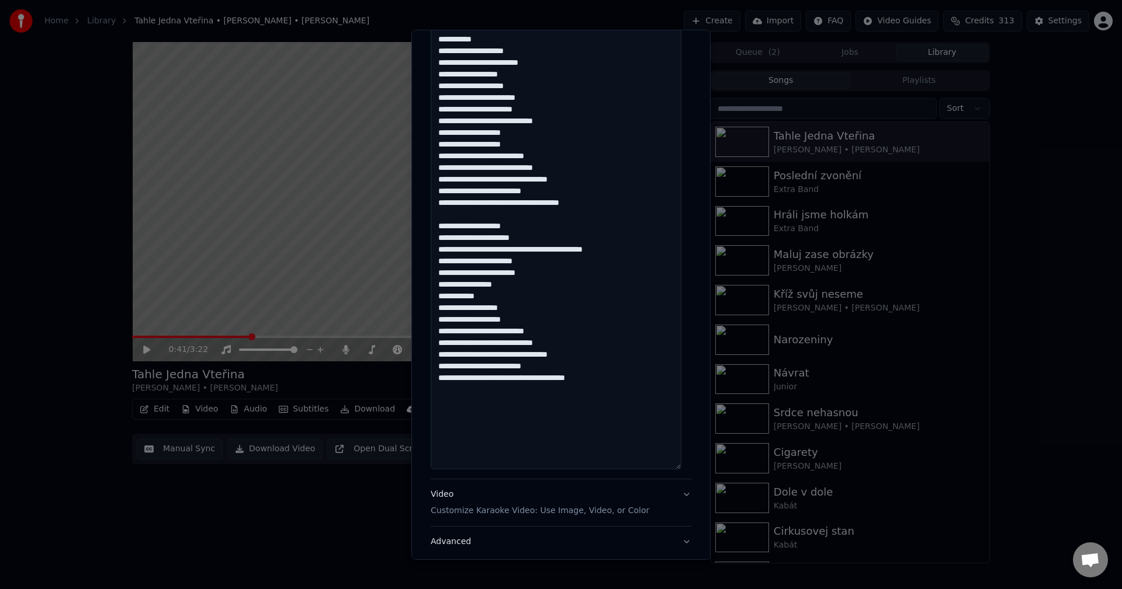
paste textarea "**********"
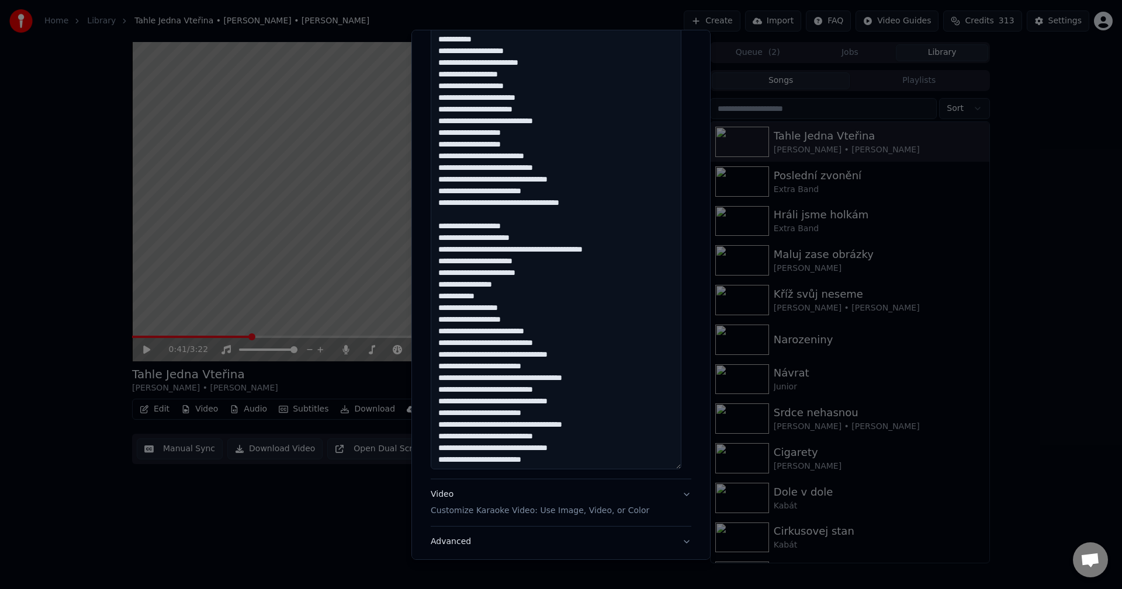
scroll to position [8, 0]
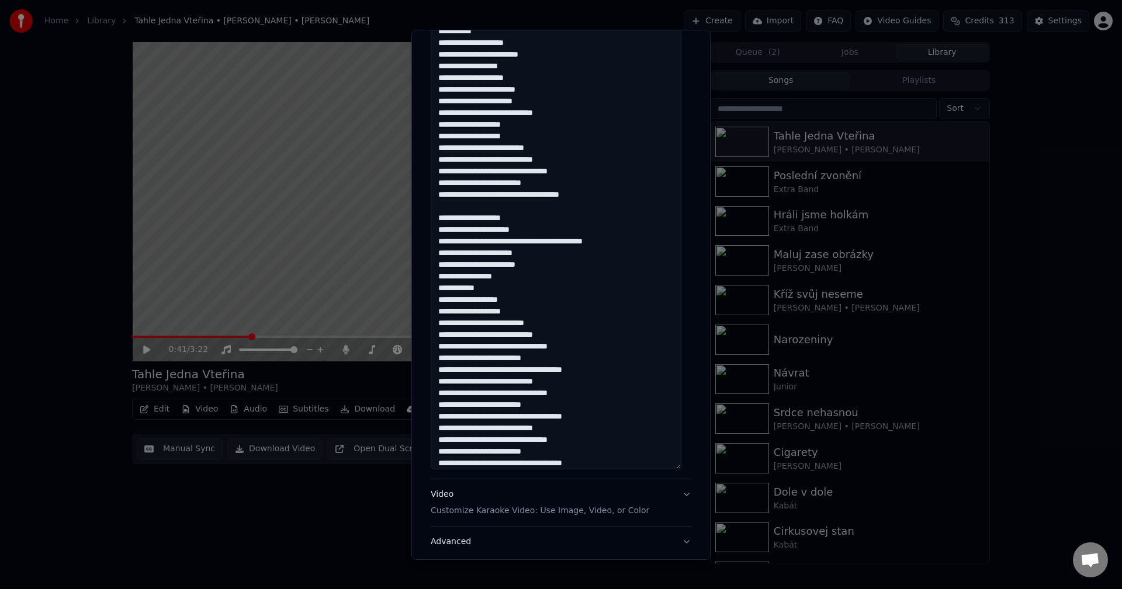
click at [605, 196] on textarea at bounding box center [556, 232] width 251 height 476
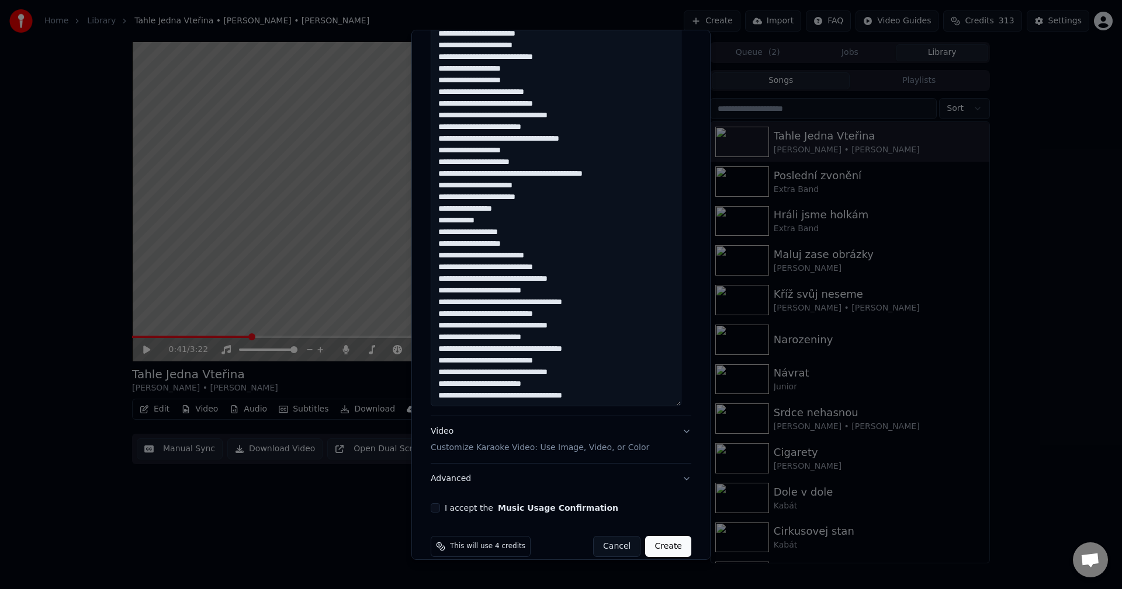
scroll to position [372, 0]
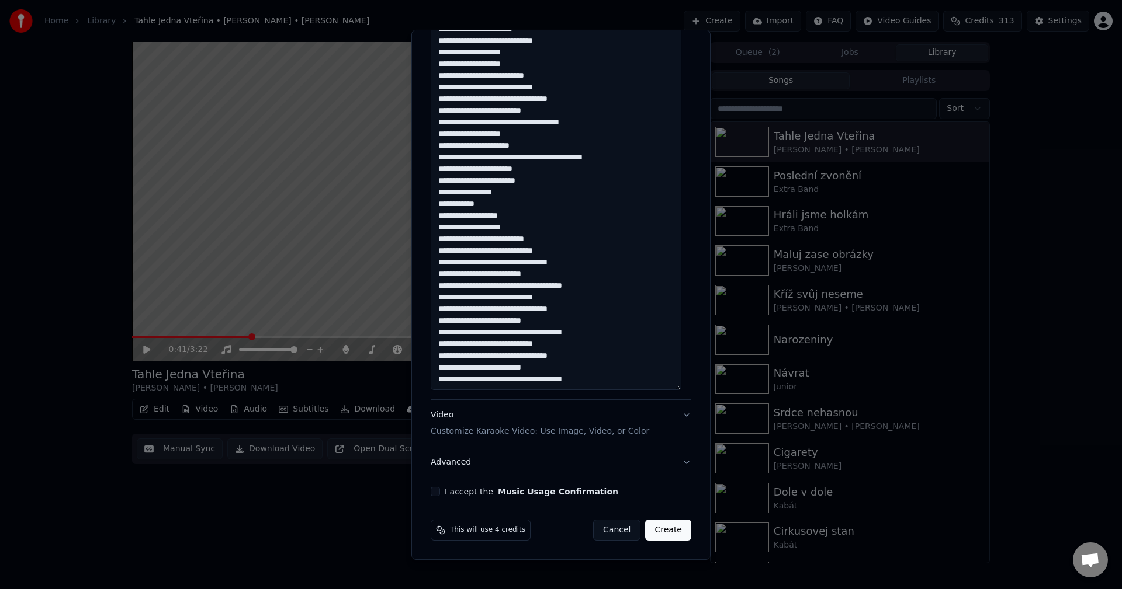
type textarea "**********"
click at [435, 491] on button "I accept the Music Usage Confirmation" at bounding box center [435, 491] width 9 height 9
click at [651, 528] on button "Create" at bounding box center [668, 530] width 46 height 21
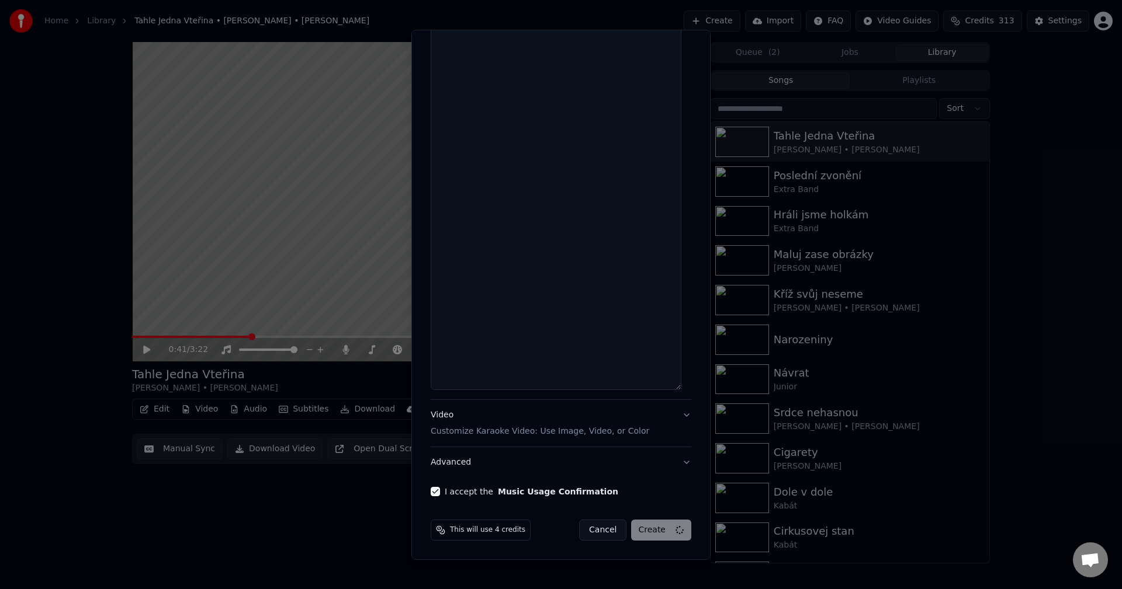
scroll to position [372, 0]
select select
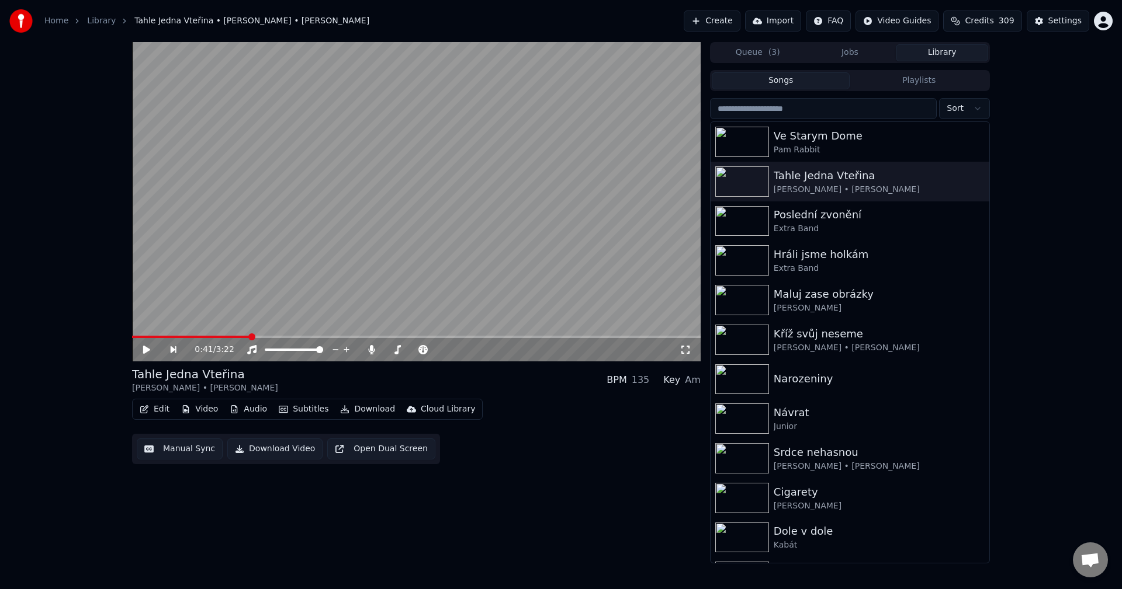
click at [943, 58] on button "Library" at bounding box center [942, 52] width 92 height 17
click at [877, 146] on div "Pam Rabbit" at bounding box center [872, 150] width 199 height 12
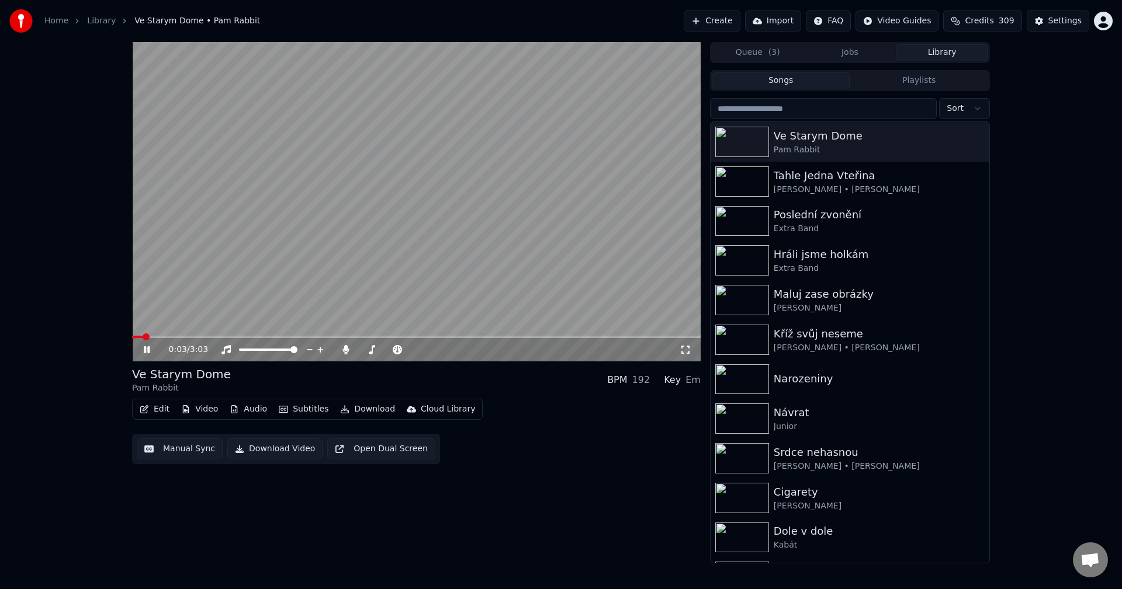
click at [199, 447] on button "Manual Sync" at bounding box center [180, 449] width 86 height 21
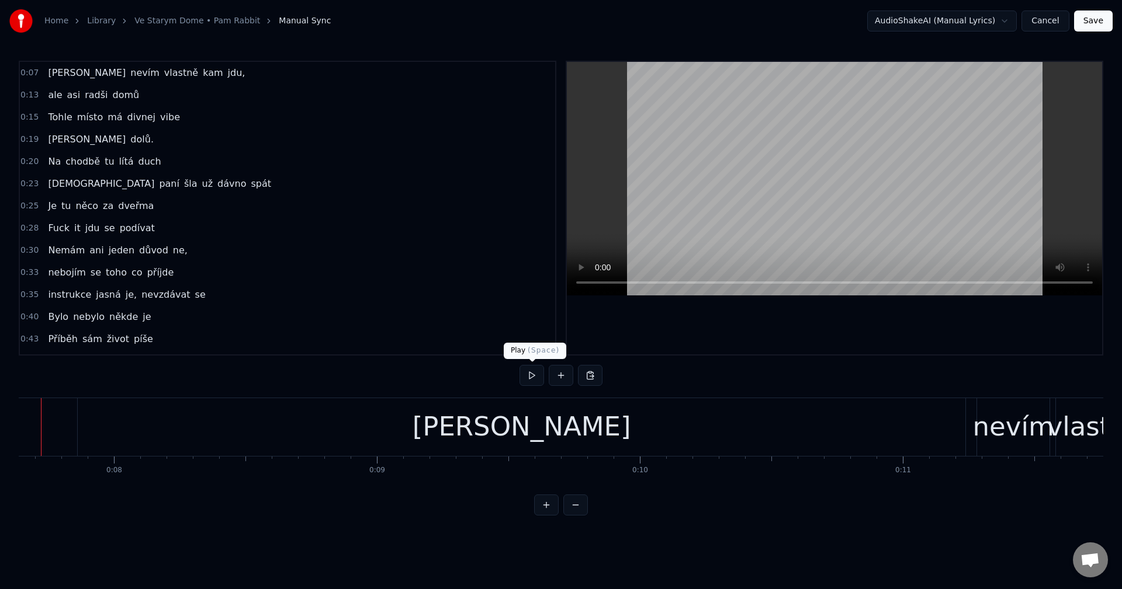
scroll to position [0, 1972]
click at [534, 374] on button at bounding box center [531, 375] width 25 height 21
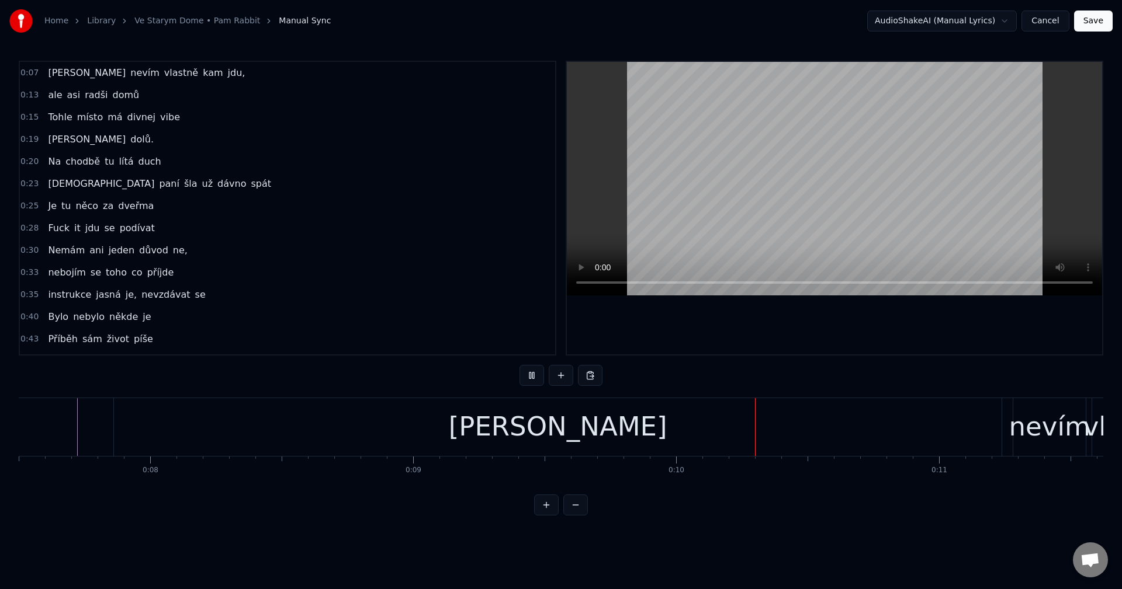
click at [533, 374] on button at bounding box center [531, 375] width 25 height 21
click at [618, 424] on div "[PERSON_NAME]" at bounding box center [557, 427] width 887 height 58
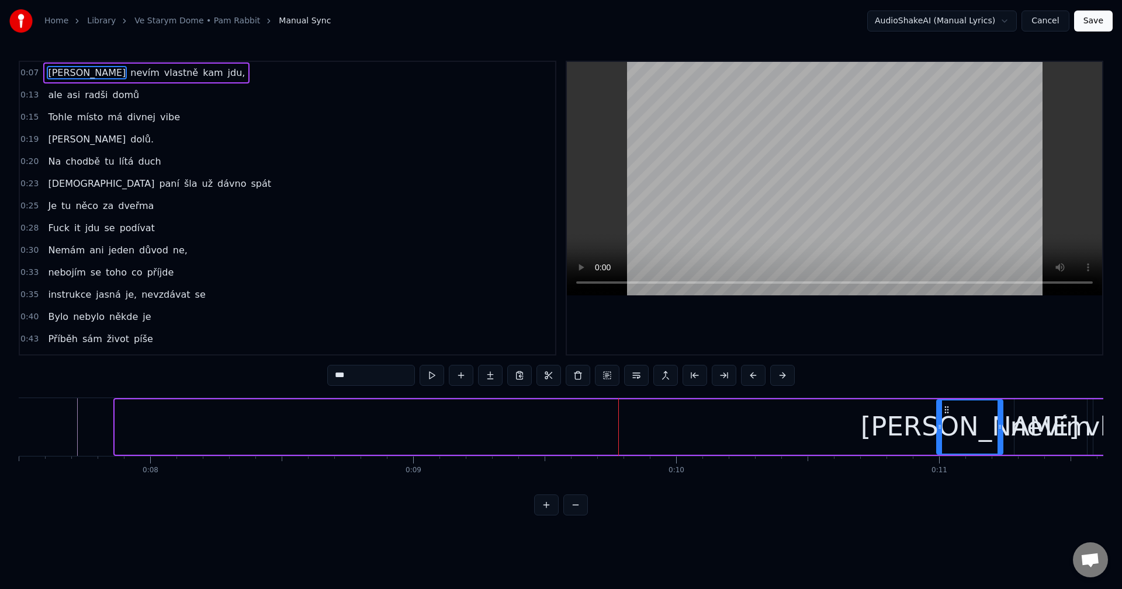
drag, startPoint x: 119, startPoint y: 432, endPoint x: 940, endPoint y: 400, distance: 822.0
click at [940, 400] on div "[PERSON_NAME]" at bounding box center [969, 427] width 67 height 55
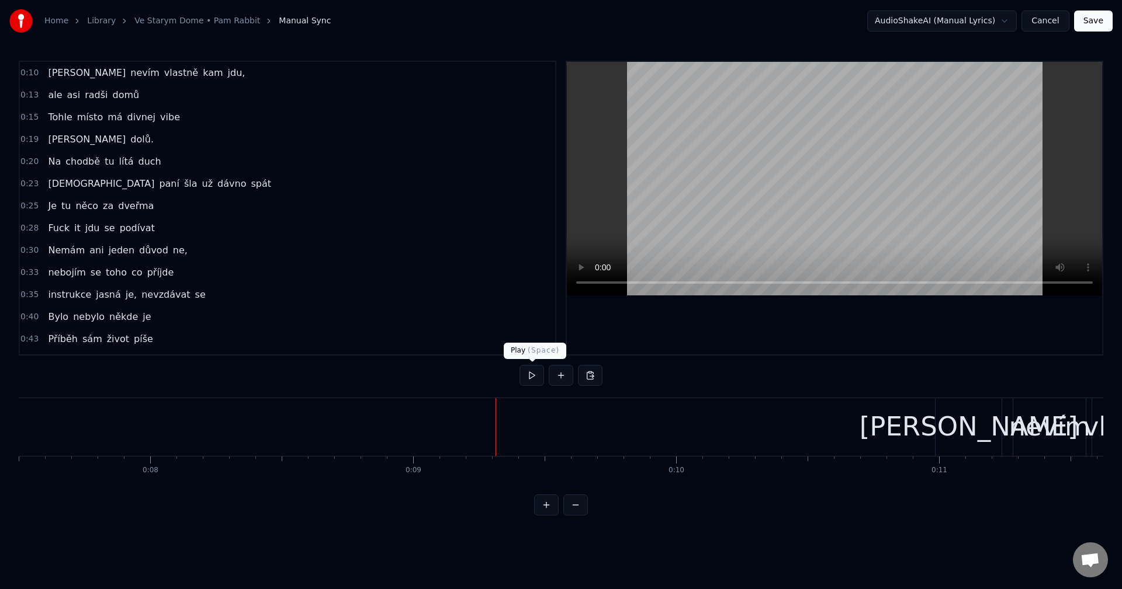
click at [536, 376] on button at bounding box center [531, 375] width 25 height 21
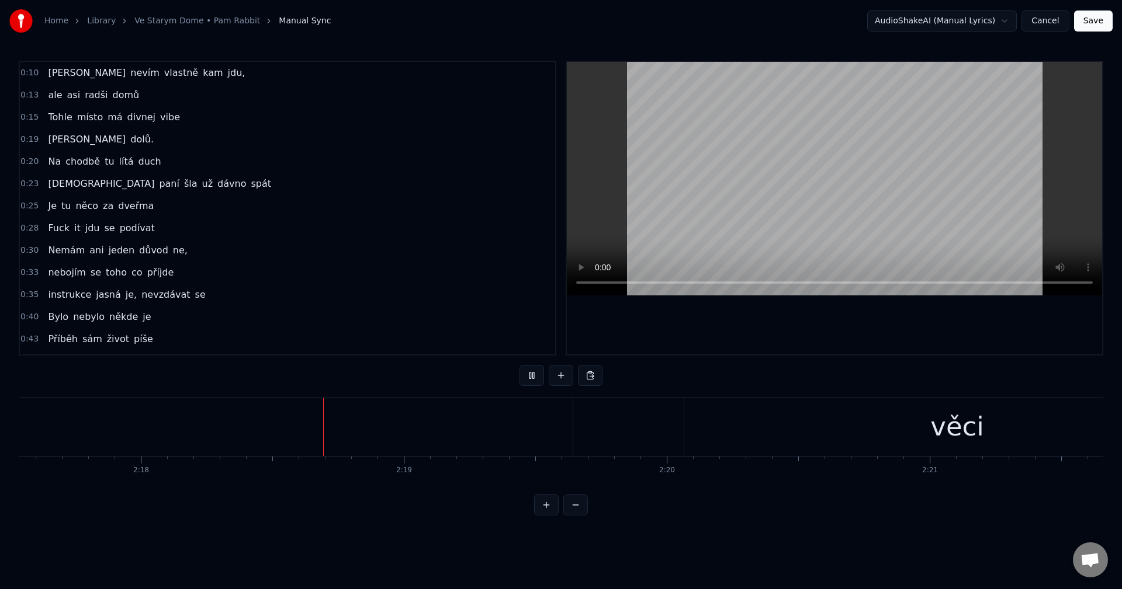
scroll to position [0, 36238]
click at [535, 381] on button at bounding box center [531, 375] width 25 height 21
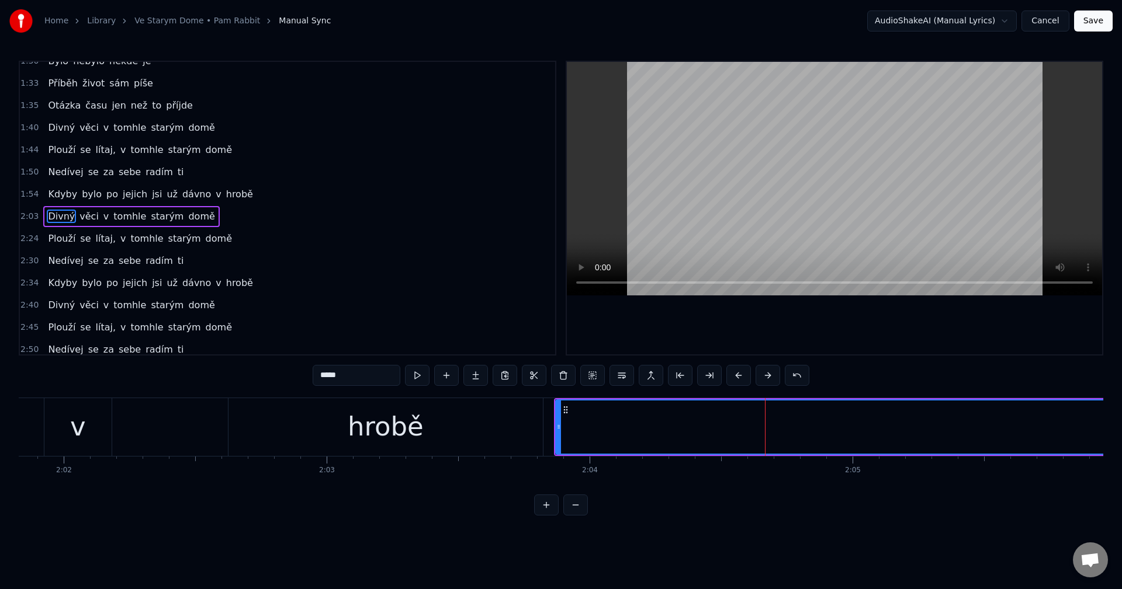
scroll to position [575, 0]
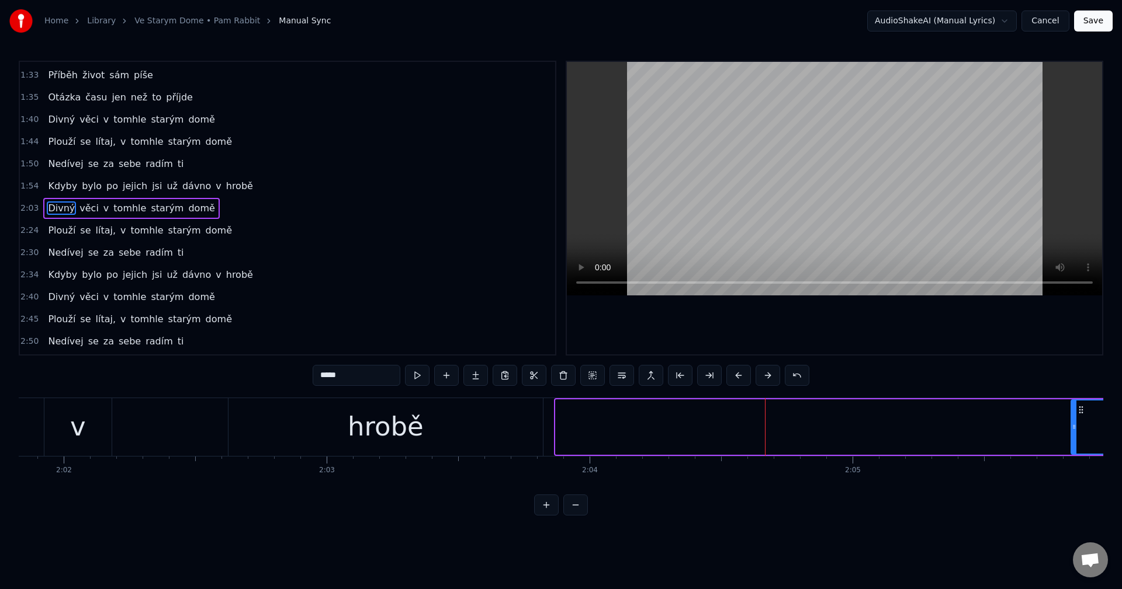
drag, startPoint x: 559, startPoint y: 428, endPoint x: 1074, endPoint y: 435, distance: 515.3
click at [1074, 435] on div at bounding box center [1073, 427] width 5 height 53
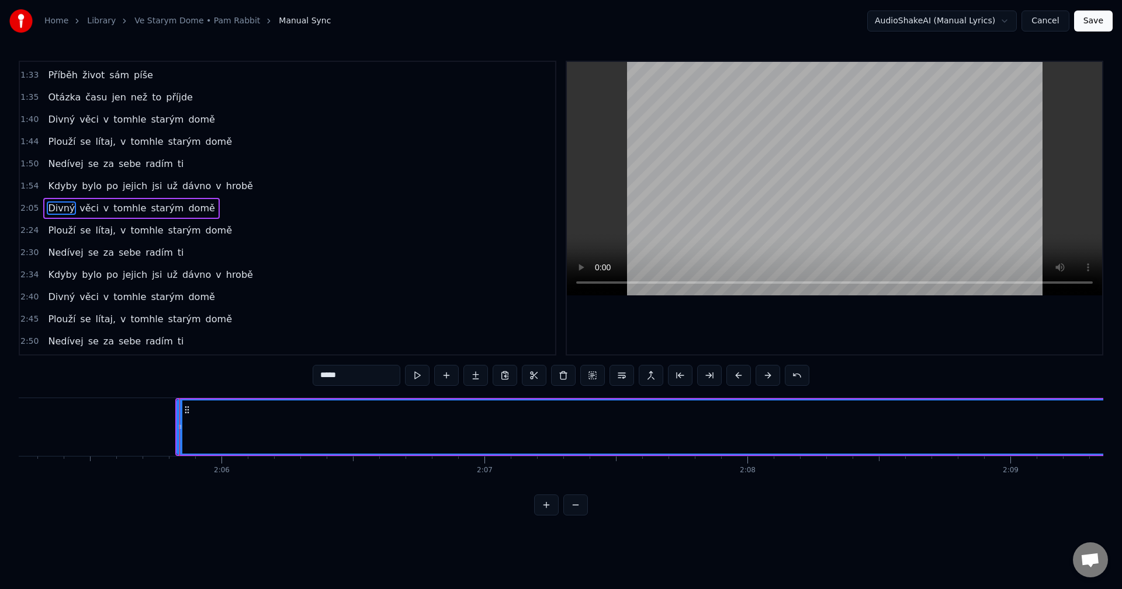
scroll to position [0, 33022]
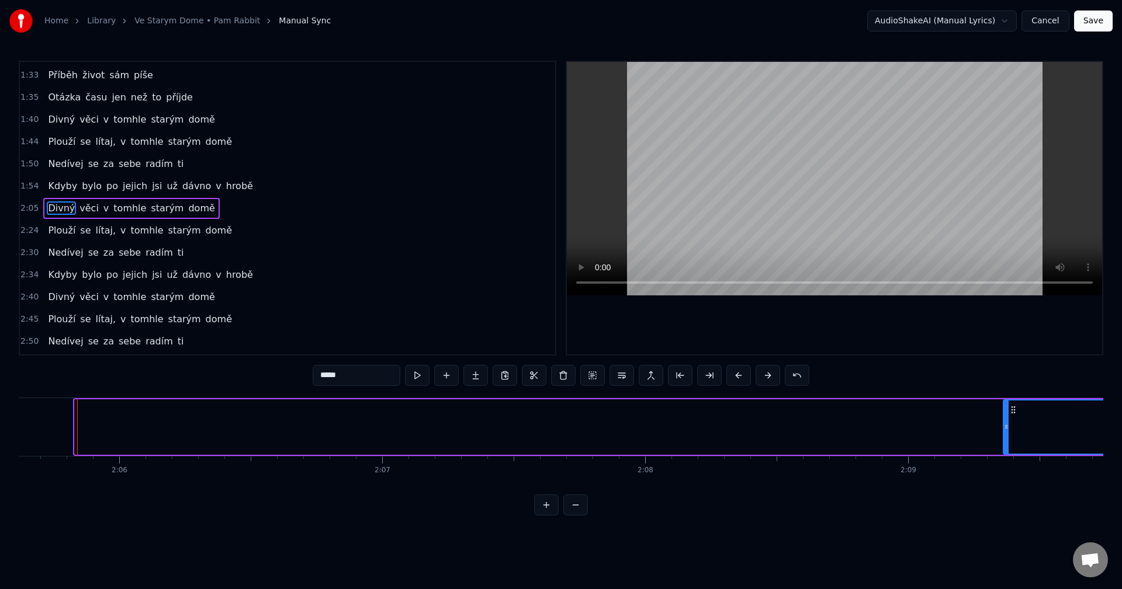
drag, startPoint x: 78, startPoint y: 435, endPoint x: 1007, endPoint y: 452, distance: 928.4
click at [1007, 452] on div at bounding box center [1006, 427] width 5 height 53
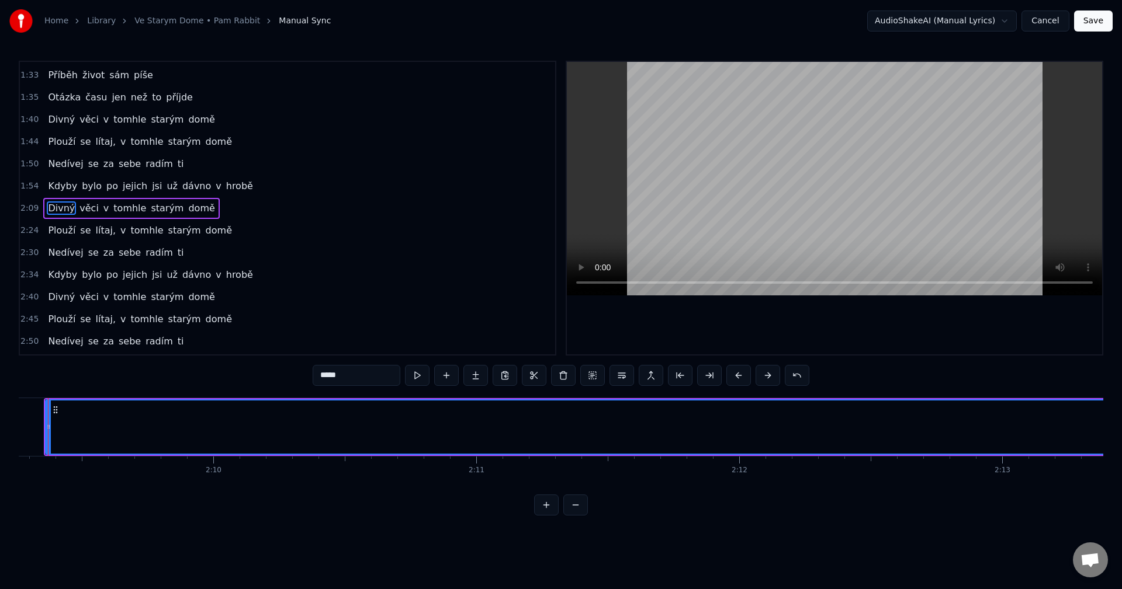
scroll to position [0, 33319]
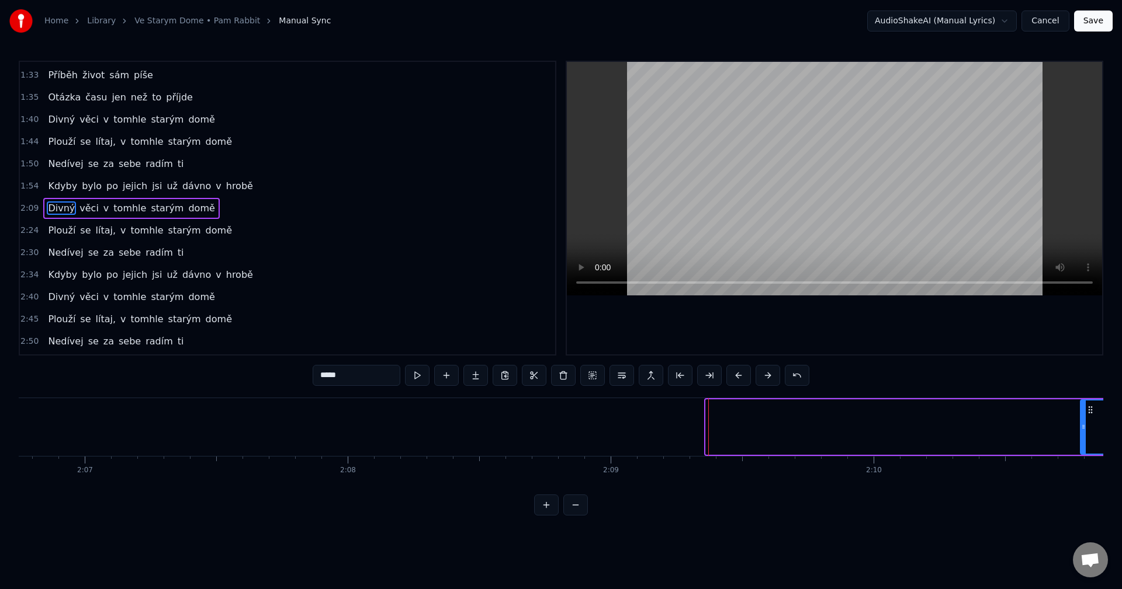
drag, startPoint x: 709, startPoint y: 435, endPoint x: 1084, endPoint y: 430, distance: 374.5
click at [1084, 430] on div at bounding box center [1083, 427] width 5 height 53
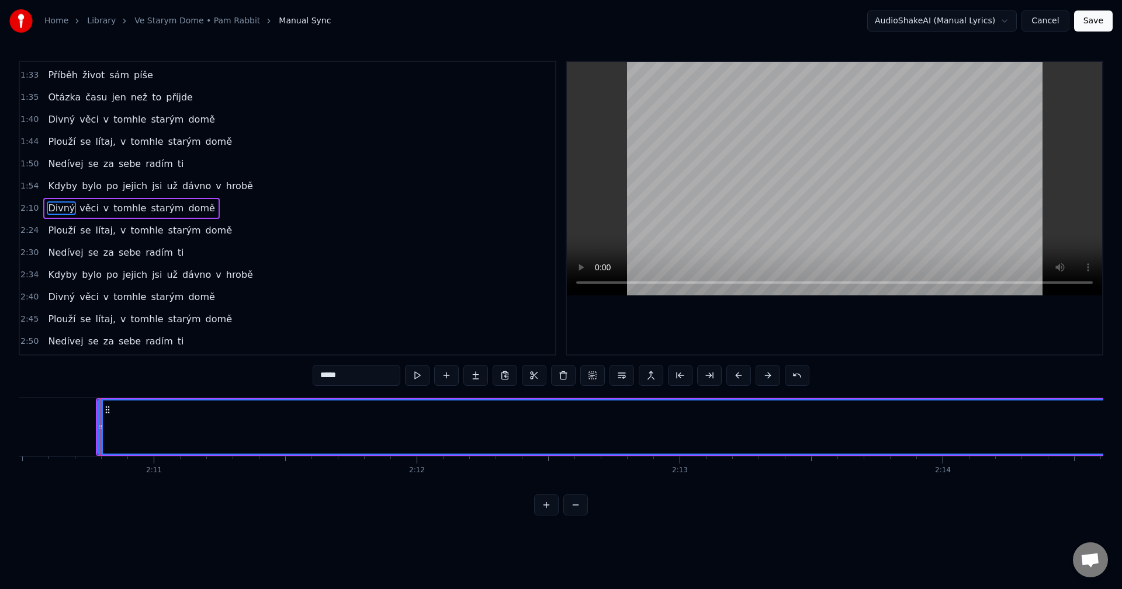
scroll to position [0, 33636]
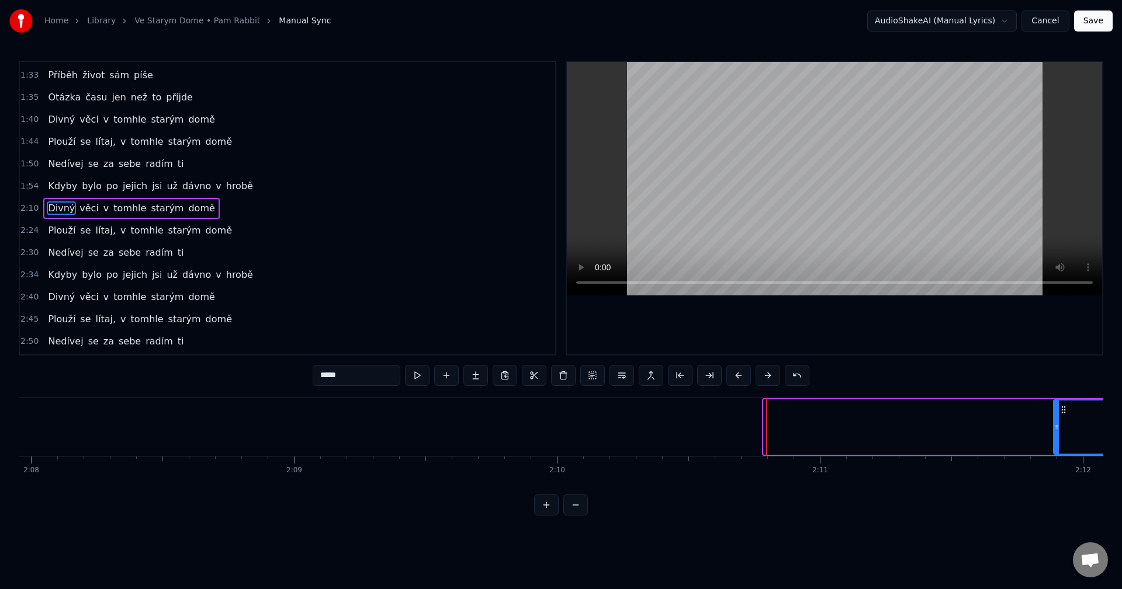
drag, startPoint x: 764, startPoint y: 440, endPoint x: 1054, endPoint y: 429, distance: 290.0
click at [1054, 429] on div at bounding box center [1056, 427] width 5 height 53
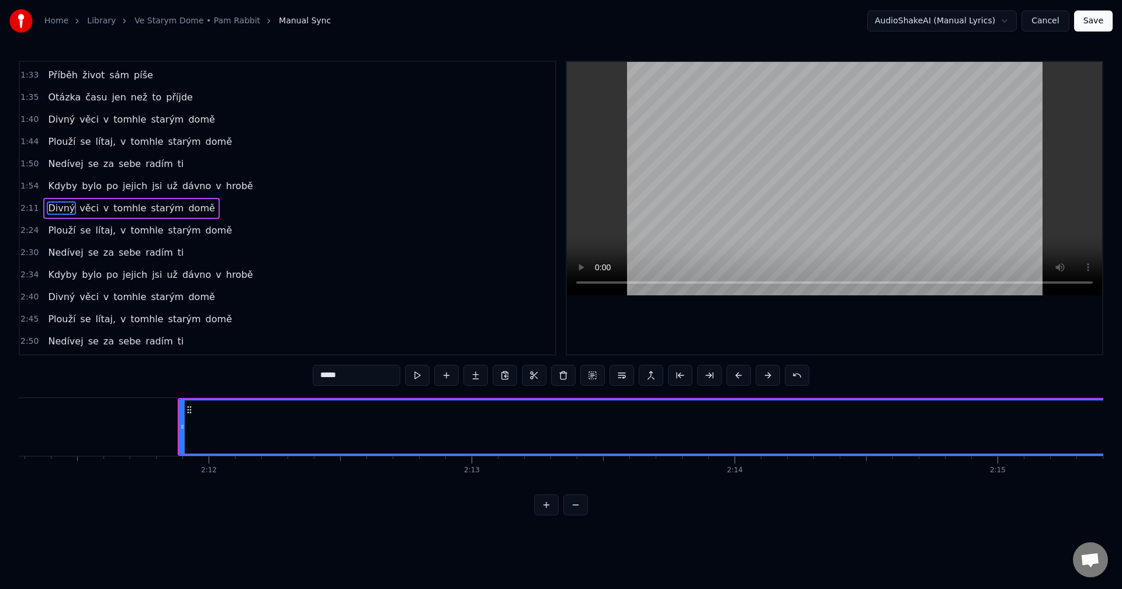
scroll to position [0, 34611]
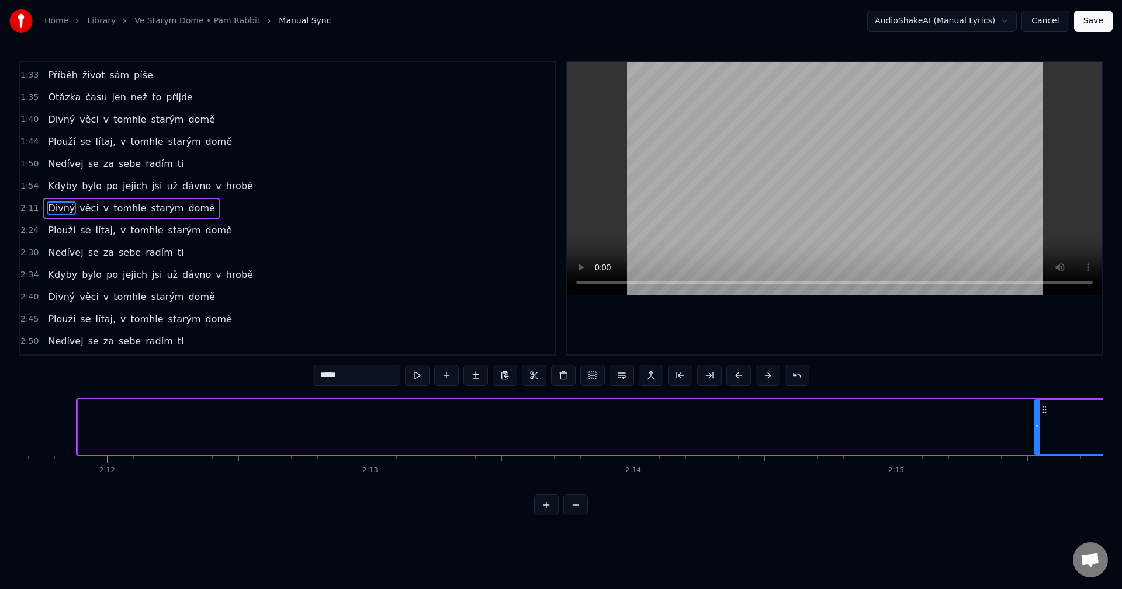
drag, startPoint x: 80, startPoint y: 429, endPoint x: 1036, endPoint y: 431, distance: 956.3
click at [1036, 431] on icon at bounding box center [1037, 426] width 5 height 9
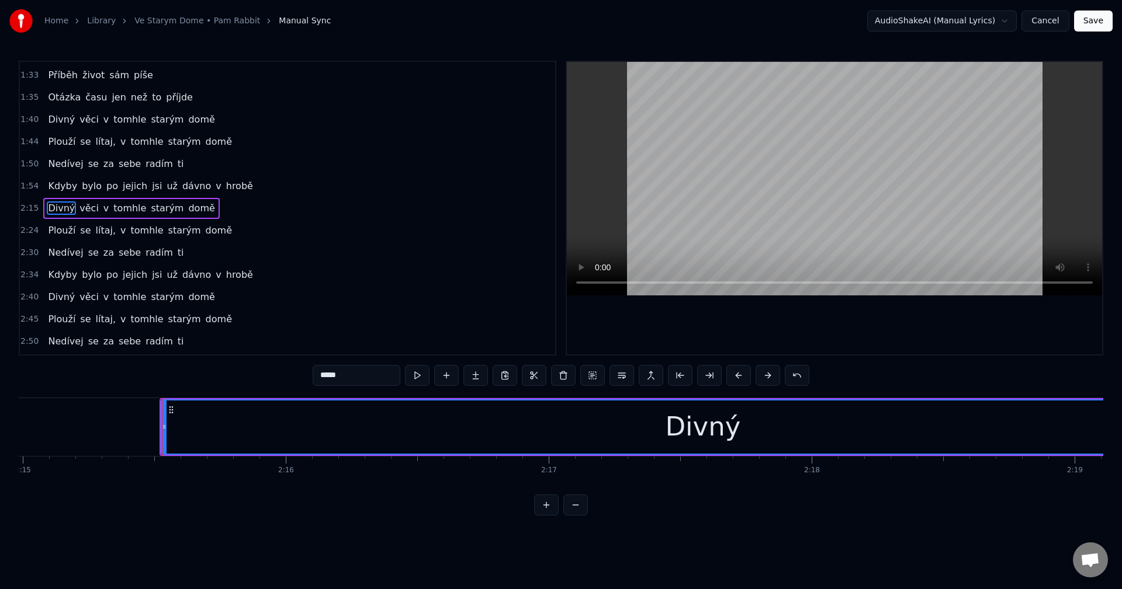
scroll to position [0, 35511]
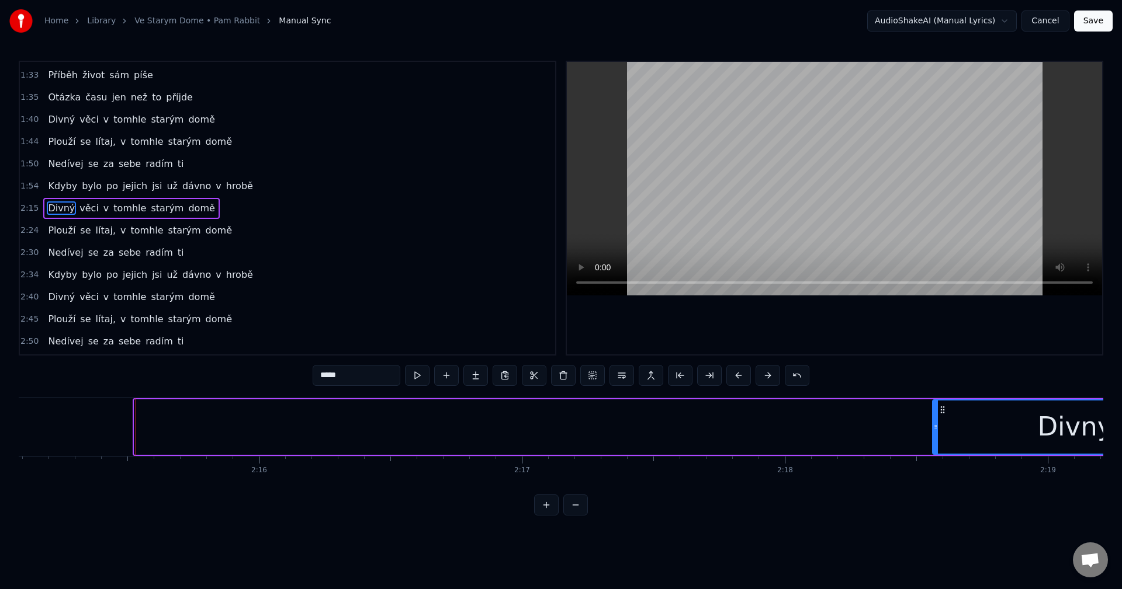
drag, startPoint x: 138, startPoint y: 431, endPoint x: 936, endPoint y: 433, distance: 798.0
click at [936, 433] on div at bounding box center [935, 427] width 5 height 53
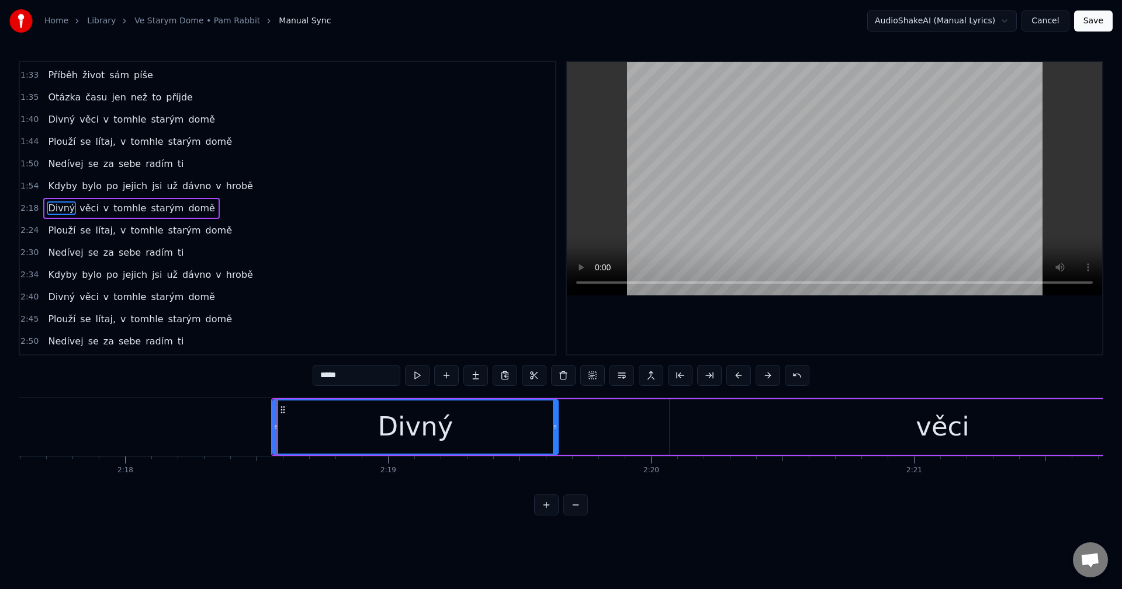
scroll to position [0, 36198]
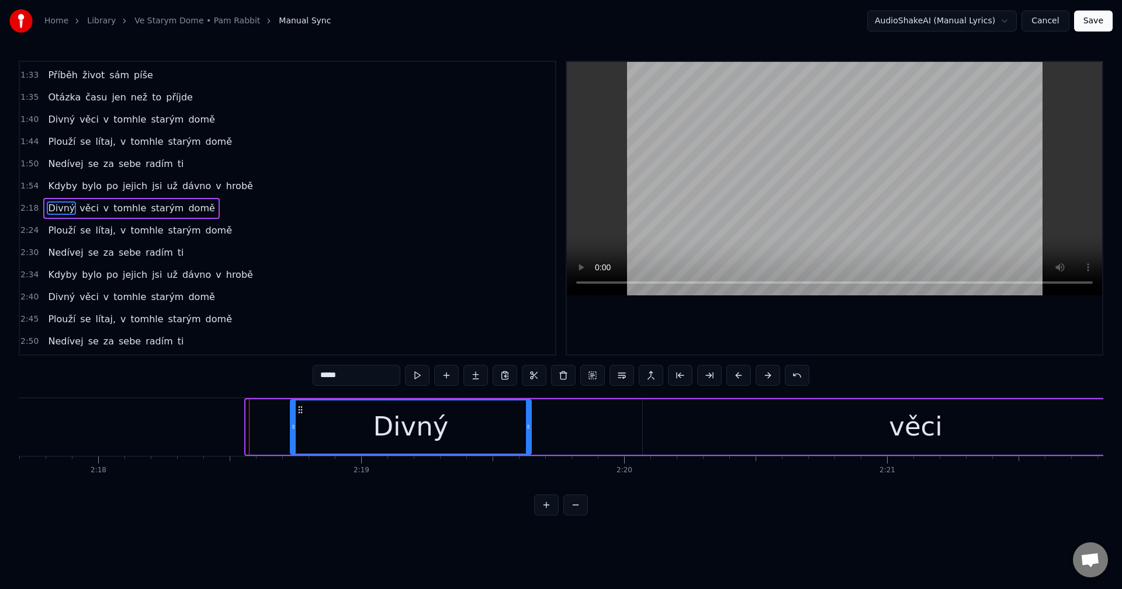
drag, startPoint x: 248, startPoint y: 439, endPoint x: 342, endPoint y: 441, distance: 94.1
click at [296, 442] on div at bounding box center [293, 427] width 5 height 53
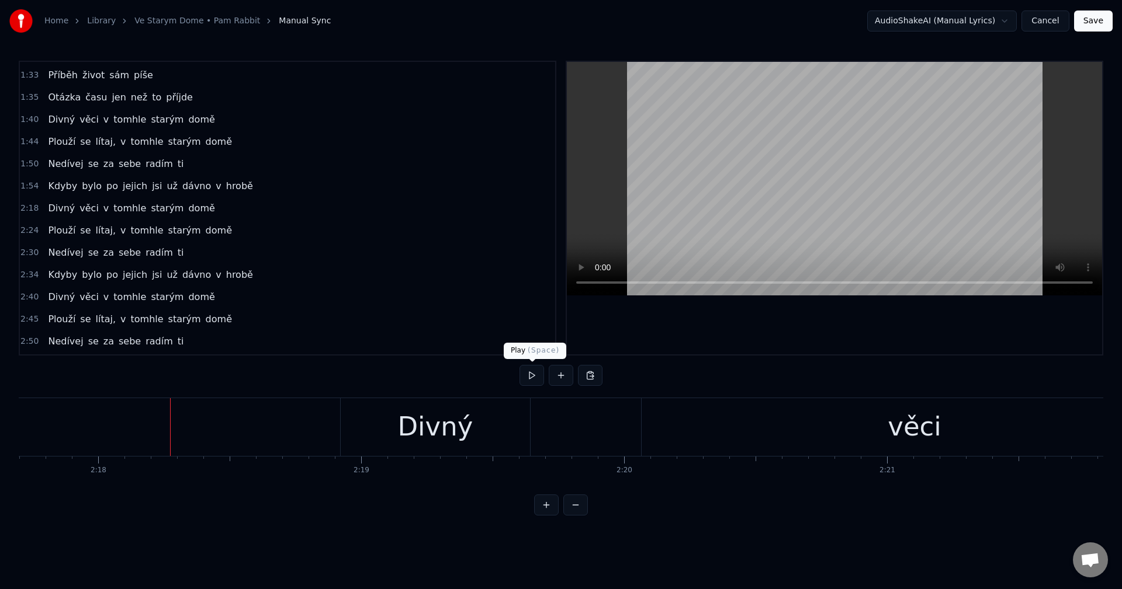
click at [535, 381] on button at bounding box center [531, 375] width 25 height 21
click at [534, 381] on button at bounding box center [531, 375] width 25 height 21
click at [714, 419] on div "věci" at bounding box center [914, 427] width 546 height 58
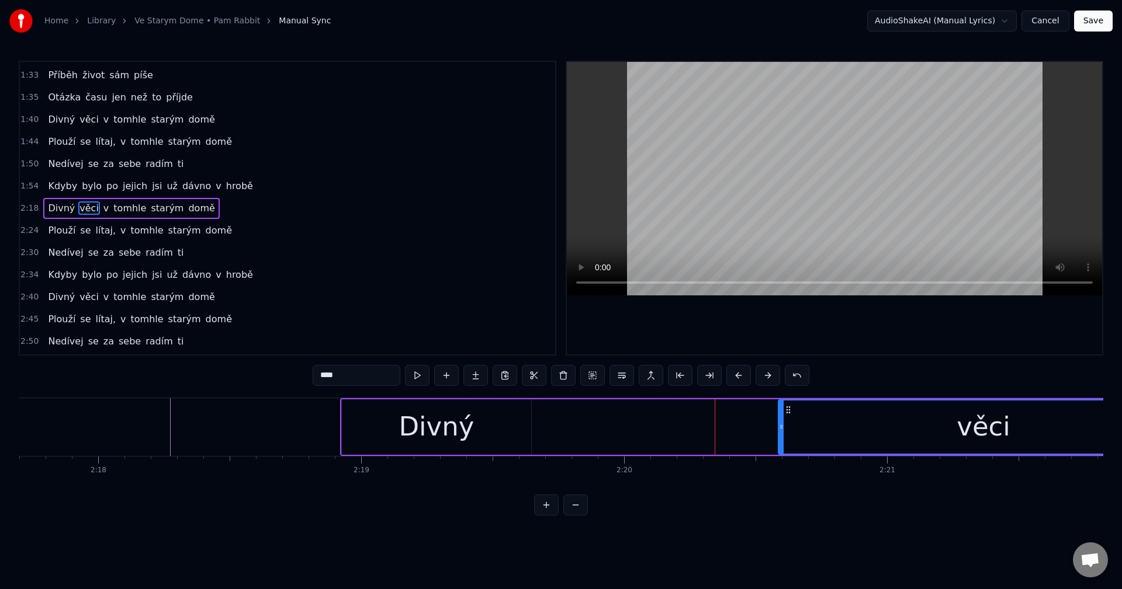
drag, startPoint x: 645, startPoint y: 428, endPoint x: 780, endPoint y: 429, distance: 135.5
click at [780, 429] on icon at bounding box center [781, 426] width 5 height 9
click at [544, 425] on div "Divný věci v tomhle starým domě" at bounding box center [1101, 427] width 1523 height 58
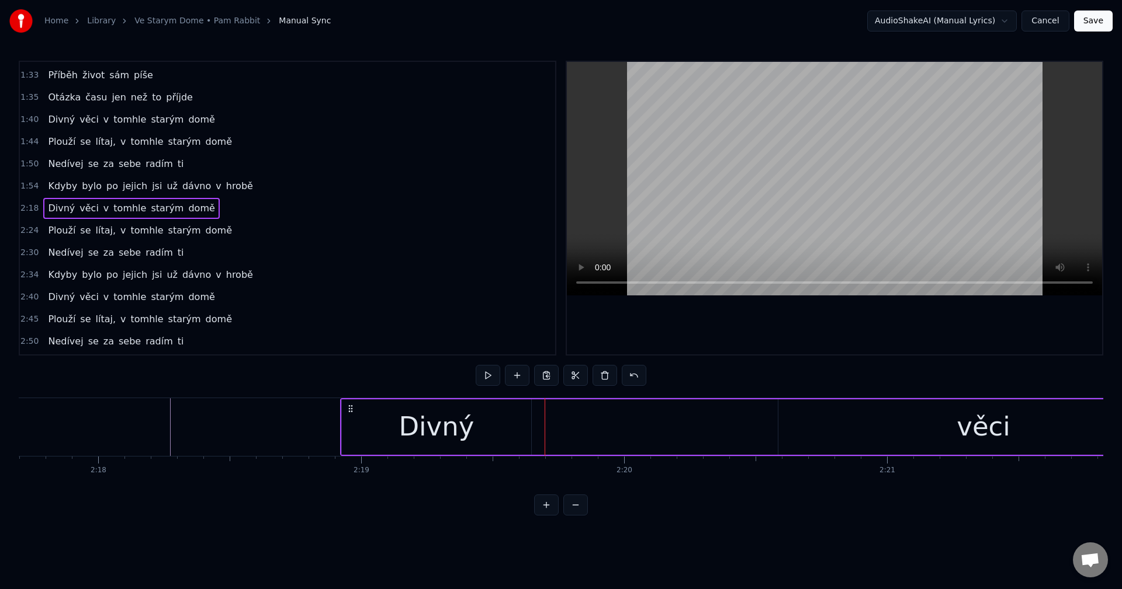
click at [464, 431] on div "Divný" at bounding box center [435, 427] width 75 height 40
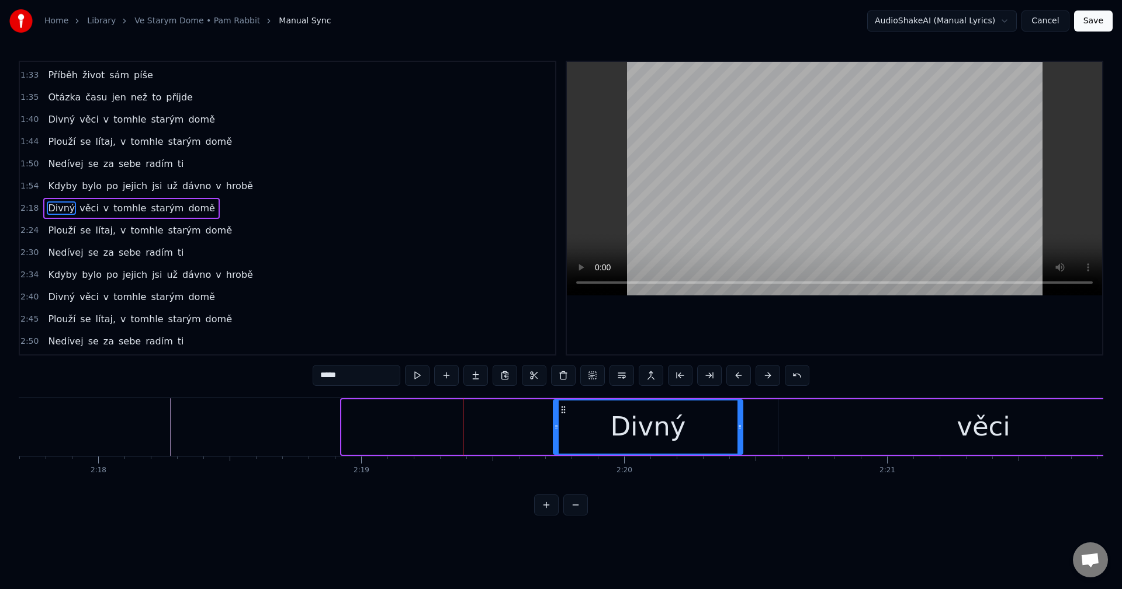
drag, startPoint x: 352, startPoint y: 411, endPoint x: 564, endPoint y: 415, distance: 211.5
click at [564, 415] on div "Divný" at bounding box center [648, 427] width 188 height 53
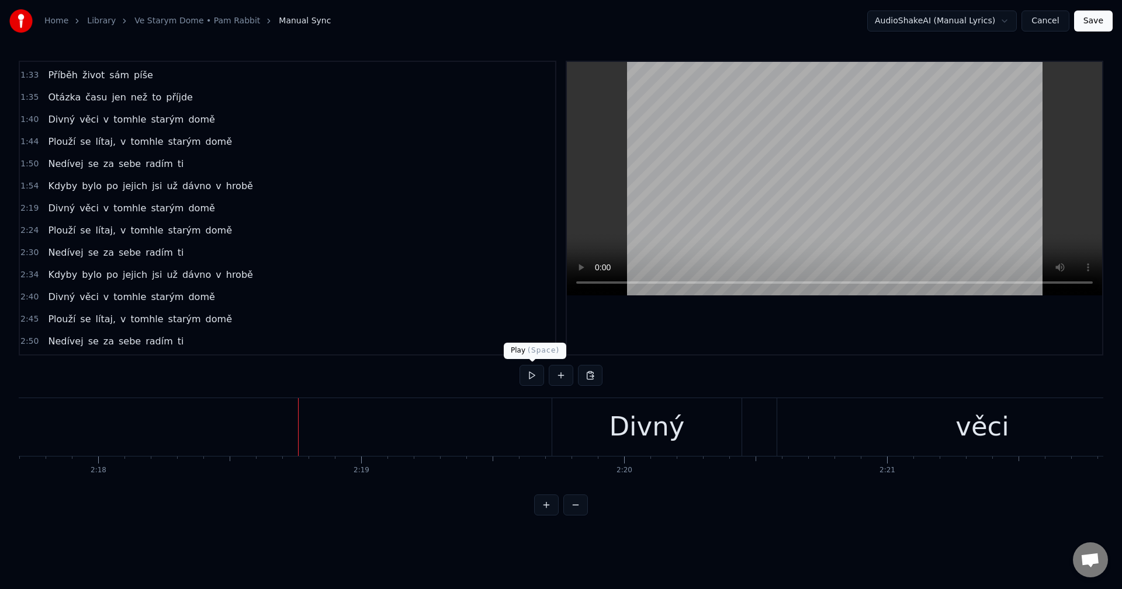
click at [535, 377] on button at bounding box center [531, 375] width 25 height 21
drag, startPoint x: 535, startPoint y: 377, endPoint x: 540, endPoint y: 394, distance: 18.5
click at [534, 377] on button at bounding box center [531, 375] width 25 height 21
click at [786, 432] on div "věci" at bounding box center [982, 427] width 410 height 58
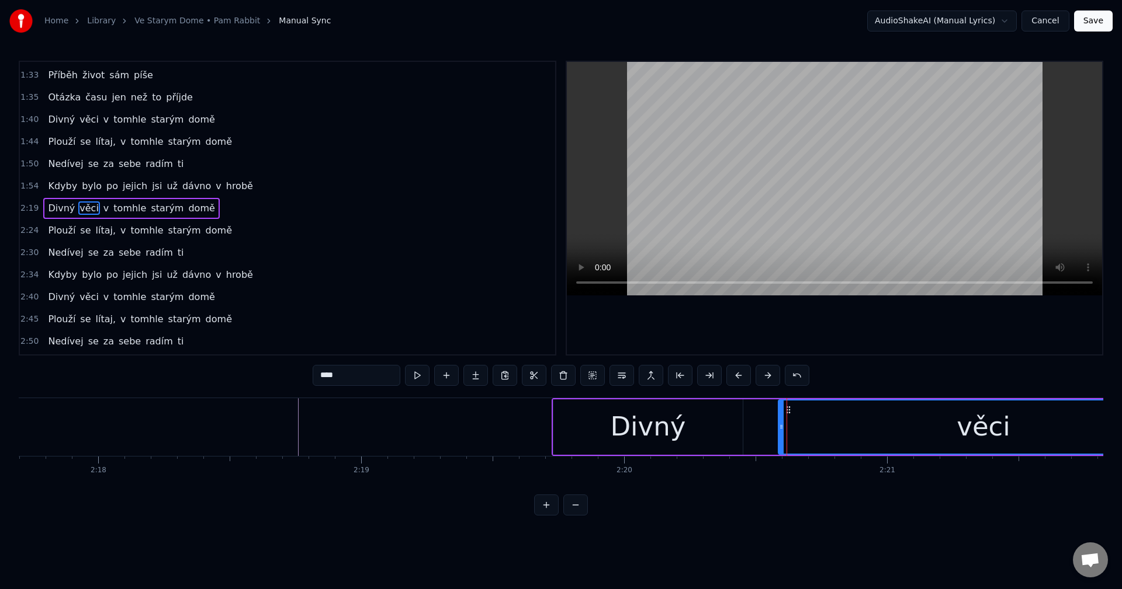
click at [832, 427] on div "věci" at bounding box center [983, 427] width 409 height 53
drag, startPoint x: 783, startPoint y: 431, endPoint x: 837, endPoint y: 432, distance: 54.4
click at [861, 430] on icon at bounding box center [859, 426] width 5 height 9
click at [719, 428] on div "Divný" at bounding box center [647, 427] width 189 height 55
type input "*****"
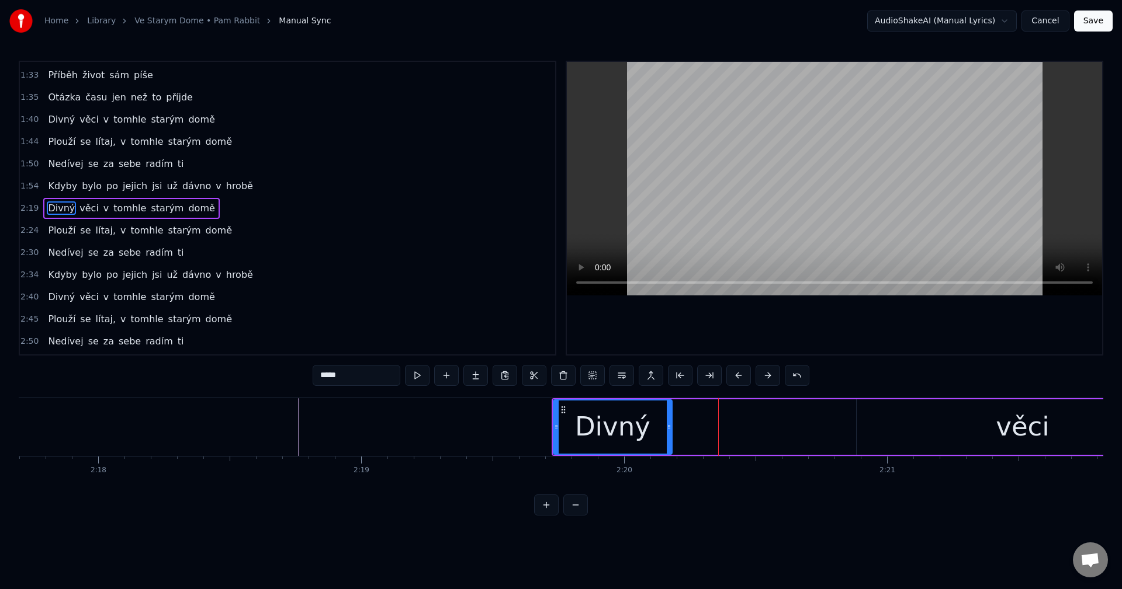
drag, startPoint x: 739, startPoint y: 429, endPoint x: 668, endPoint y: 427, distance: 70.7
click at [668, 427] on icon at bounding box center [669, 426] width 5 height 9
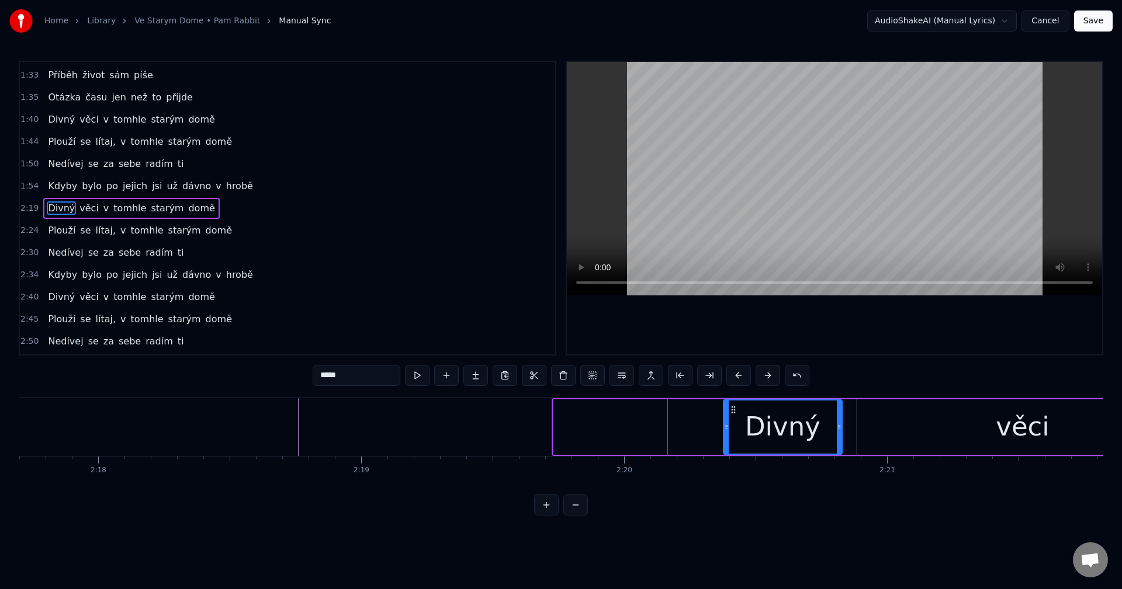
drag, startPoint x: 564, startPoint y: 406, endPoint x: 734, endPoint y: 413, distance: 170.7
click at [734, 413] on icon at bounding box center [732, 409] width 9 height 9
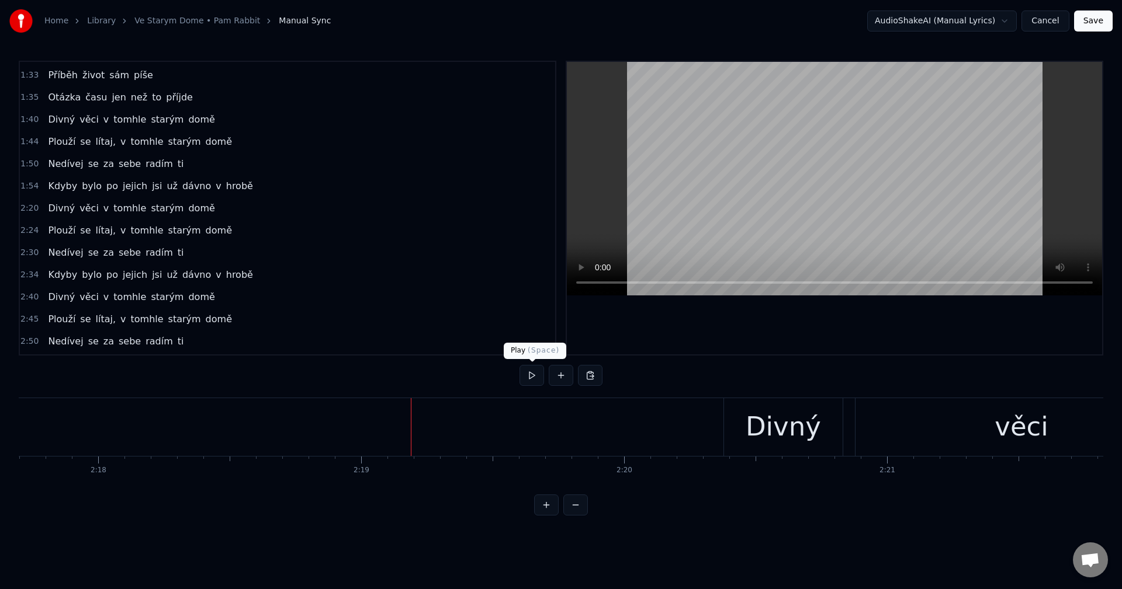
click at [533, 378] on button at bounding box center [531, 375] width 25 height 21
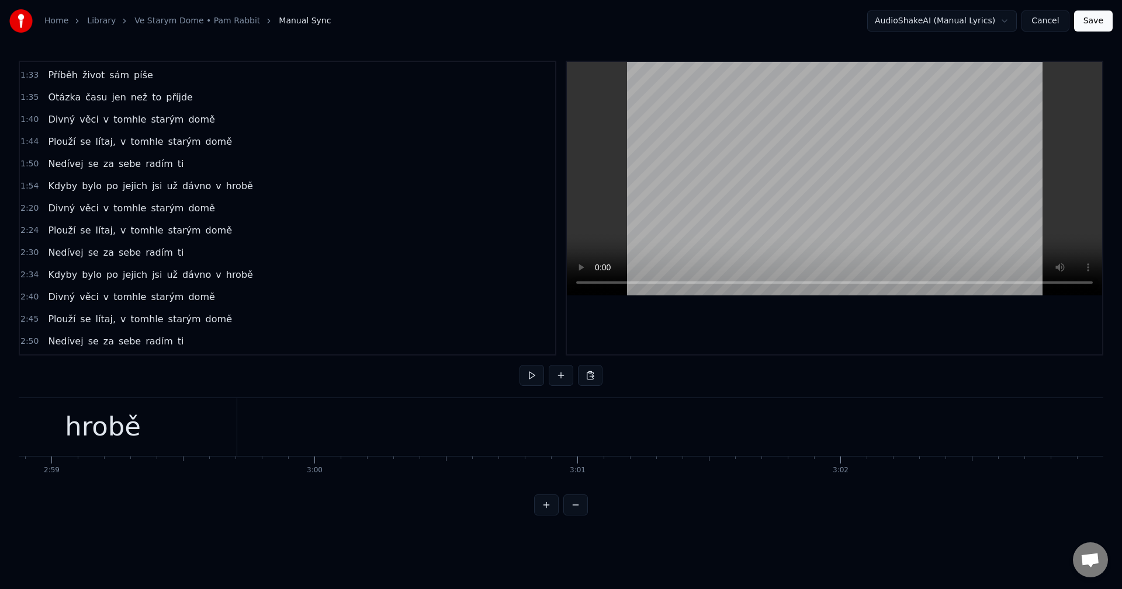
scroll to position [0, 47023]
click at [1098, 23] on button "Save" at bounding box center [1093, 21] width 39 height 21
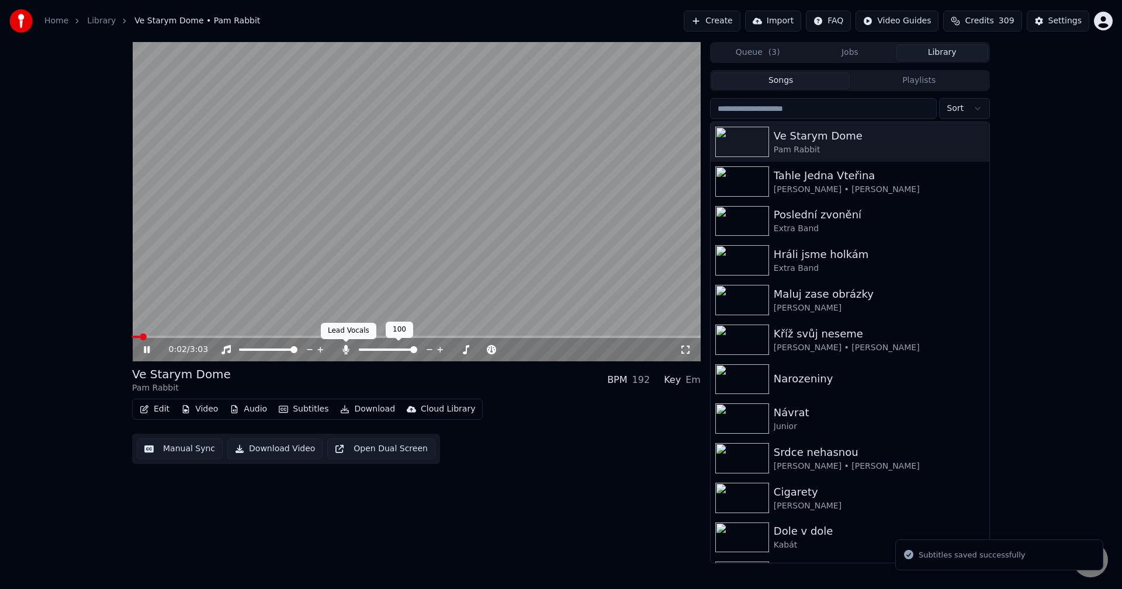
click at [341, 351] on icon at bounding box center [346, 349] width 12 height 9
click at [147, 349] on icon at bounding box center [154, 349] width 27 height 9
